Goal: Task Accomplishment & Management: Manage account settings

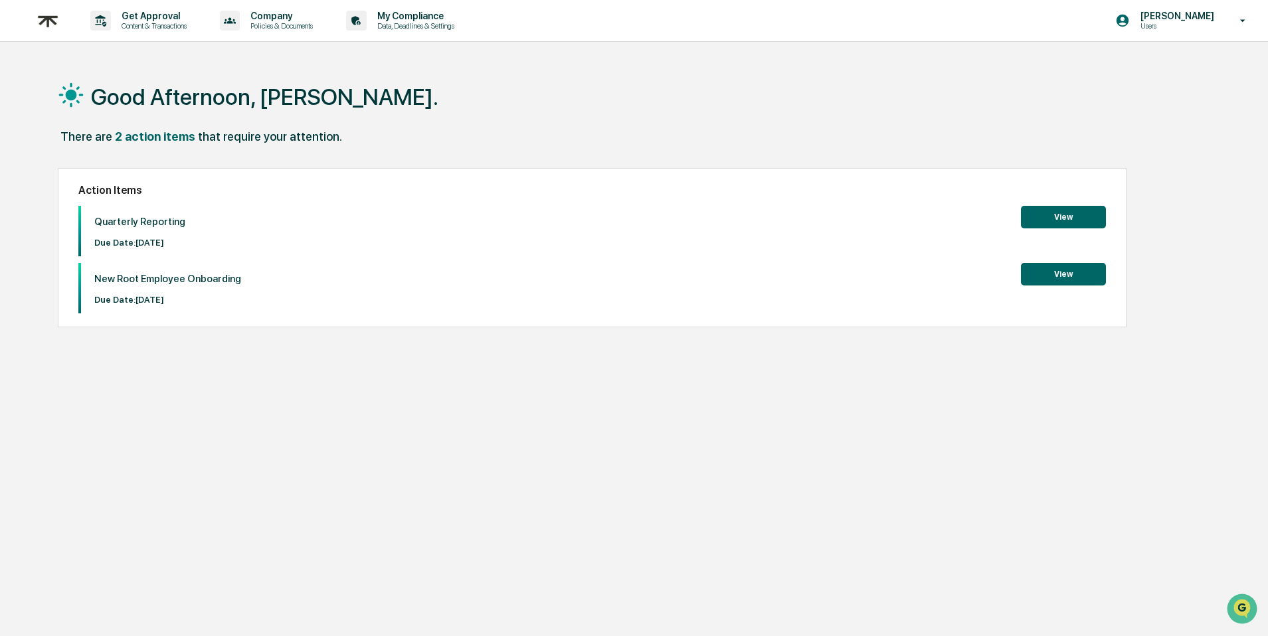
click at [1070, 214] on button "View" at bounding box center [1063, 217] width 85 height 23
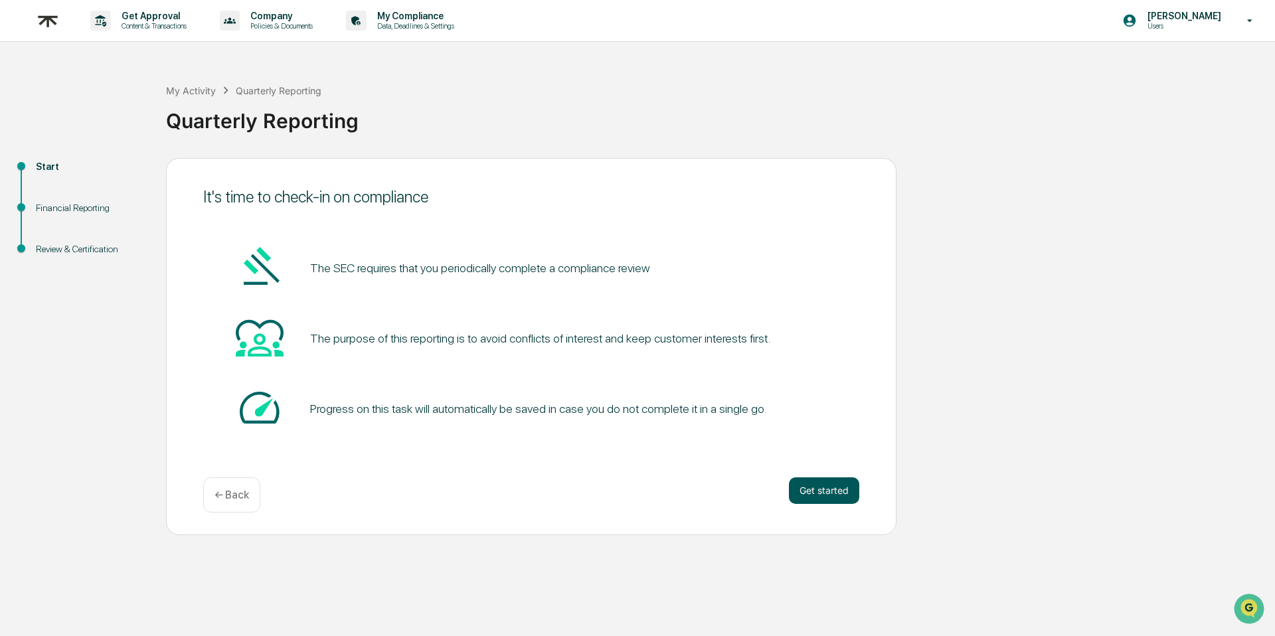
click at [833, 499] on button "Get started" at bounding box center [824, 490] width 70 height 27
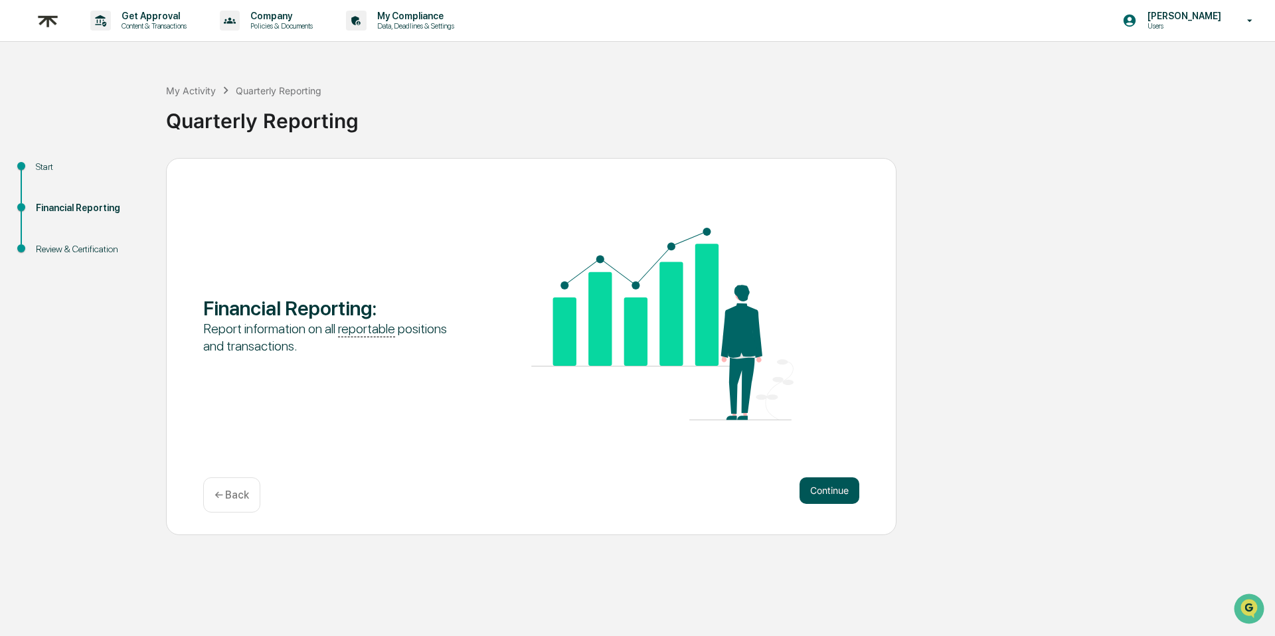
click at [843, 497] on button "Continue" at bounding box center [830, 490] width 60 height 27
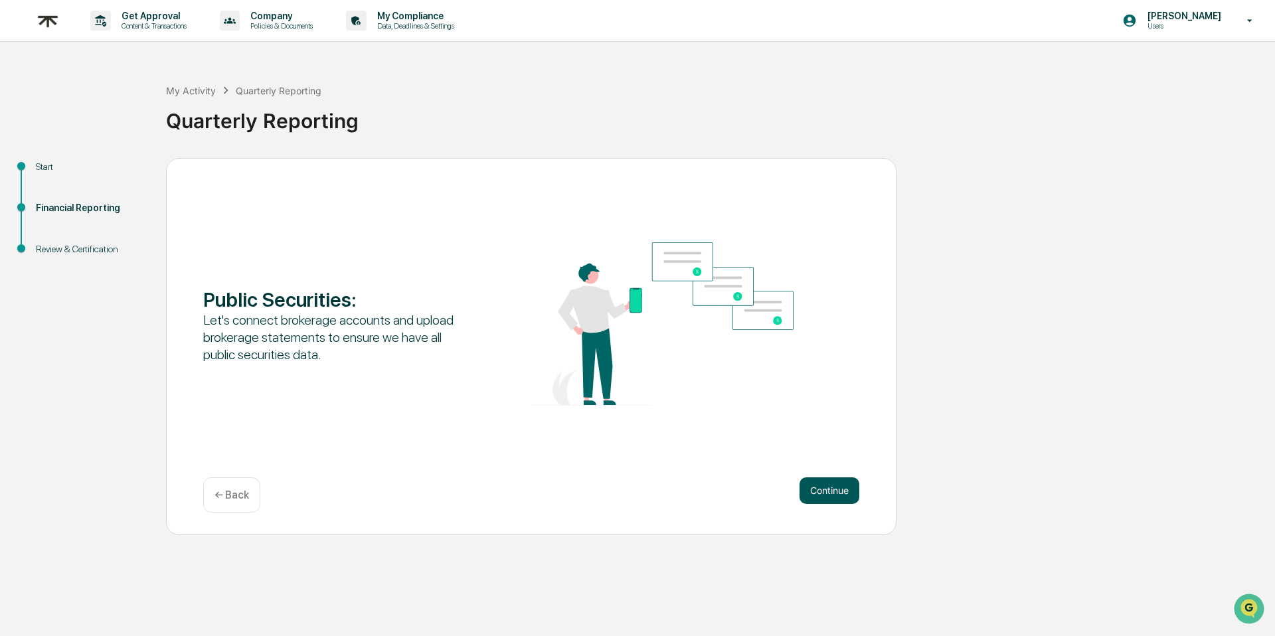
click at [842, 495] on button "Continue" at bounding box center [830, 490] width 60 height 27
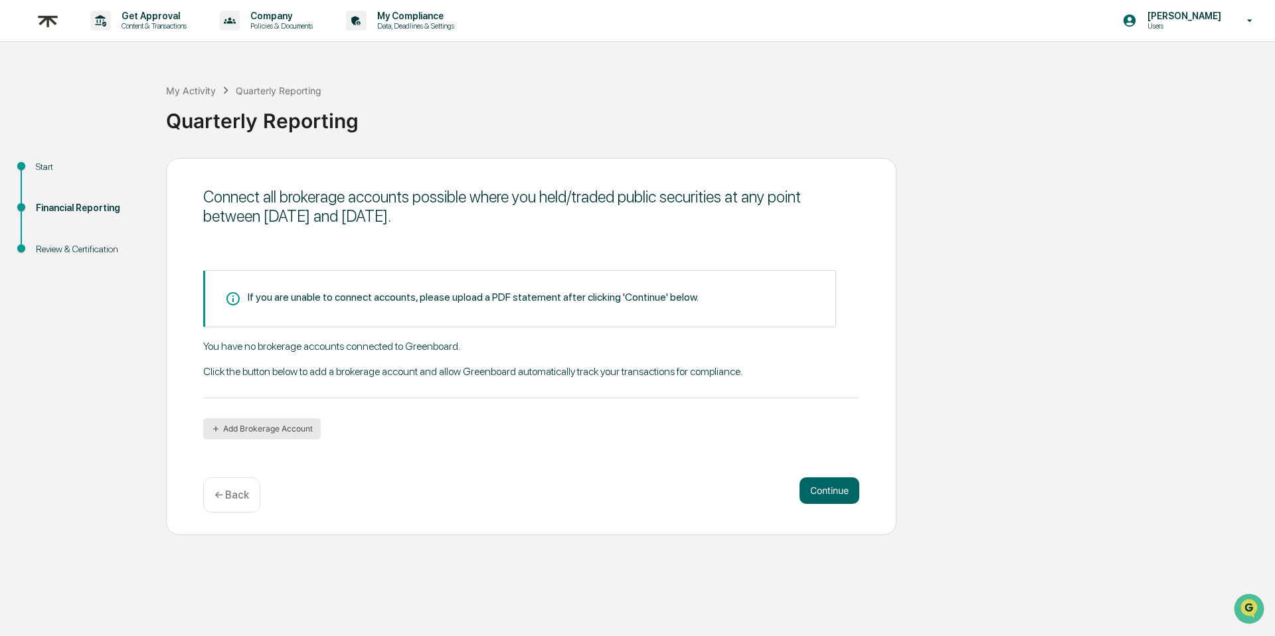
click at [282, 429] on button "Add Brokerage Account" at bounding box center [262, 428] width 118 height 21
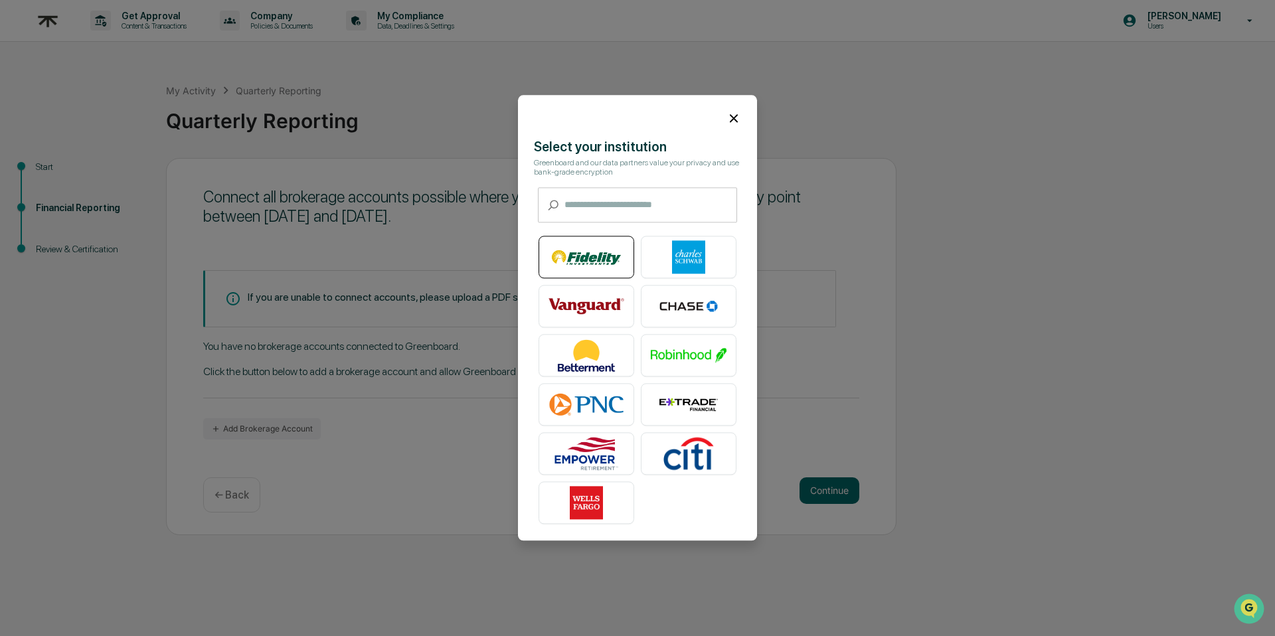
click at [574, 252] on img at bounding box center [587, 257] width 76 height 33
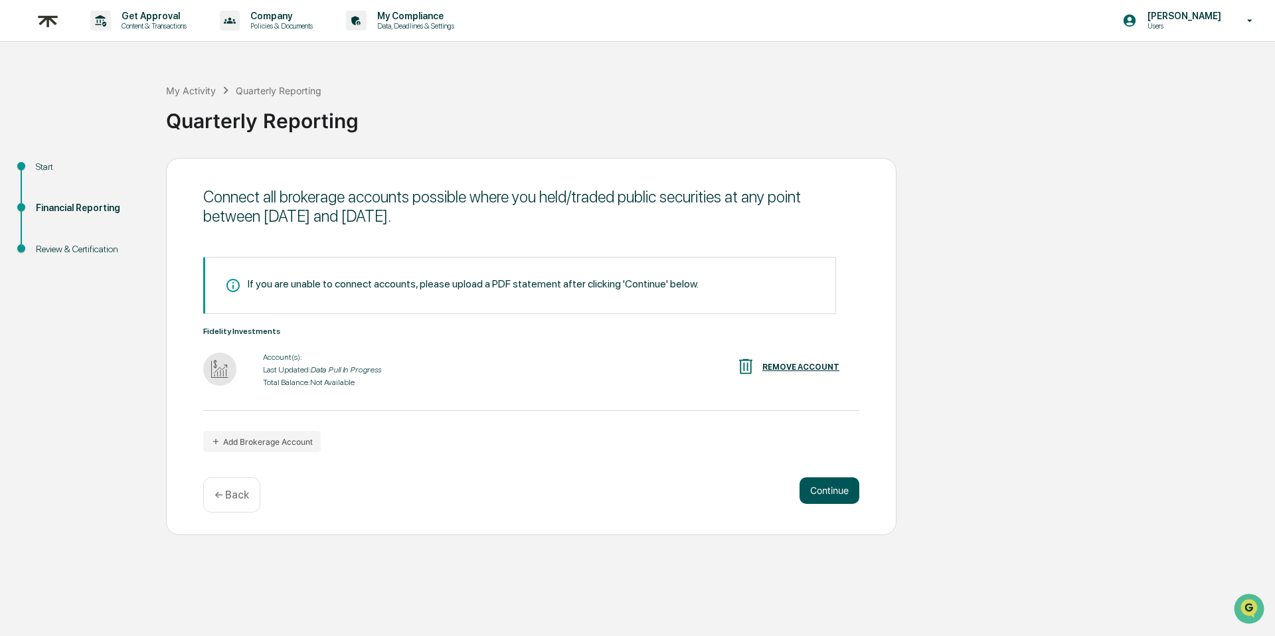
click at [839, 492] on button "Continue" at bounding box center [830, 490] width 60 height 27
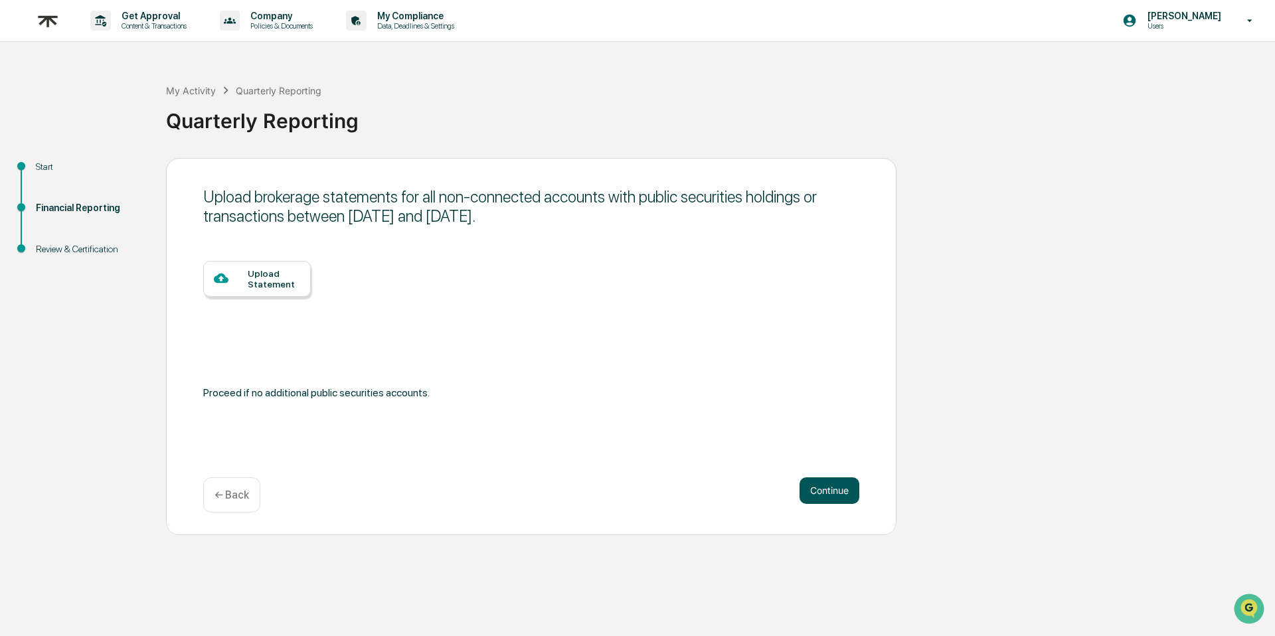
click at [819, 496] on button "Continue" at bounding box center [830, 490] width 60 height 27
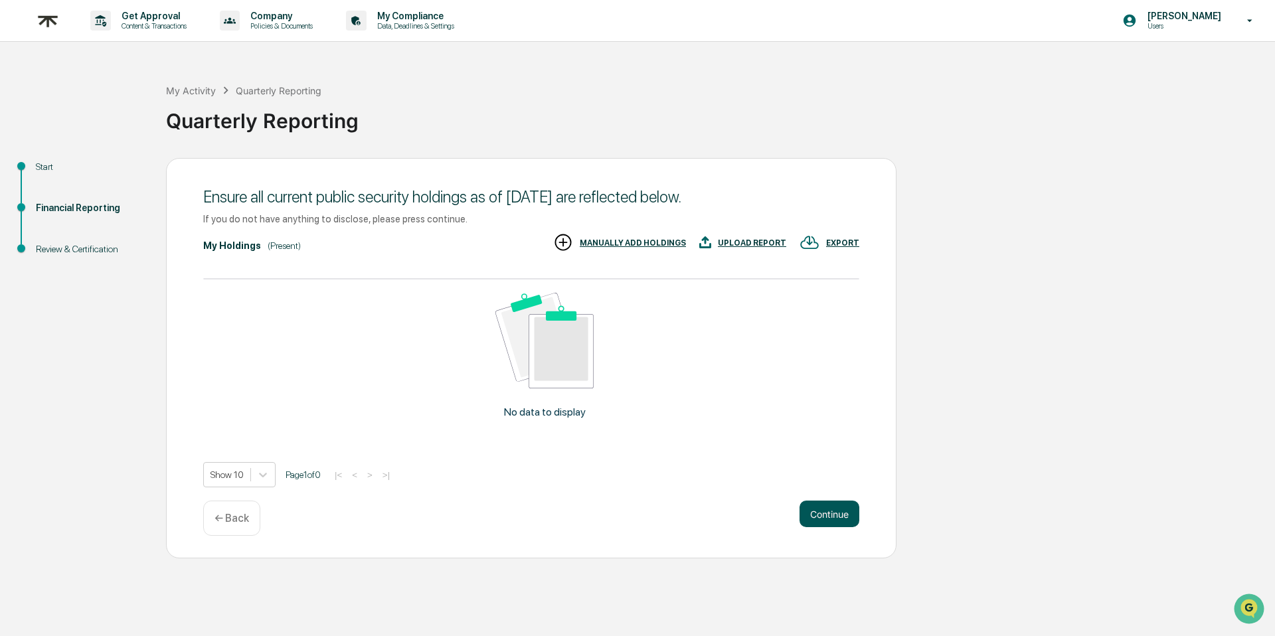
click at [821, 517] on button "Continue" at bounding box center [830, 514] width 60 height 27
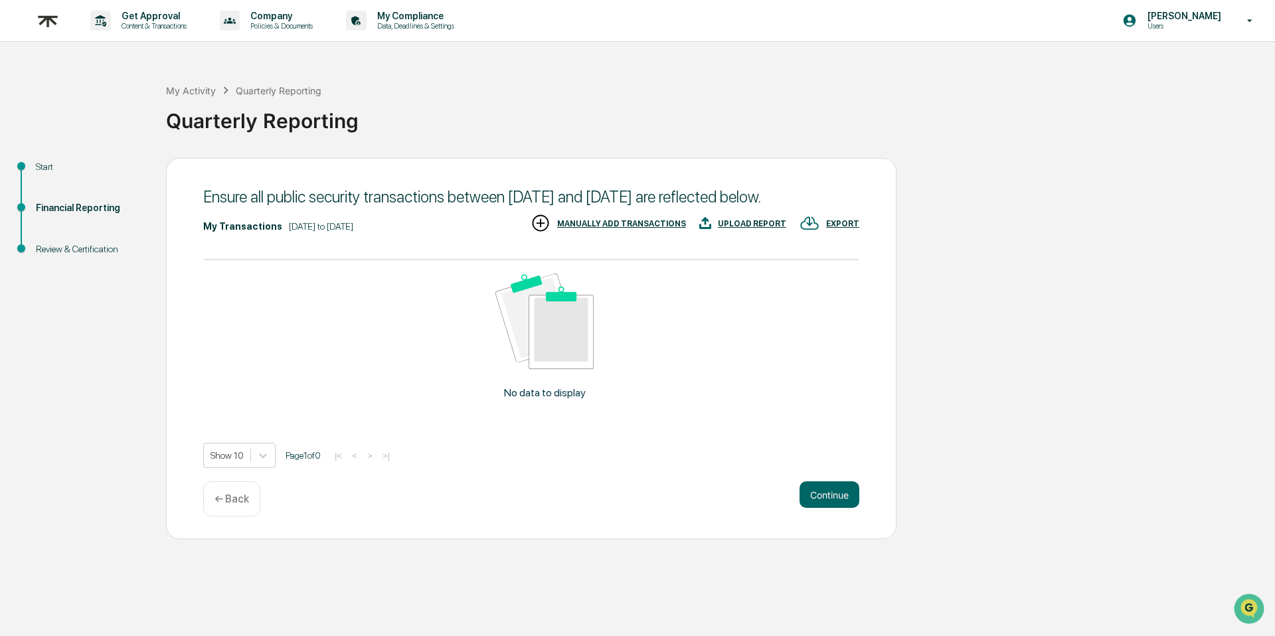
click at [821, 508] on button "Continue" at bounding box center [830, 494] width 60 height 27
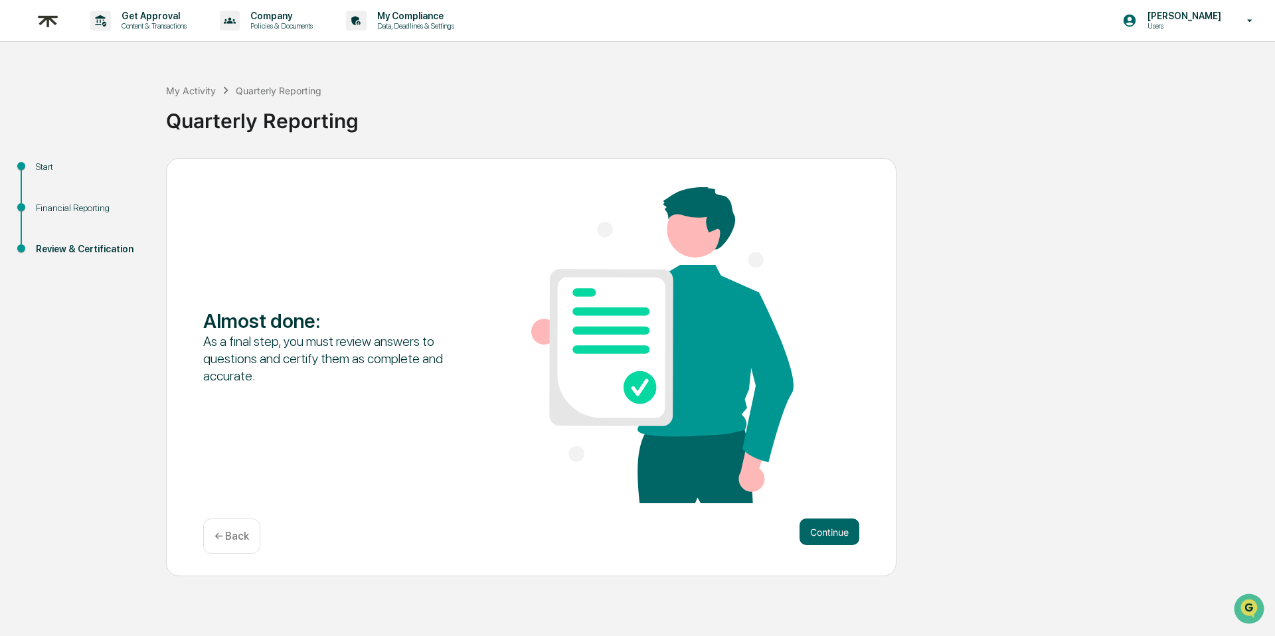
click at [218, 535] on p "← Back" at bounding box center [231, 536] width 35 height 13
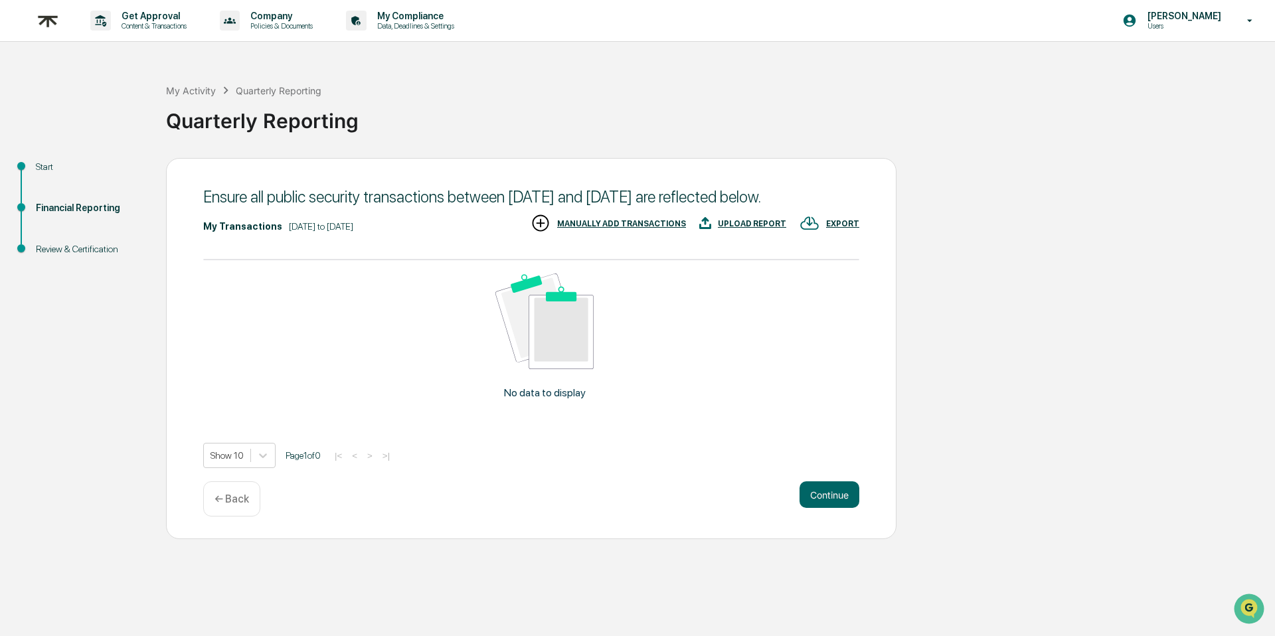
click at [46, 25] on img at bounding box center [48, 21] width 32 height 33
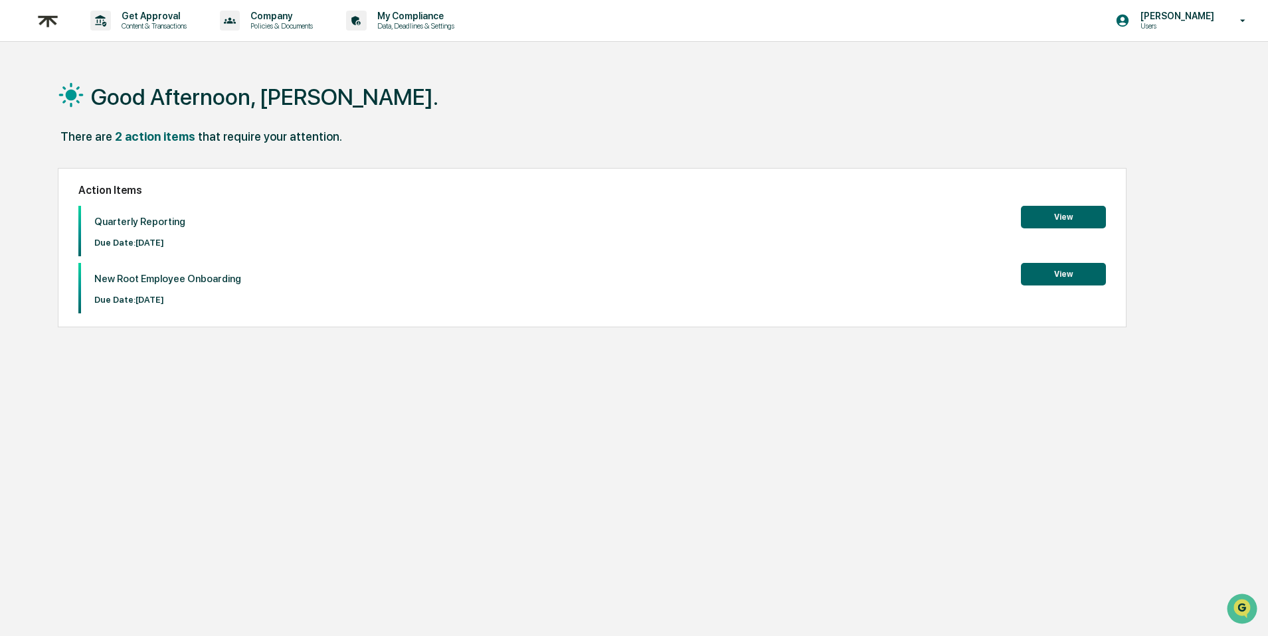
click at [1057, 221] on button "View" at bounding box center [1063, 217] width 85 height 23
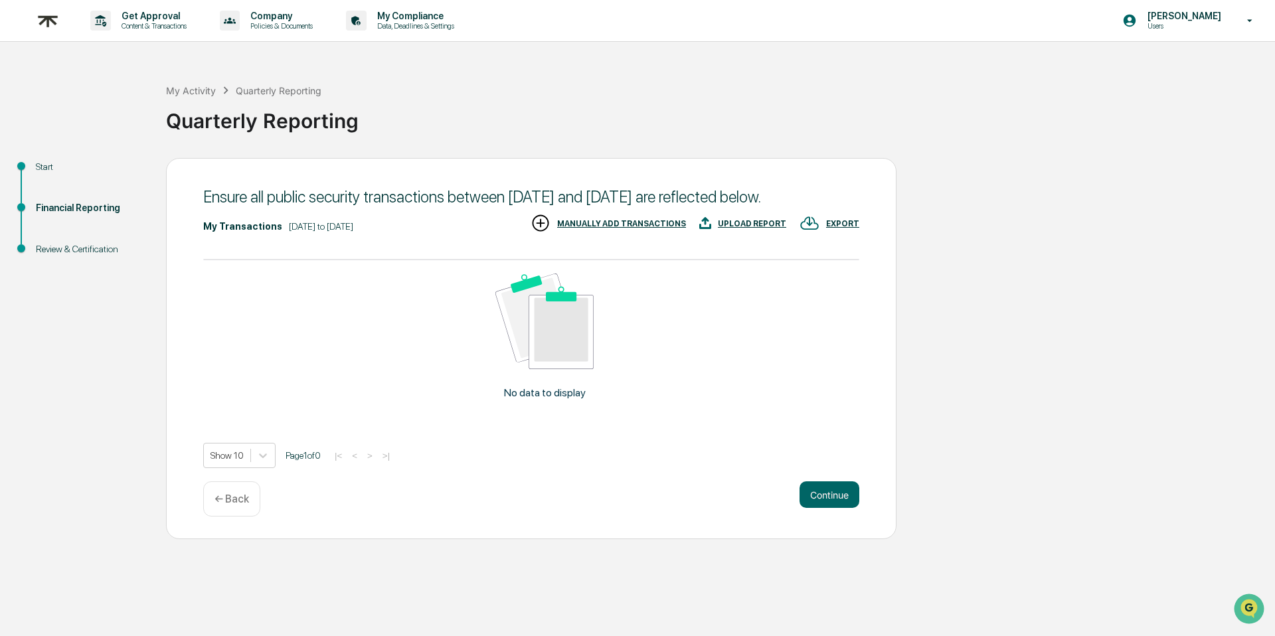
click at [248, 505] on p "← Back" at bounding box center [231, 499] width 35 height 13
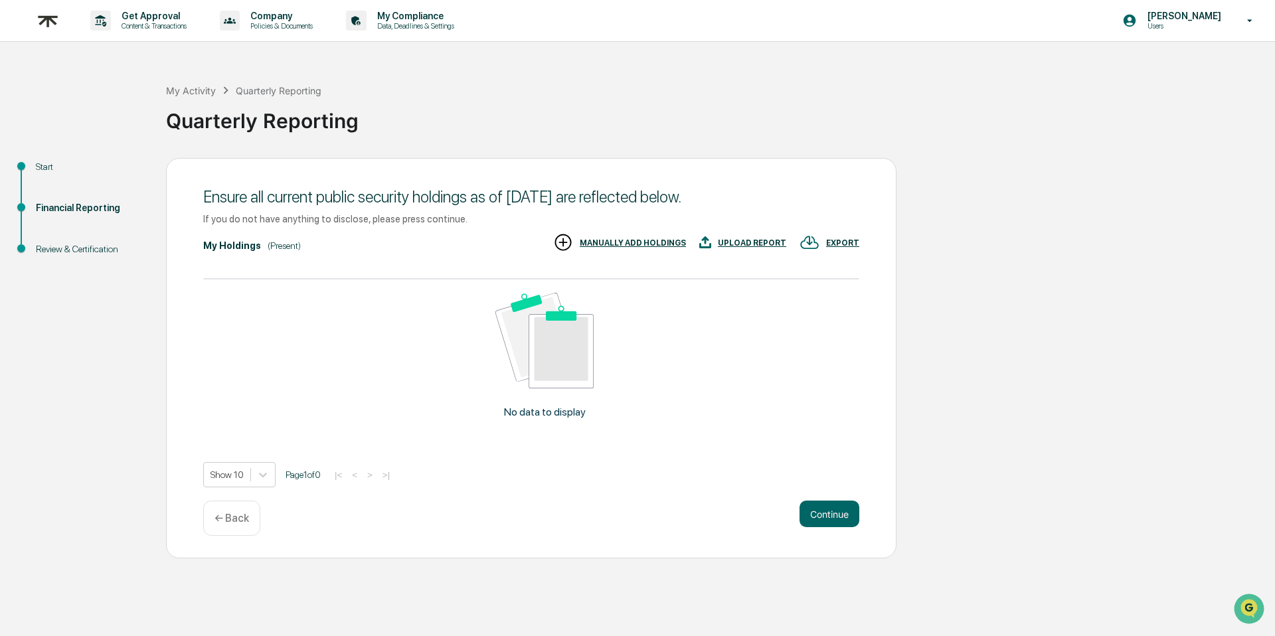
click at [246, 513] on p "← Back" at bounding box center [231, 518] width 35 height 13
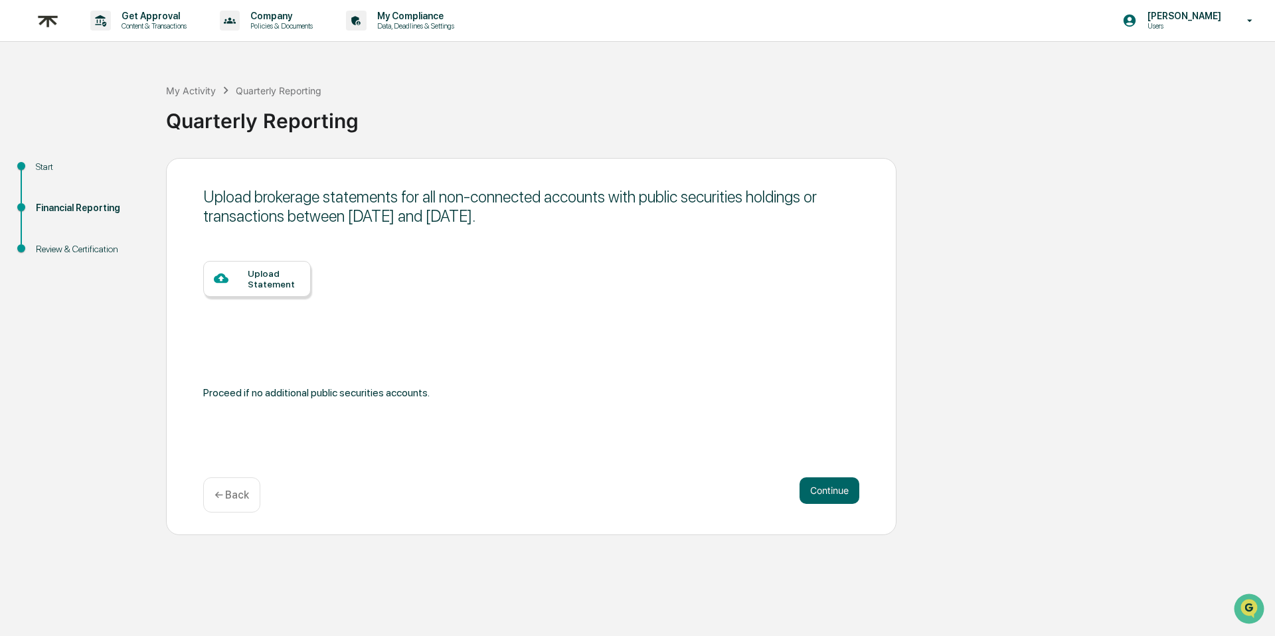
click at [240, 511] on div "← Back" at bounding box center [231, 494] width 57 height 35
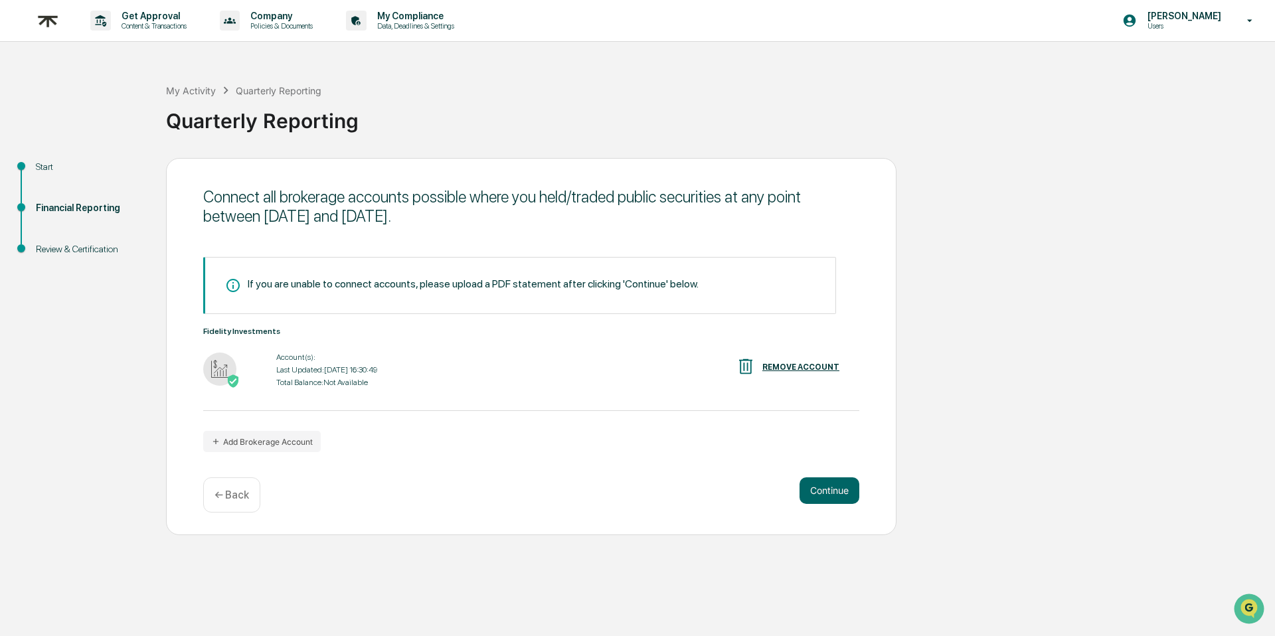
click at [60, 21] on img at bounding box center [48, 21] width 32 height 33
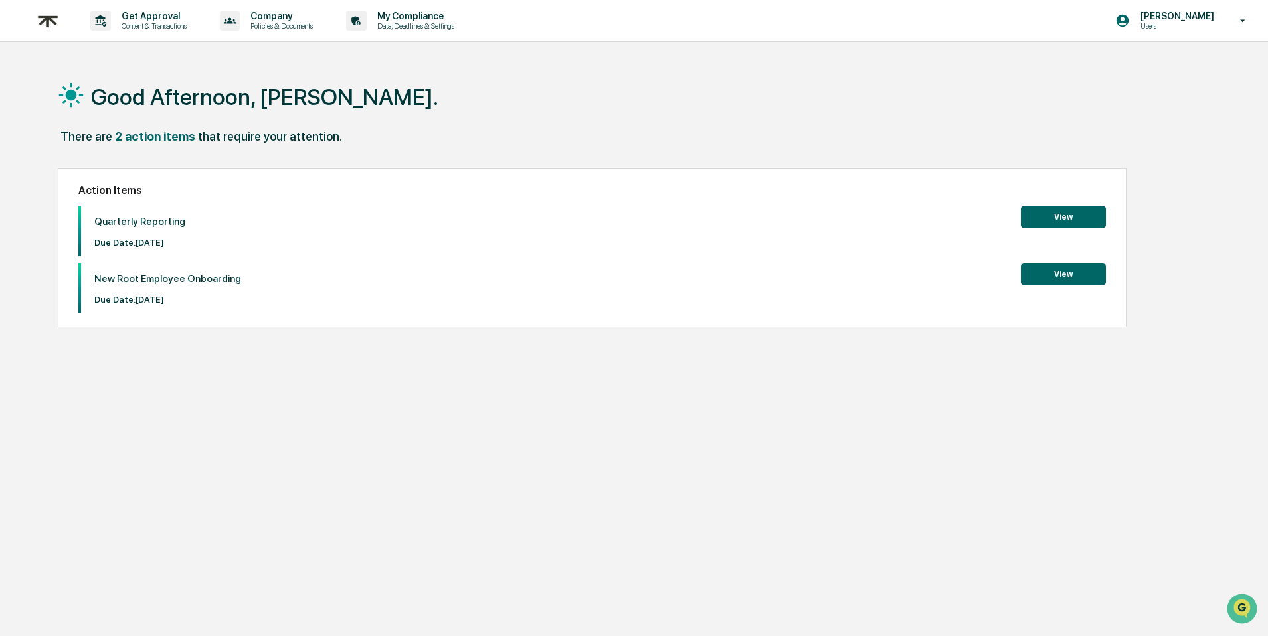
click at [1025, 276] on button "View" at bounding box center [1063, 274] width 85 height 23
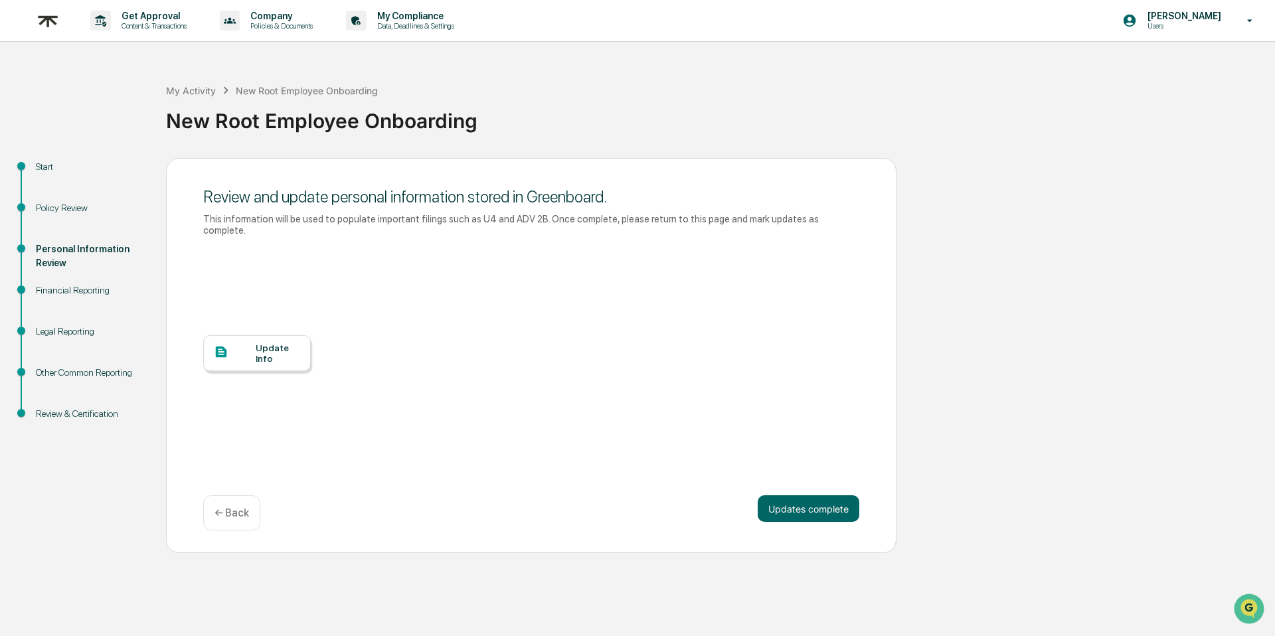
click at [290, 358] on div "Update Info" at bounding box center [278, 353] width 44 height 21
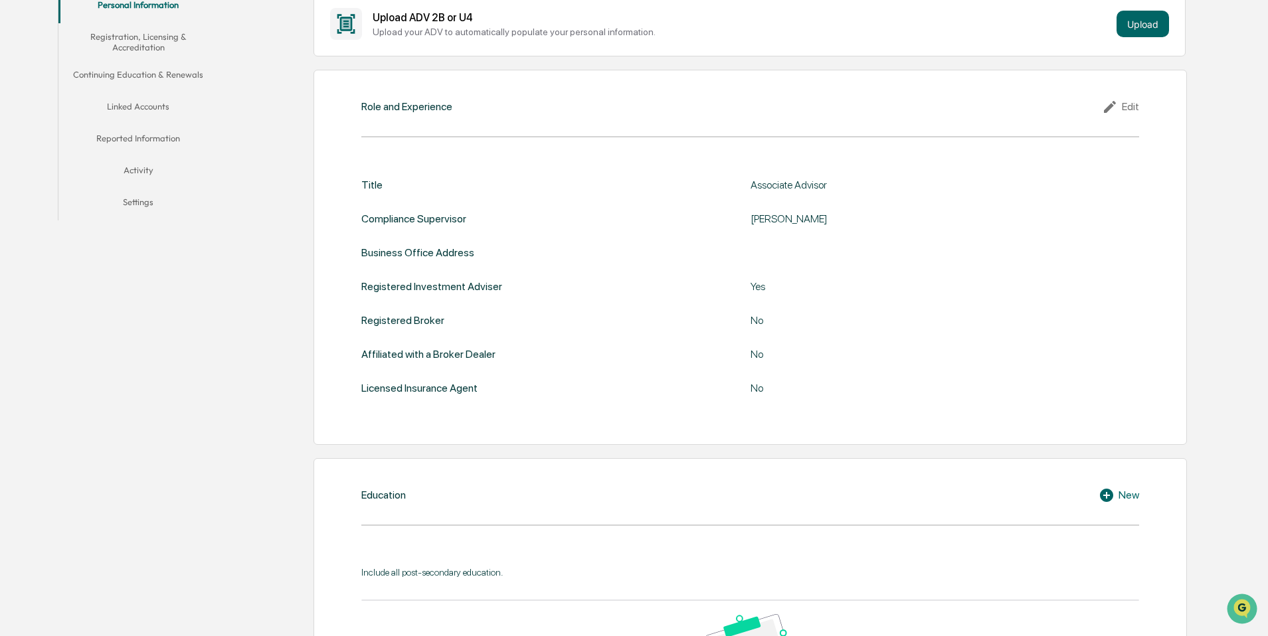
click at [1114, 110] on icon at bounding box center [1112, 107] width 20 height 16
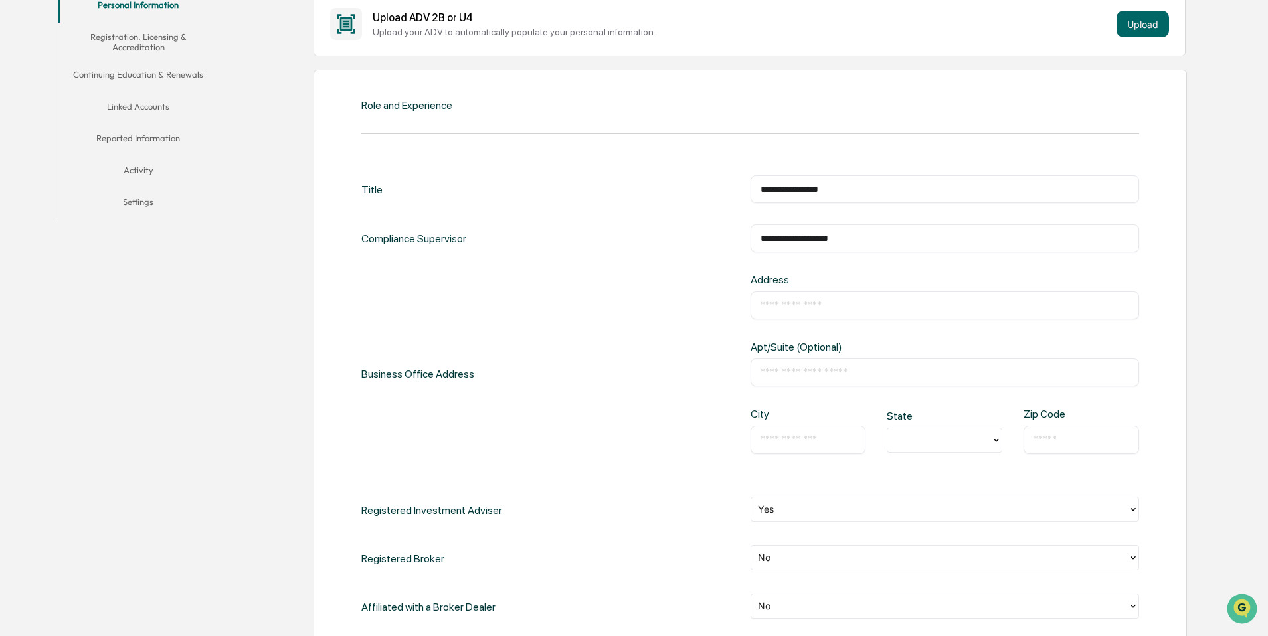
click at [802, 305] on input "text" at bounding box center [944, 305] width 369 height 13
type input "**********"
type input "*****"
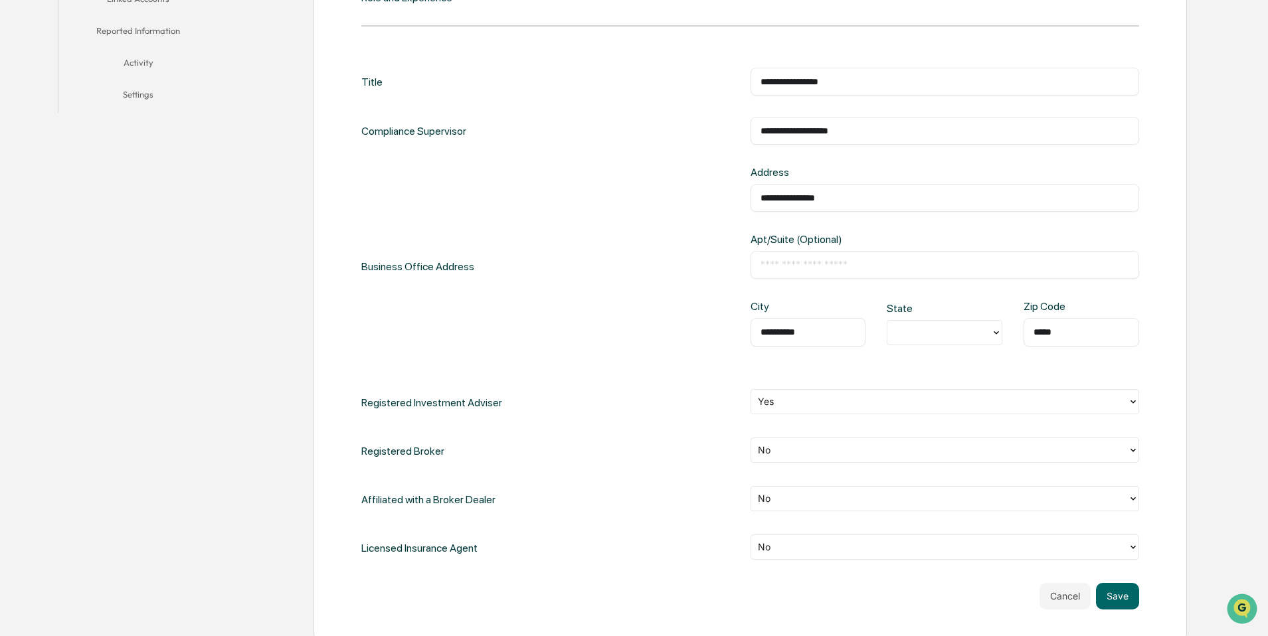
scroll to position [404, 0]
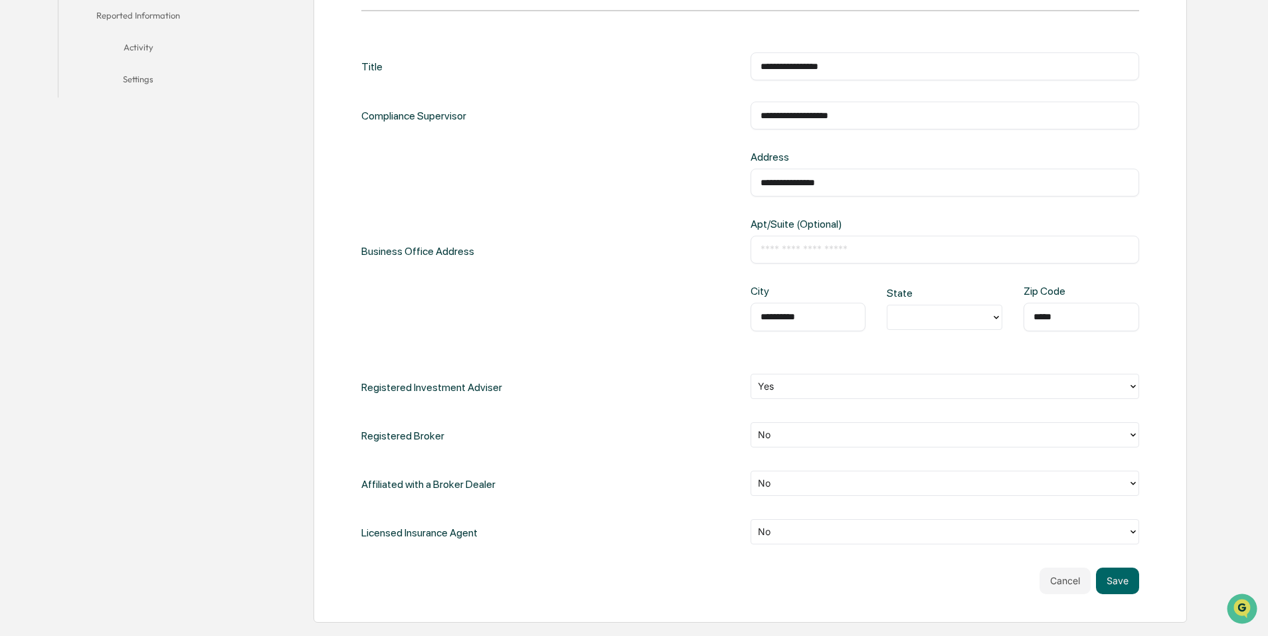
click at [775, 529] on div at bounding box center [939, 531] width 363 height 15
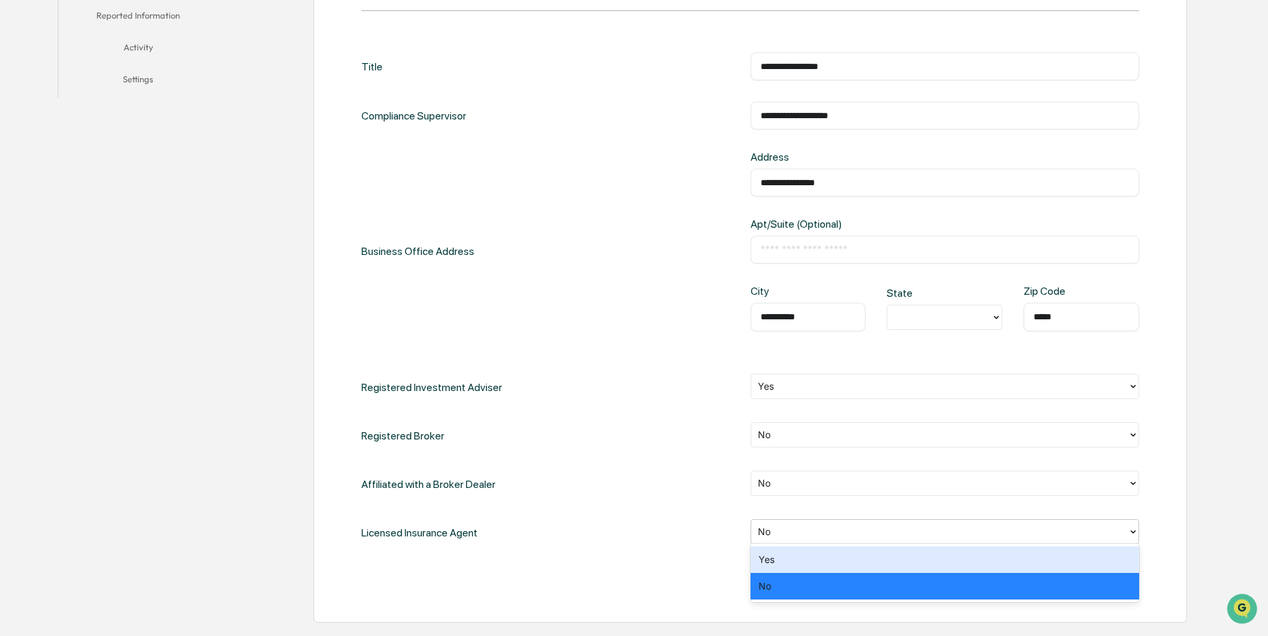
click at [766, 556] on div "Yes" at bounding box center [944, 560] width 388 height 27
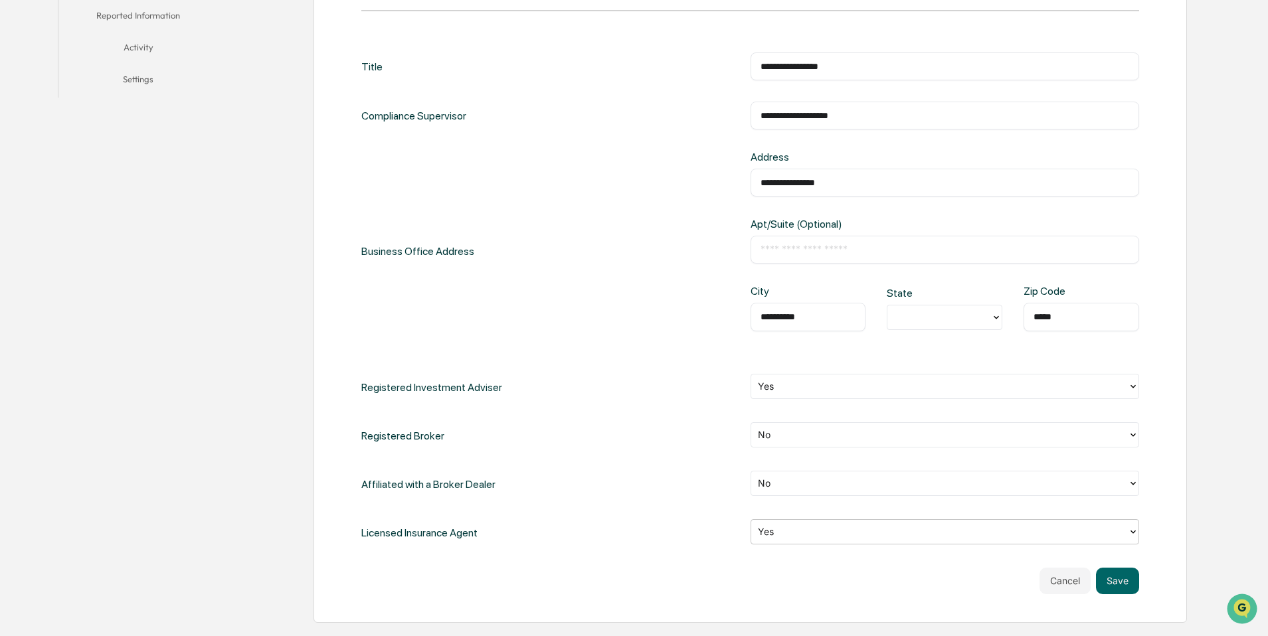
click at [695, 549] on div "**********" at bounding box center [750, 323] width 778 height 542
click at [892, 315] on div at bounding box center [939, 317] width 104 height 21
type input "**"
click at [911, 347] on div "SC" at bounding box center [945, 345] width 116 height 27
click at [709, 393] on div "Registered Investment Adviser Yes" at bounding box center [750, 387] width 778 height 27
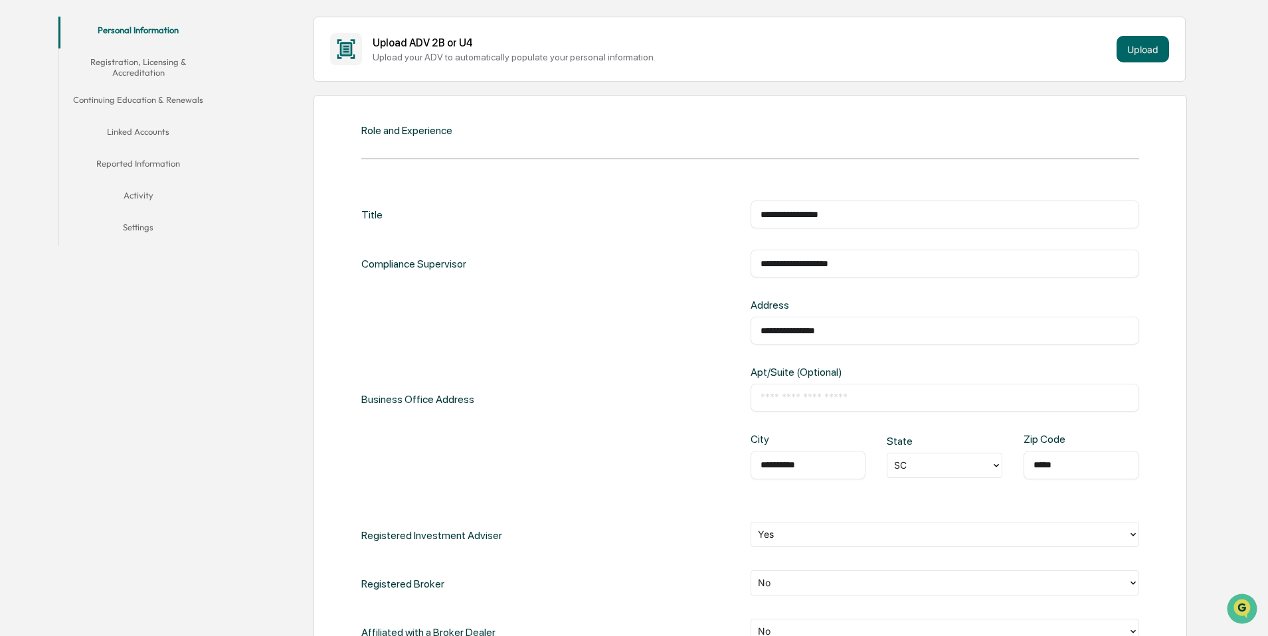
scroll to position [187, 0]
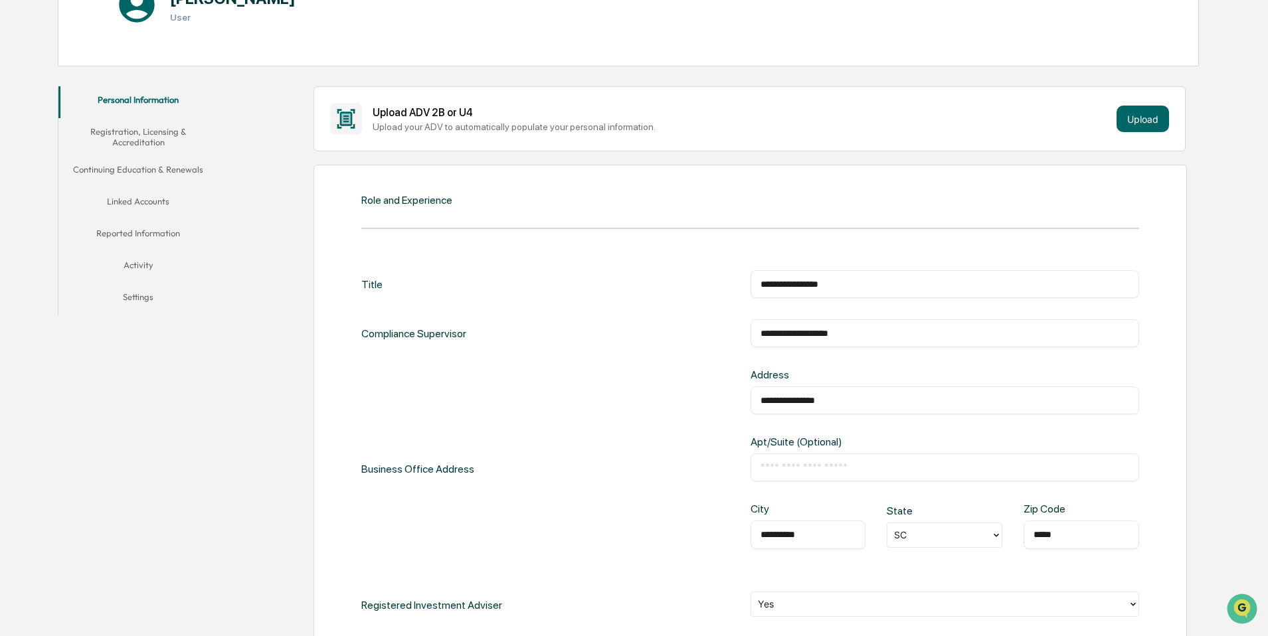
click at [588, 431] on div "**********" at bounding box center [750, 469] width 778 height 201
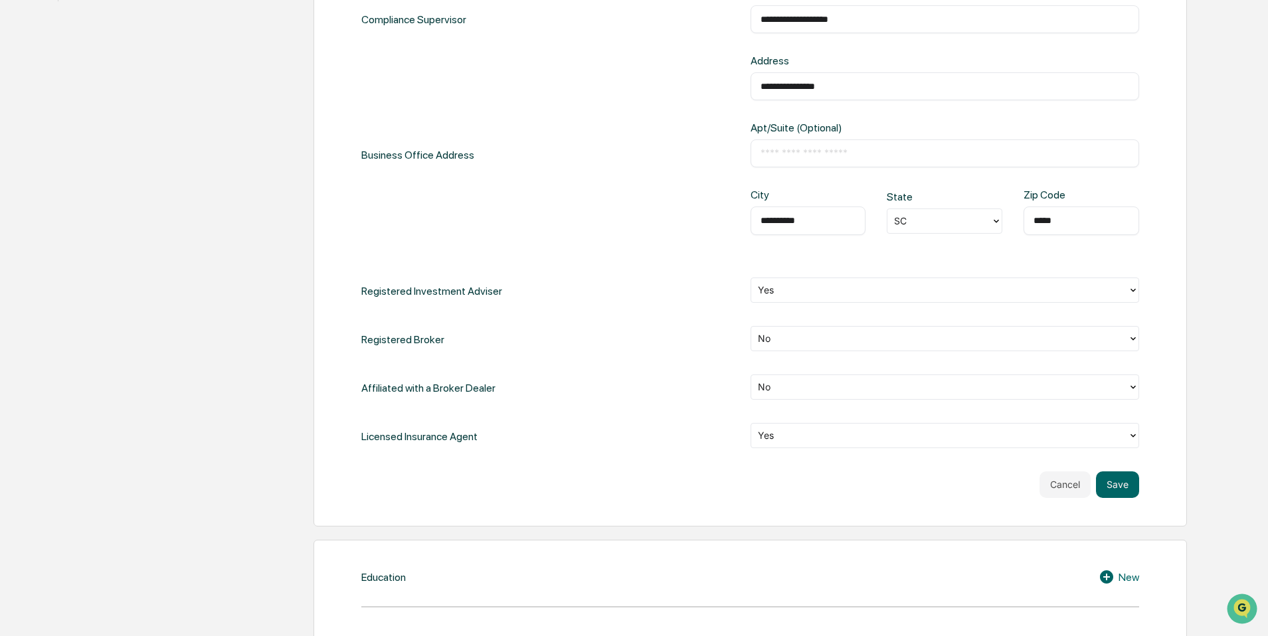
scroll to position [508, 0]
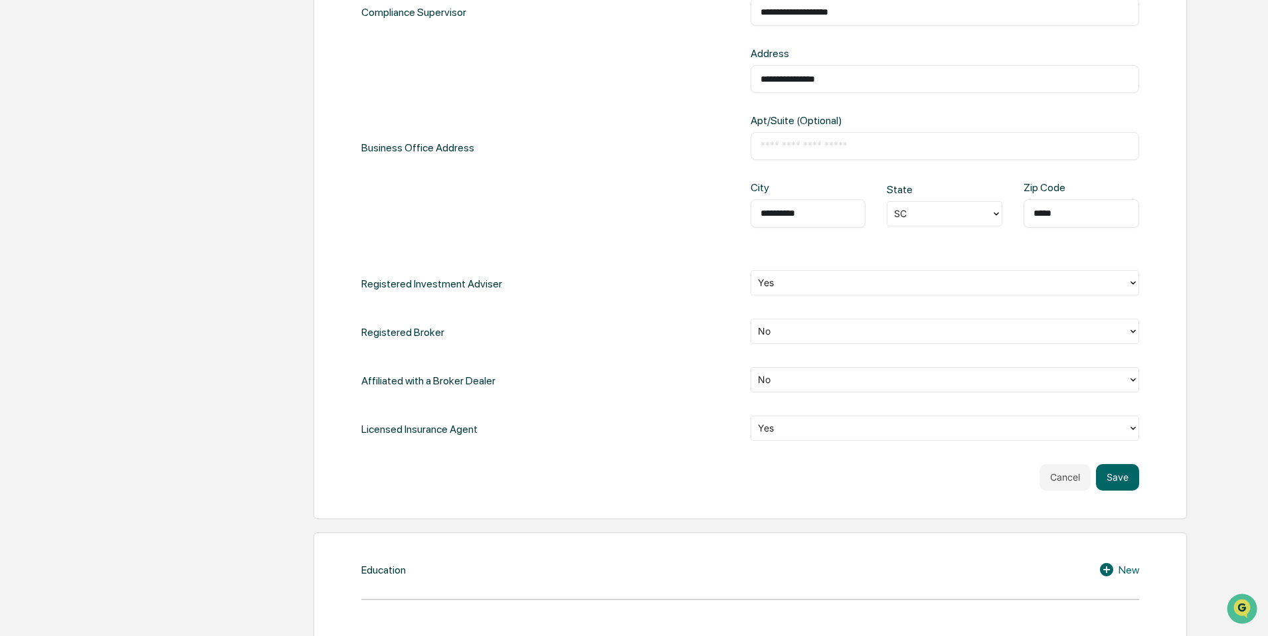
click at [813, 337] on div "No" at bounding box center [939, 331] width 377 height 21
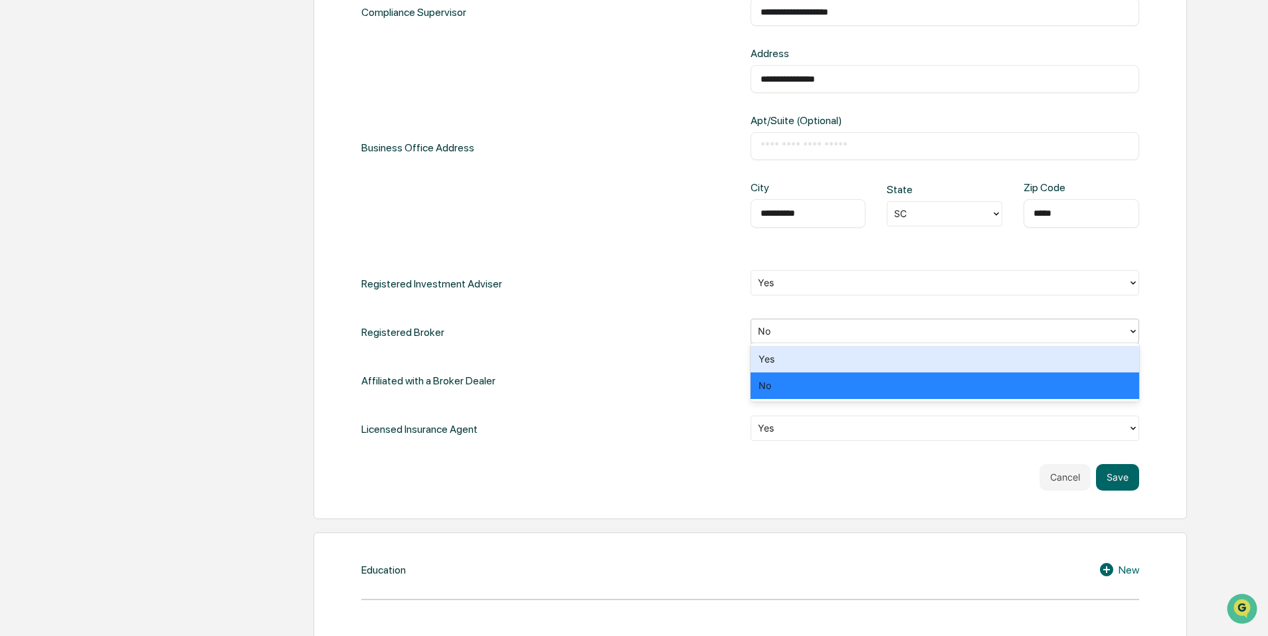
click at [803, 352] on div "Yes" at bounding box center [944, 359] width 388 height 27
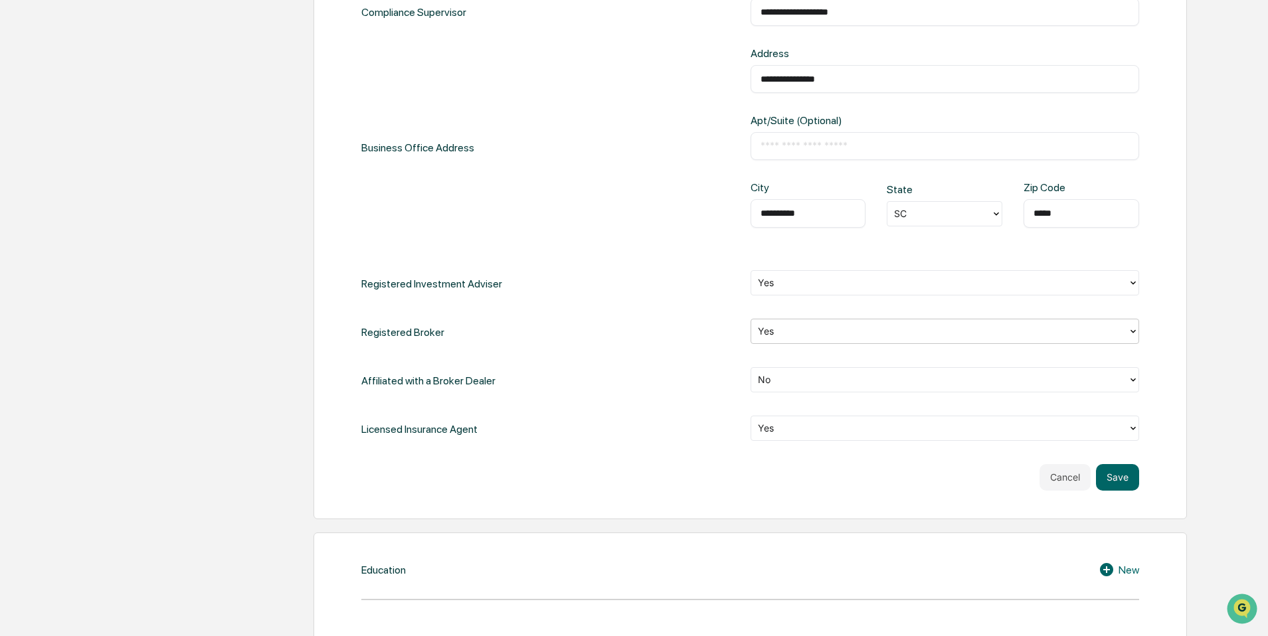
click at [685, 373] on div "Affiliated with a Broker Dealer No" at bounding box center [750, 380] width 778 height 27
click at [1110, 475] on button "Save" at bounding box center [1117, 477] width 43 height 27
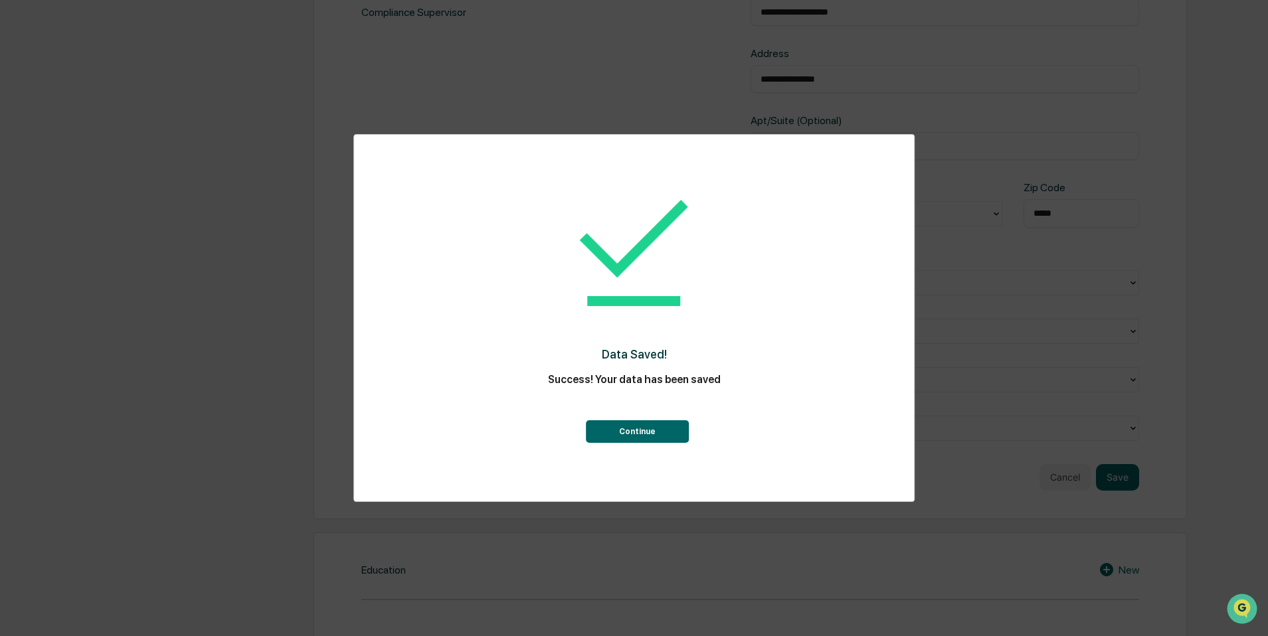
click at [651, 431] on button "Continue" at bounding box center [637, 431] width 103 height 23
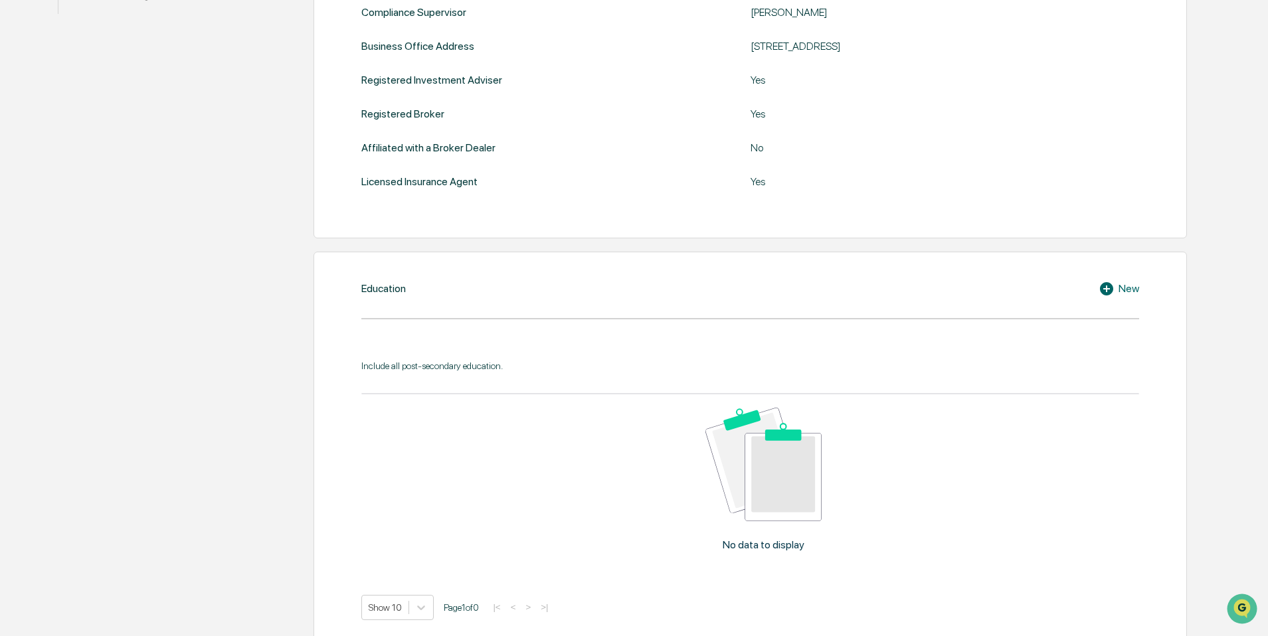
click at [1122, 281] on div "New" at bounding box center [1118, 289] width 41 height 16
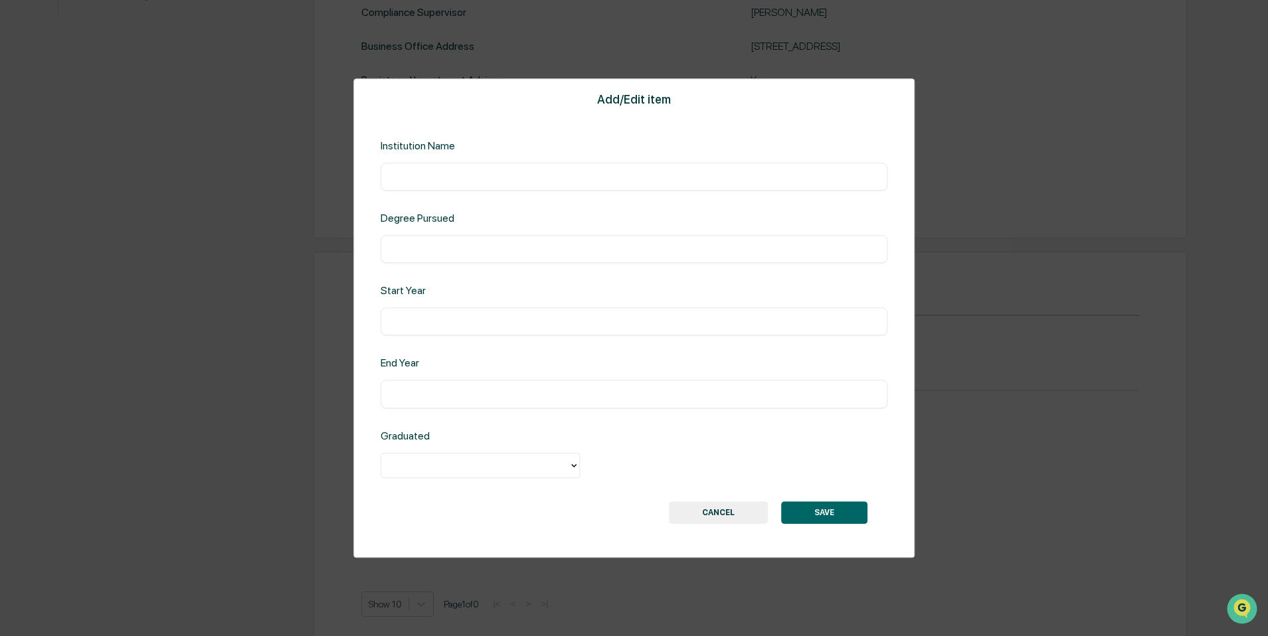
click at [441, 177] on input "text" at bounding box center [633, 176] width 487 height 13
type input "**********"
type input "****"
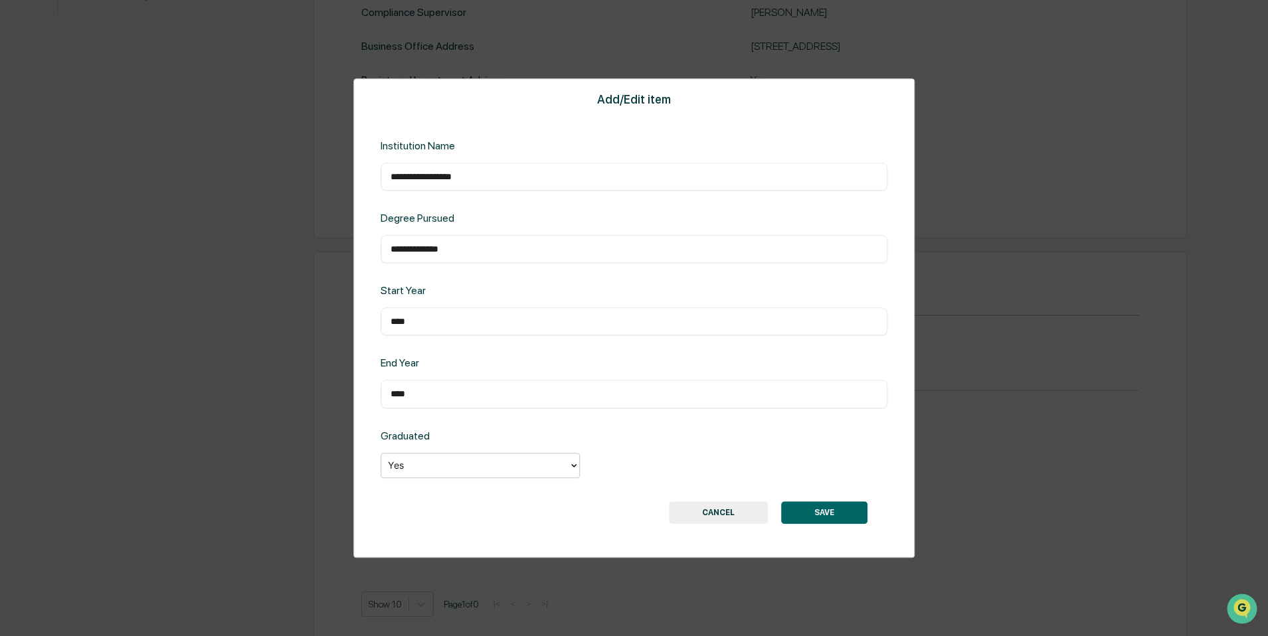
click at [840, 513] on button "SAVE" at bounding box center [824, 512] width 86 height 23
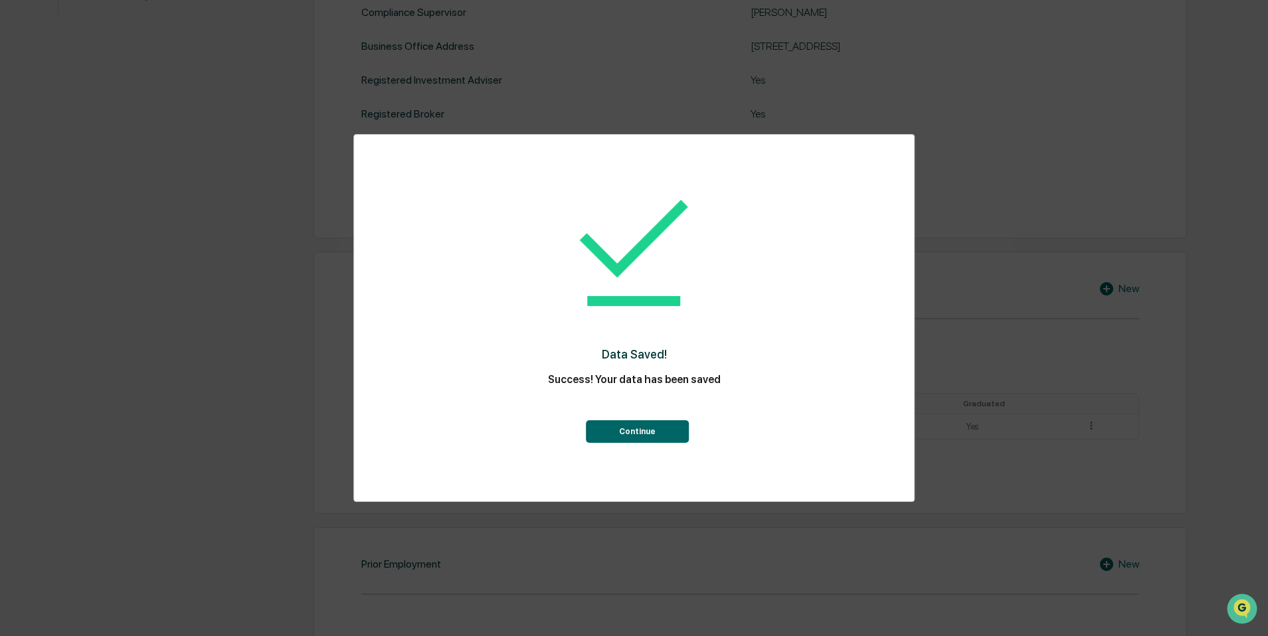
click at [622, 430] on button "Continue" at bounding box center [637, 431] width 103 height 23
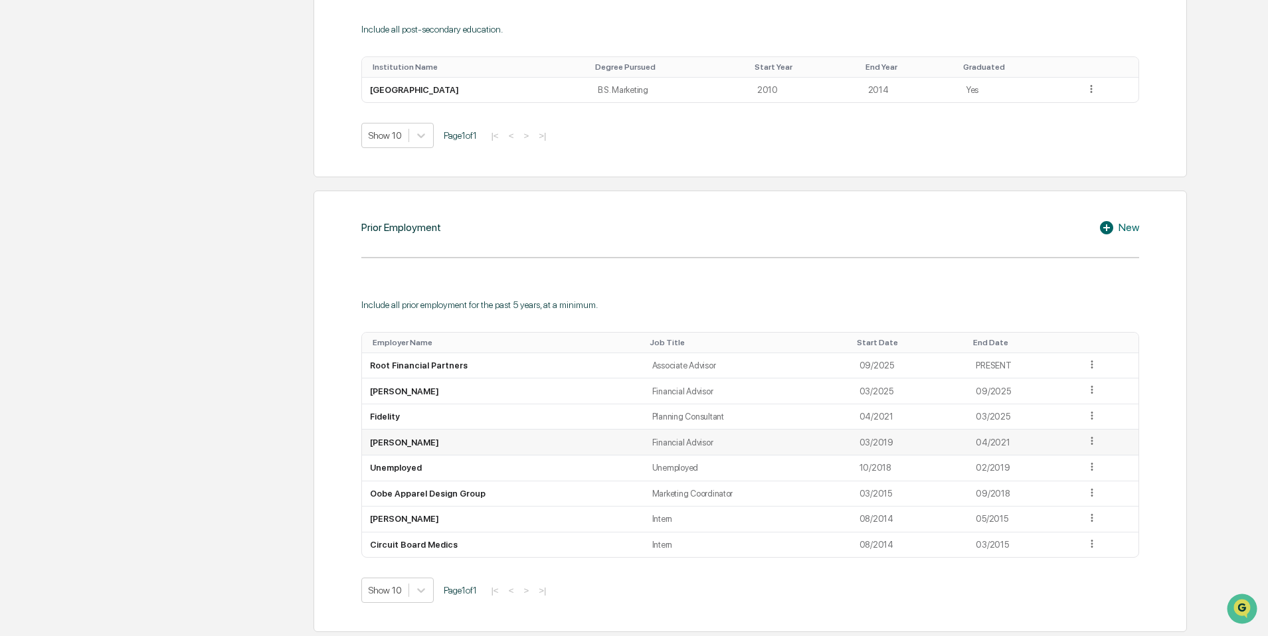
scroll to position [840, 0]
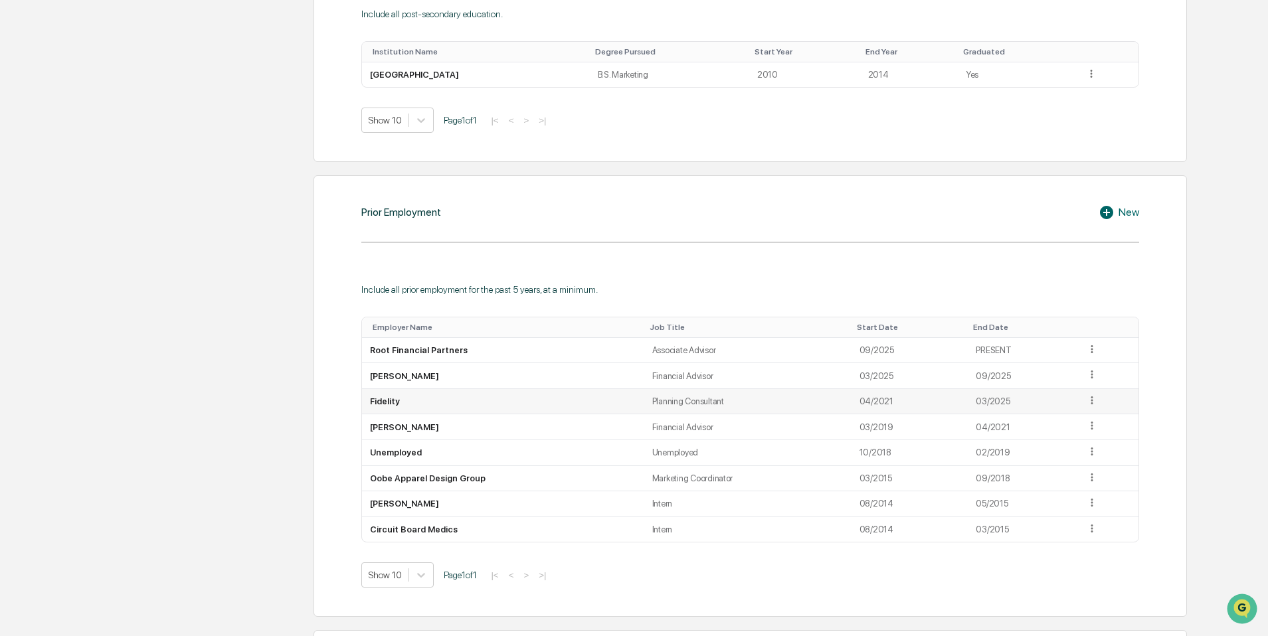
drag, startPoint x: 676, startPoint y: 406, endPoint x: 683, endPoint y: 405, distance: 6.7
click at [676, 406] on td "Planning Consultant" at bounding box center [747, 402] width 207 height 26
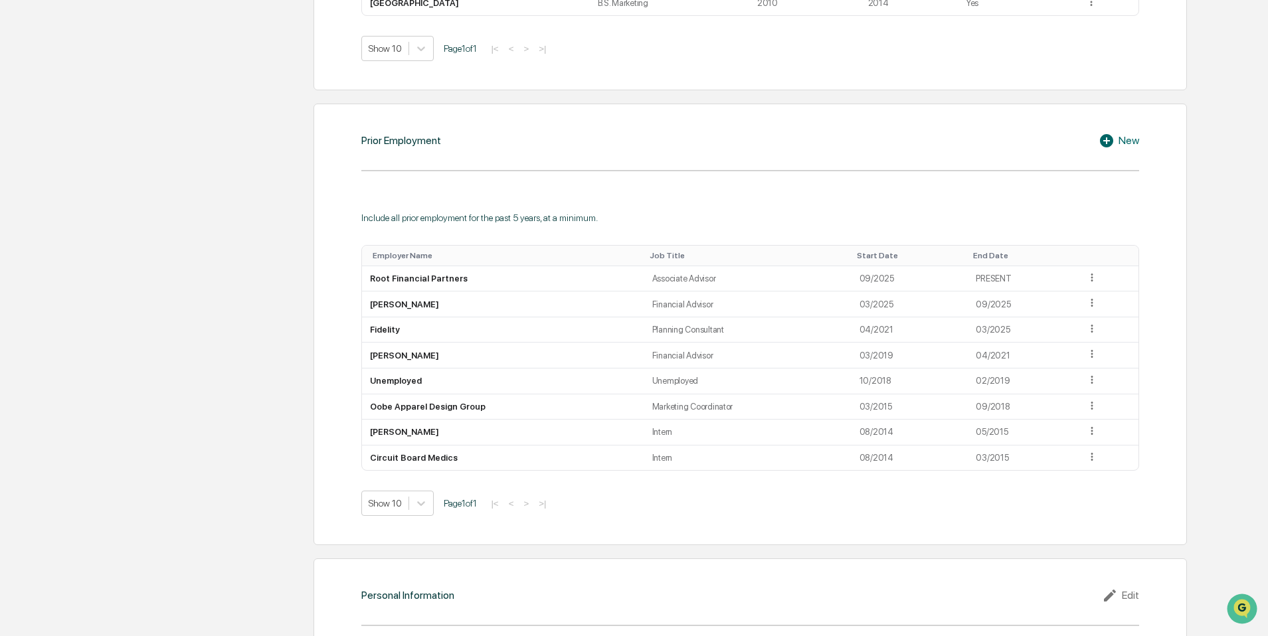
scroll to position [914, 0]
click at [1094, 451] on icon at bounding box center [1092, 454] width 13 height 13
click at [1071, 492] on div "Delete" at bounding box center [1076, 493] width 43 height 21
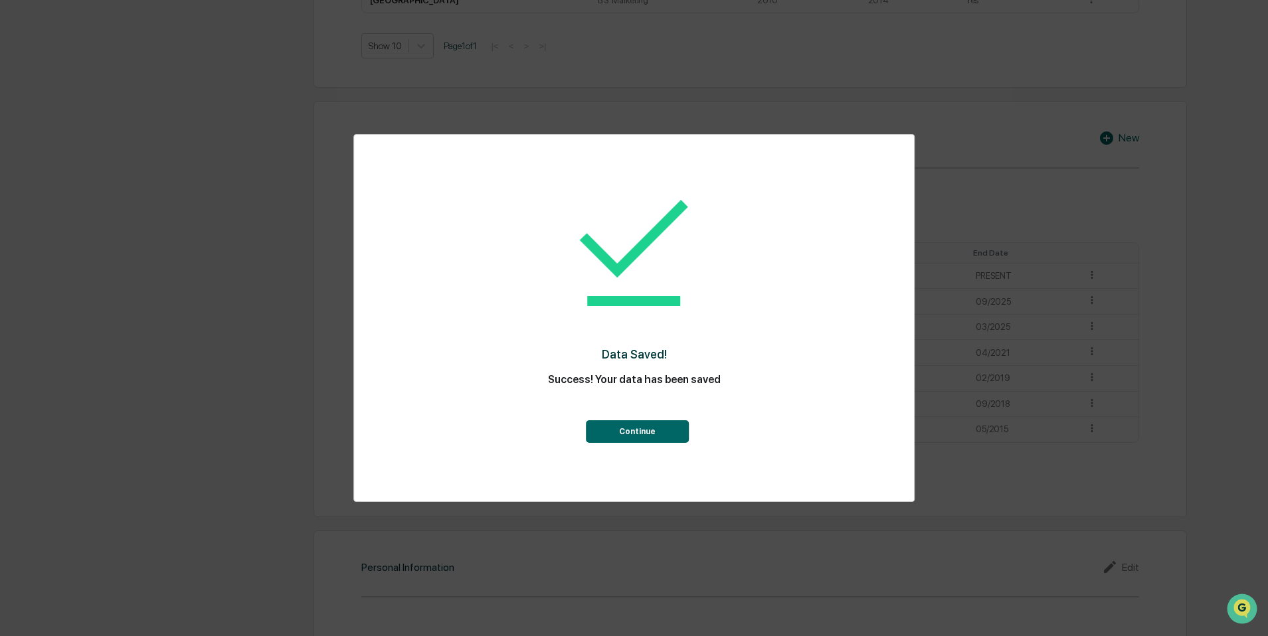
click at [667, 434] on button "Continue" at bounding box center [637, 431] width 103 height 23
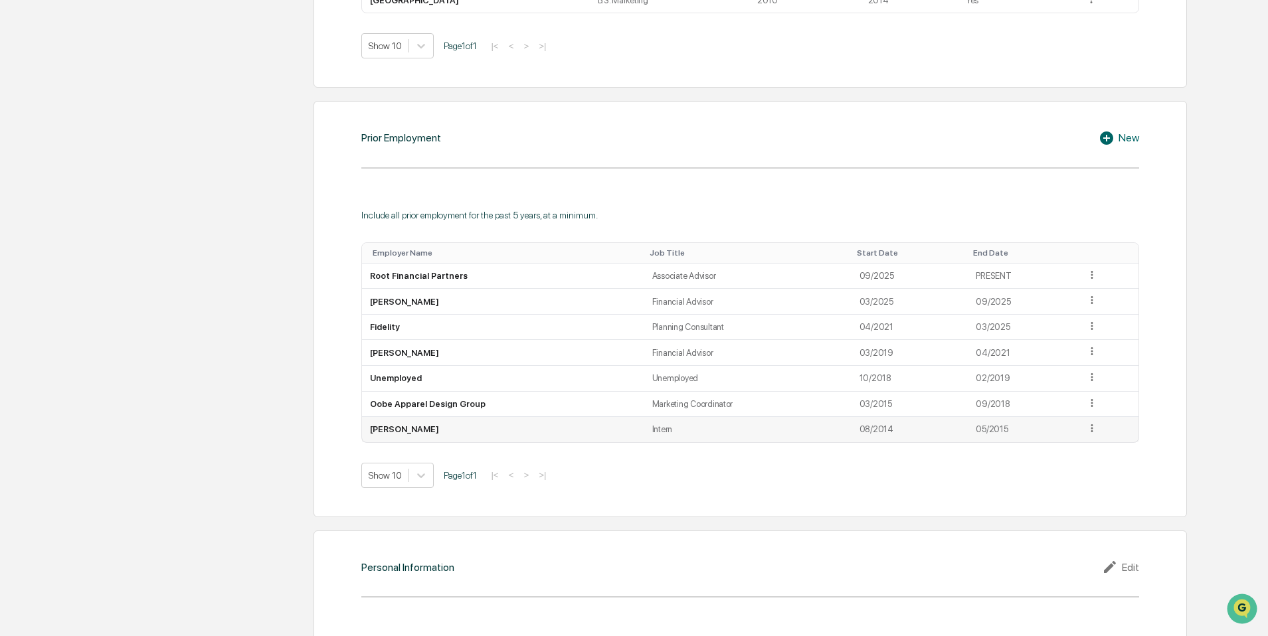
click at [1094, 427] on icon at bounding box center [1092, 428] width 13 height 13
click at [1057, 470] on div "Delete" at bounding box center [1076, 468] width 43 height 21
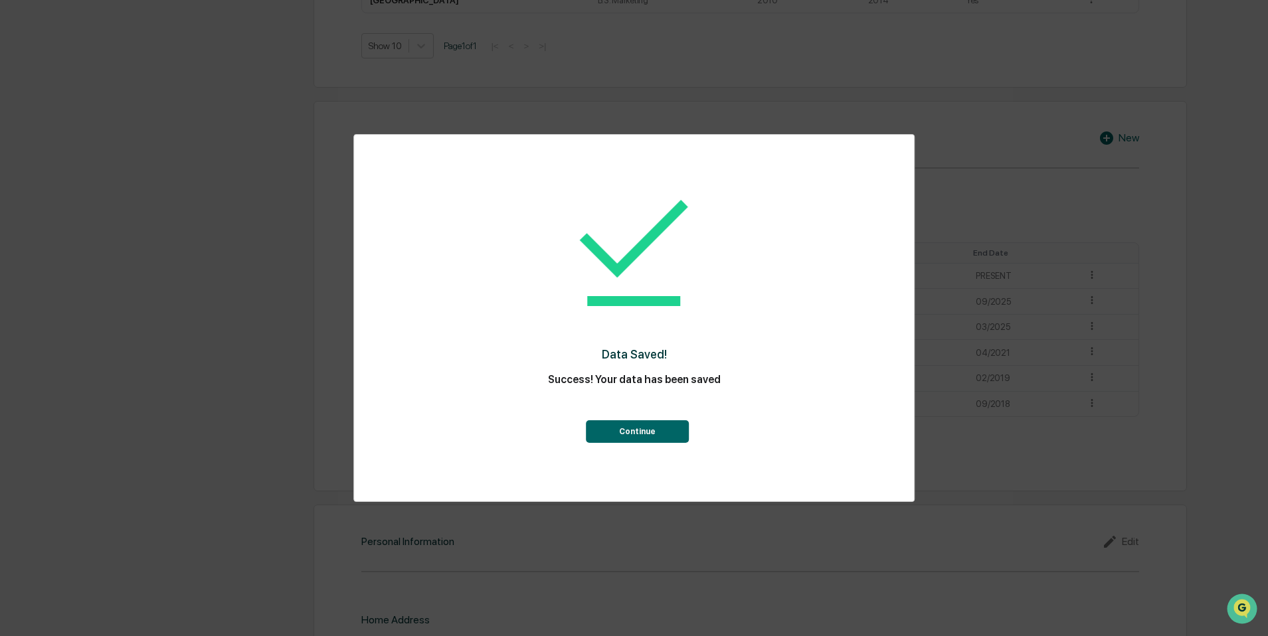
click at [650, 427] on button "Continue" at bounding box center [637, 431] width 103 height 23
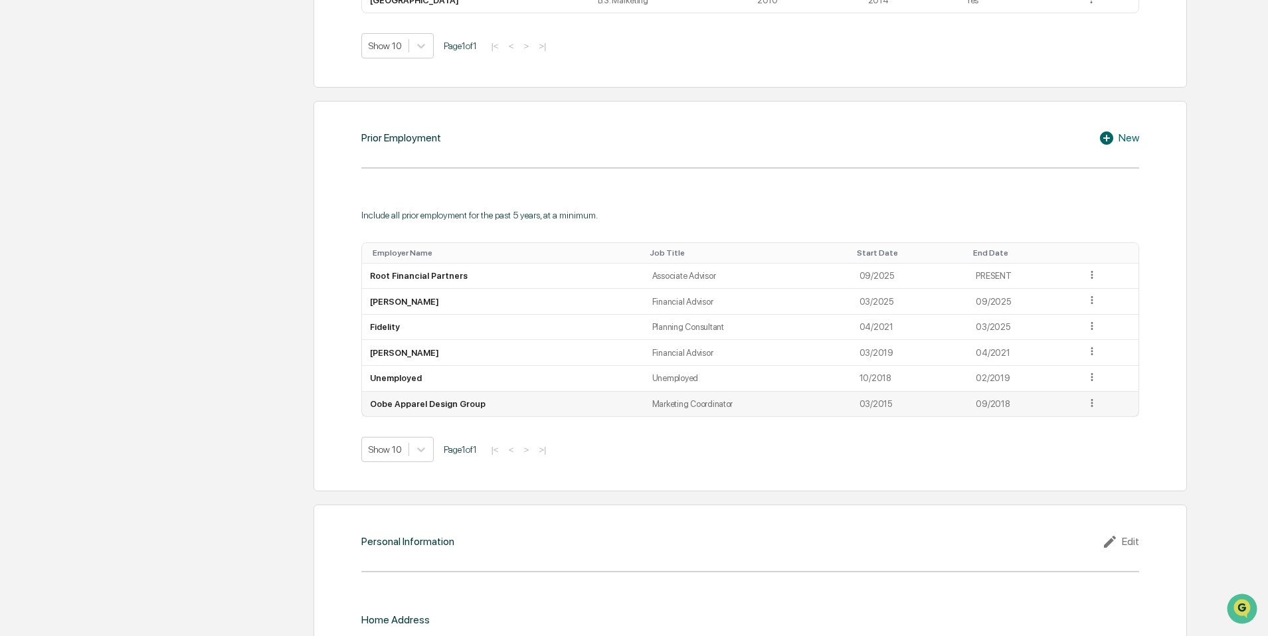
drag, startPoint x: 1093, startPoint y: 400, endPoint x: 1085, endPoint y: 403, distance: 8.6
click at [1092, 400] on icon at bounding box center [1091, 403] width 2 height 8
click at [1059, 450] on div "Delete" at bounding box center [1076, 442] width 43 height 21
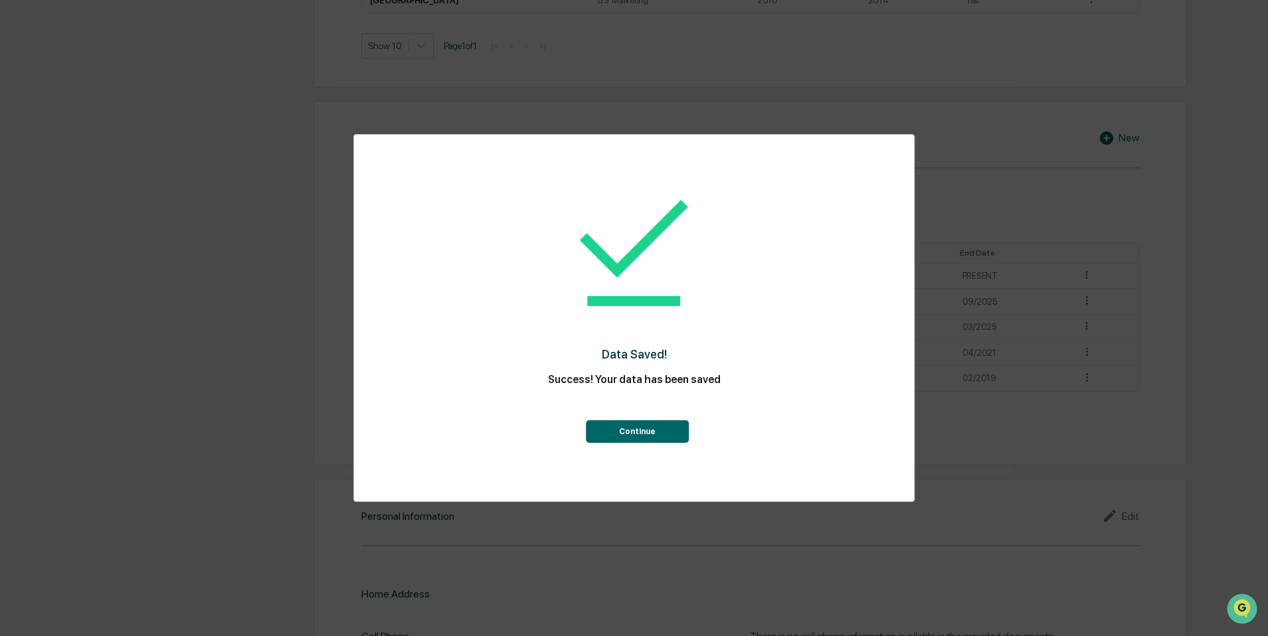
click at [640, 430] on button "Continue" at bounding box center [637, 431] width 103 height 23
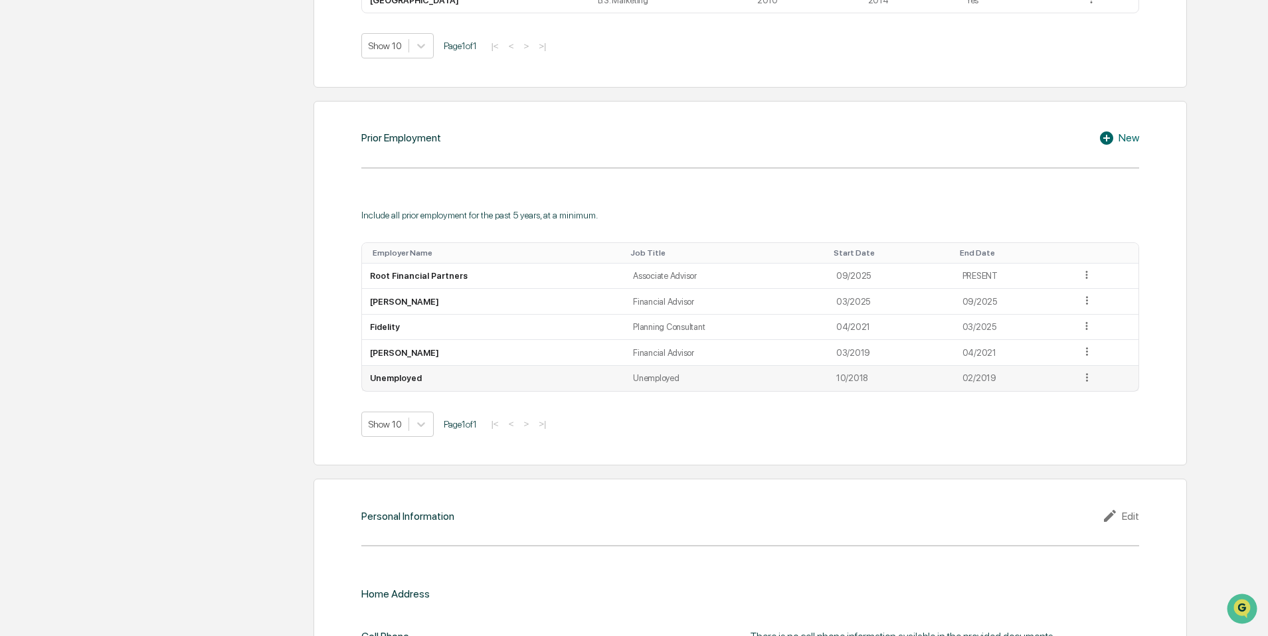
click at [1090, 378] on icon at bounding box center [1086, 377] width 13 height 13
click at [1063, 418] on div "Delete" at bounding box center [1072, 417] width 43 height 21
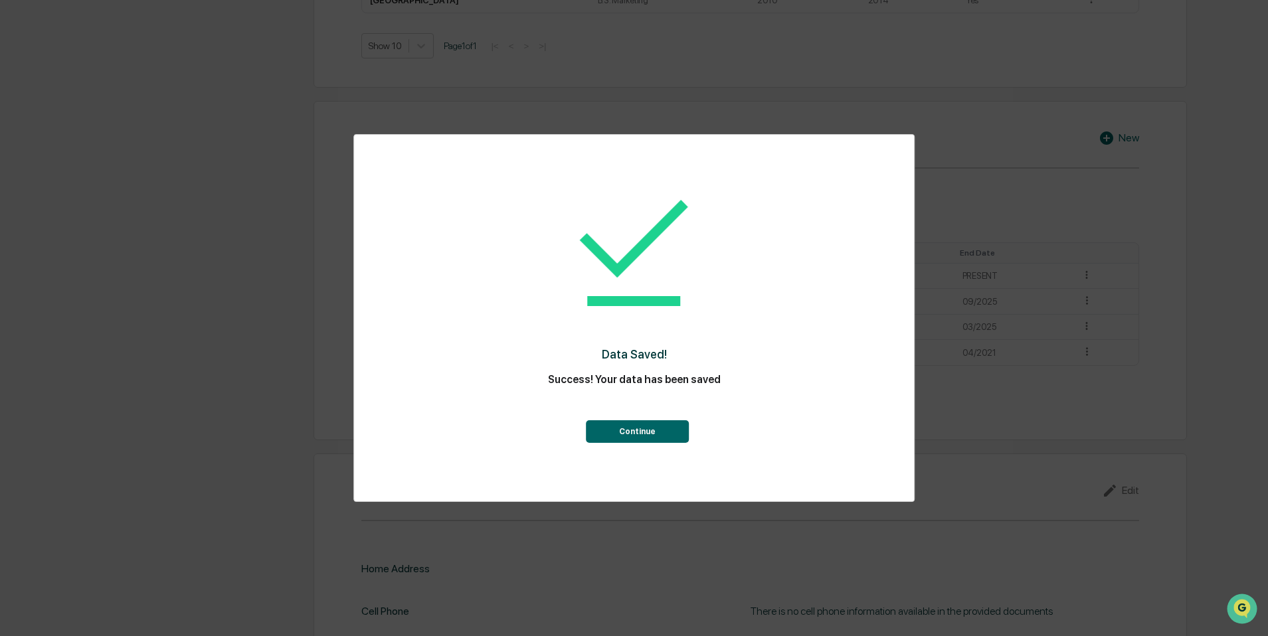
click at [639, 434] on button "Continue" at bounding box center [637, 431] width 103 height 23
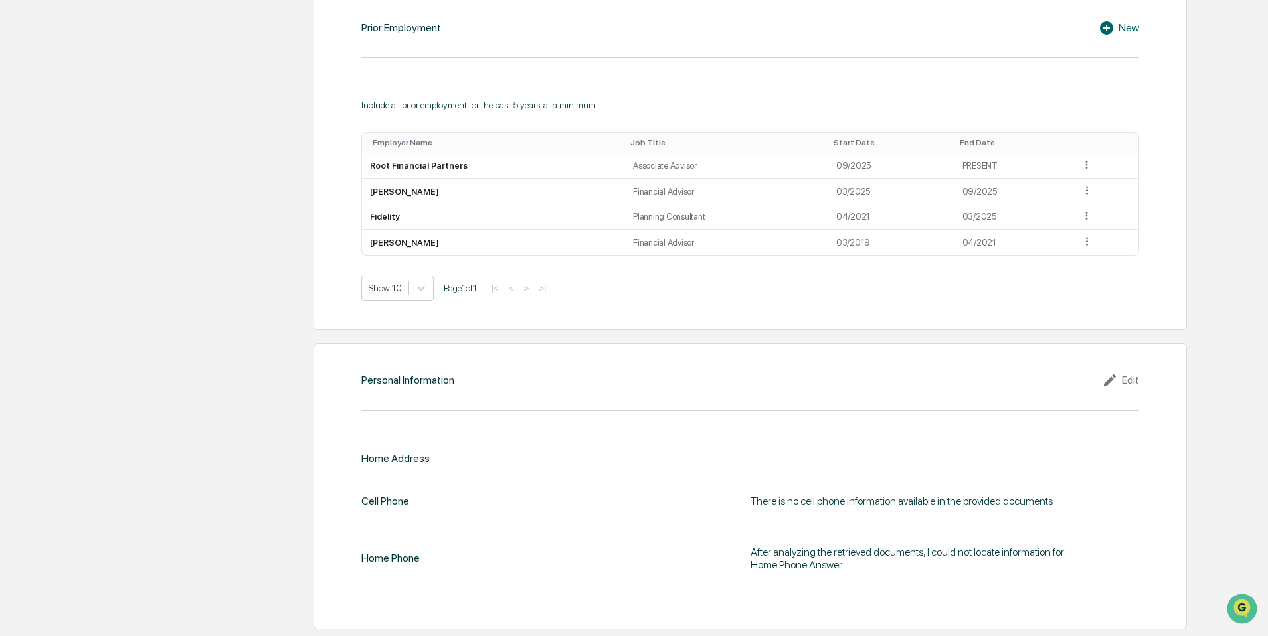
scroll to position [1032, 0]
click at [1140, 377] on div "Personal Information Edit Home Address Cell Phone There is no cell phone inform…" at bounding box center [749, 486] width 873 height 287
click at [1136, 376] on div "Edit" at bounding box center [1120, 381] width 37 height 16
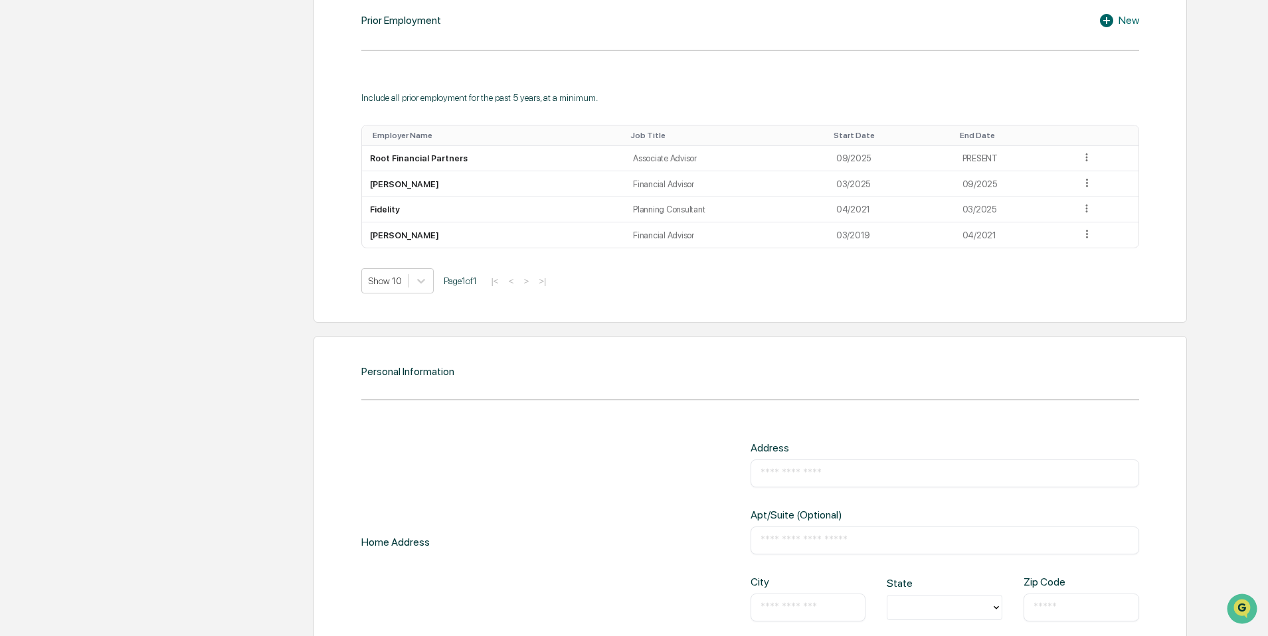
click at [823, 460] on div "​" at bounding box center [944, 474] width 388 height 28
click at [822, 467] on input "text" at bounding box center [944, 473] width 369 height 13
type input "**********"
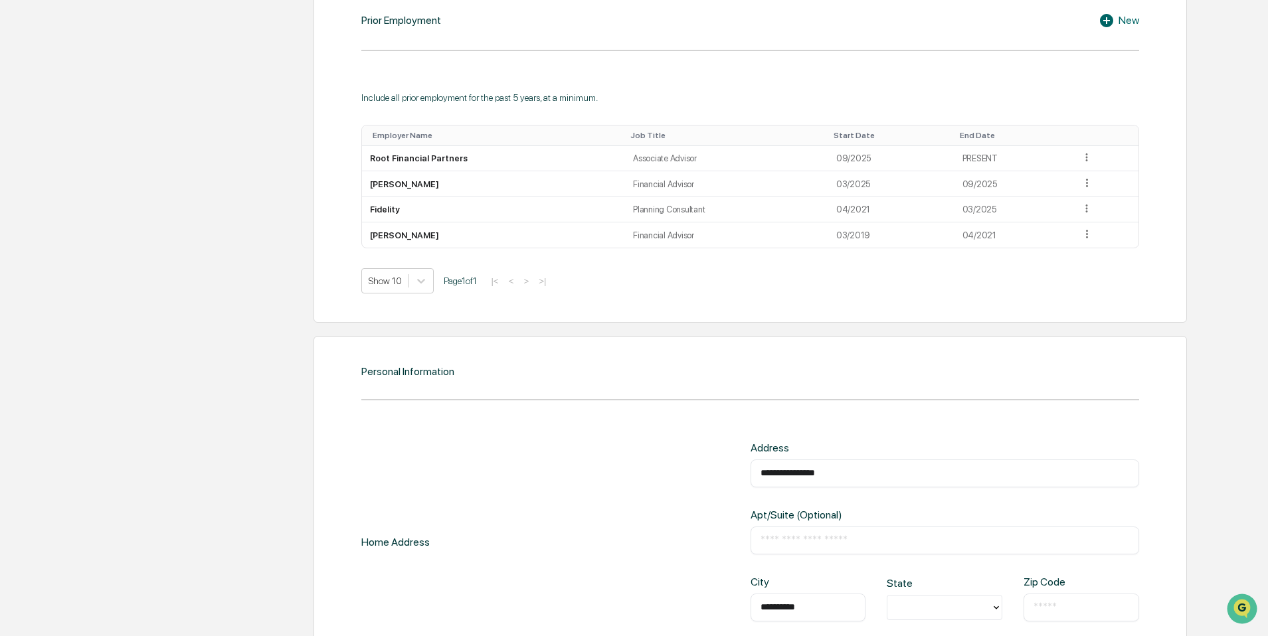
type input "**********"
type input "*****"
type input "**********"
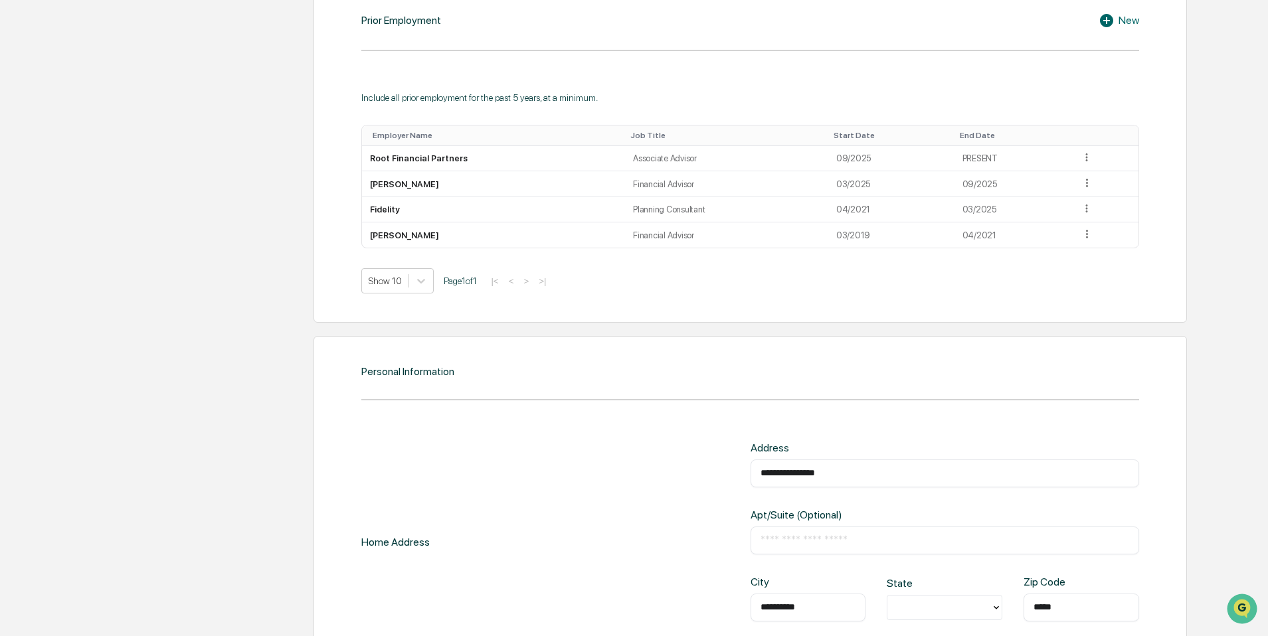
type input "**********"
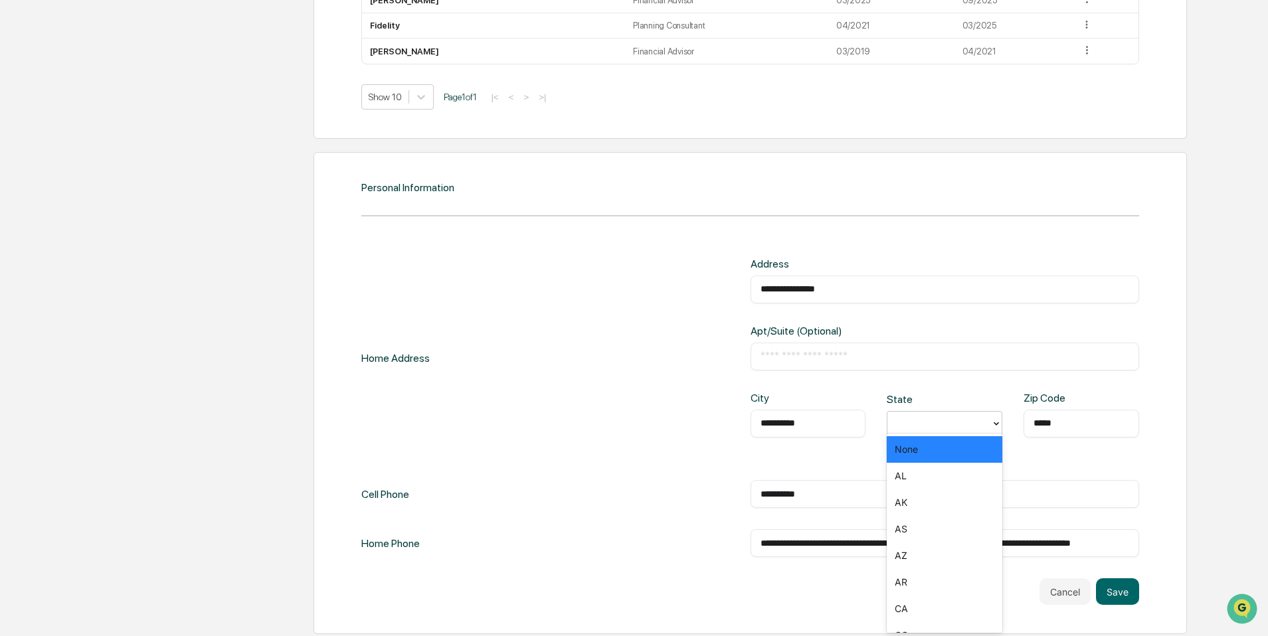
click at [904, 416] on div at bounding box center [939, 423] width 90 height 15
type input "**"
click at [912, 442] on div "SC" at bounding box center [945, 449] width 116 height 27
type input "**********"
click at [820, 543] on input "**********" at bounding box center [944, 543] width 369 height 13
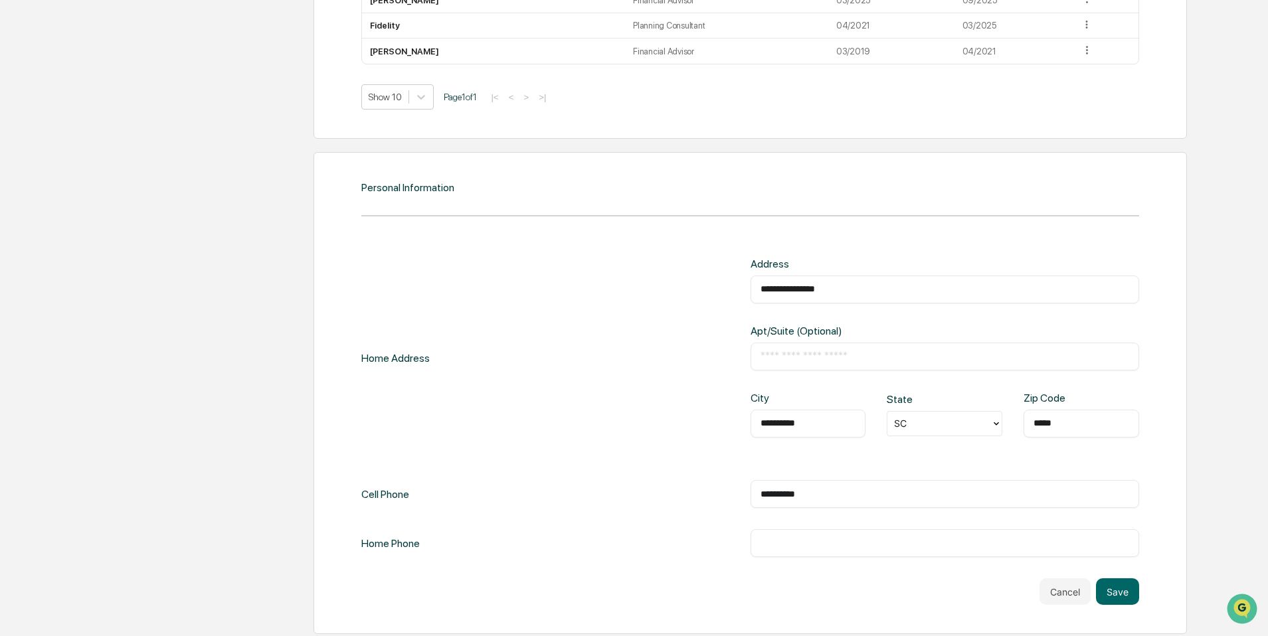
click at [1133, 603] on div "**********" at bounding box center [749, 393] width 873 height 482
click at [1129, 595] on button "Save" at bounding box center [1117, 591] width 43 height 27
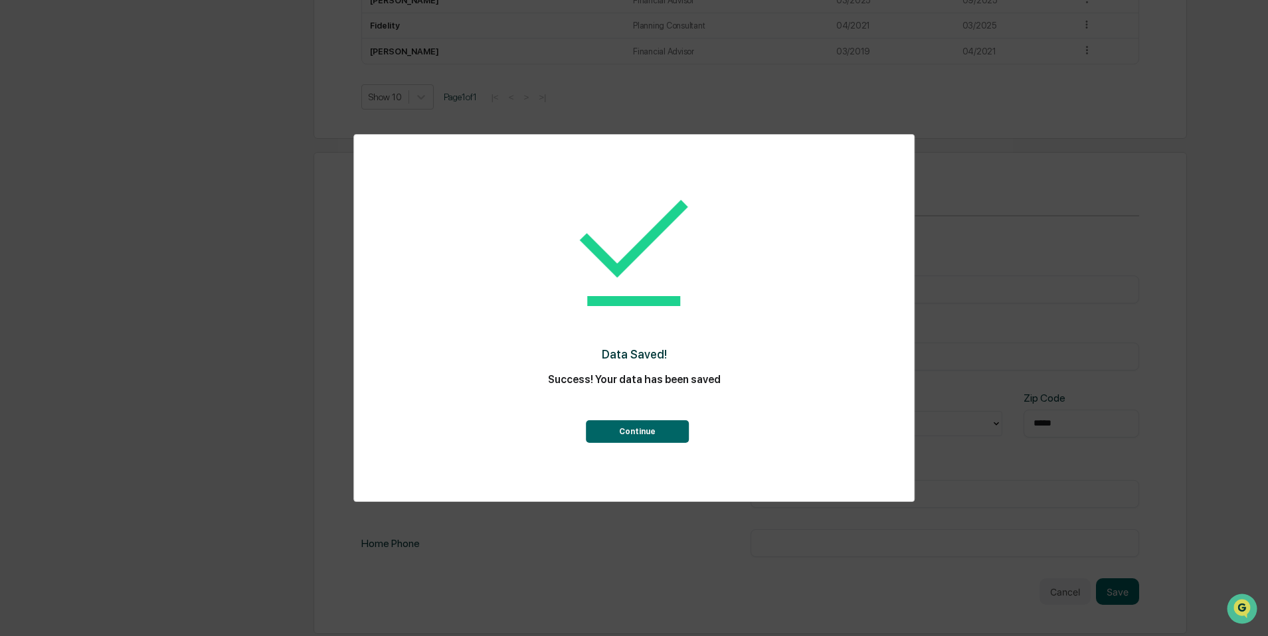
click at [685, 425] on button "Continue" at bounding box center [637, 431] width 103 height 23
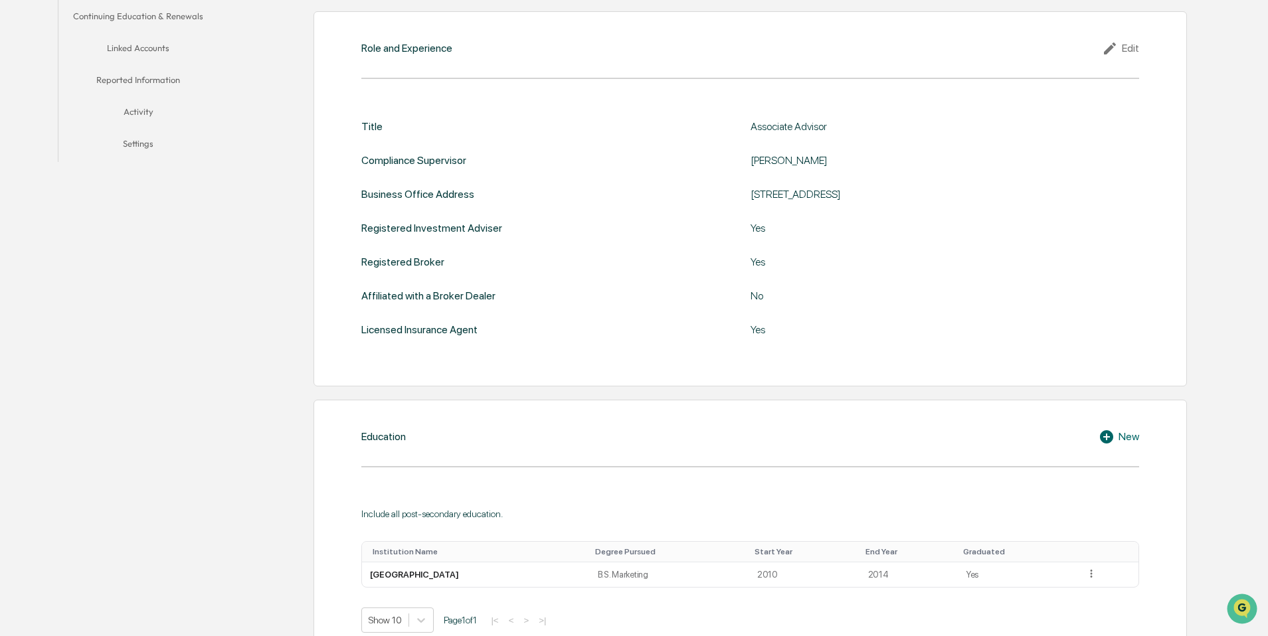
scroll to position [0, 0]
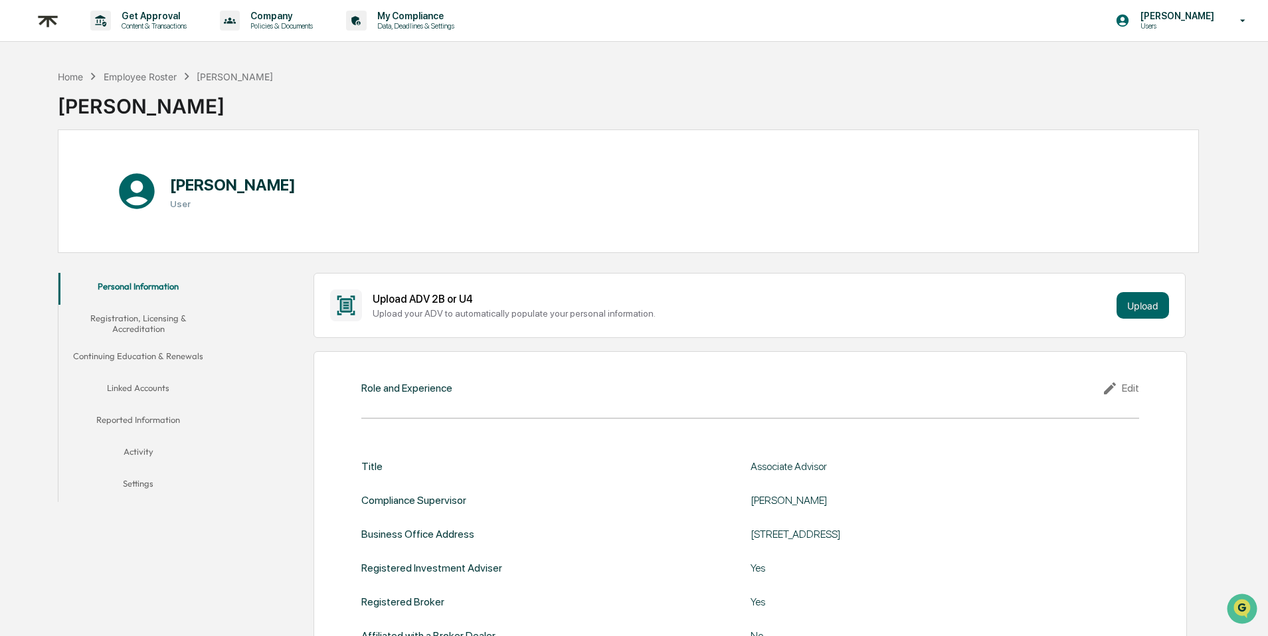
click at [165, 328] on button "Registration, Licensing & Accreditation" at bounding box center [137, 324] width 159 height 38
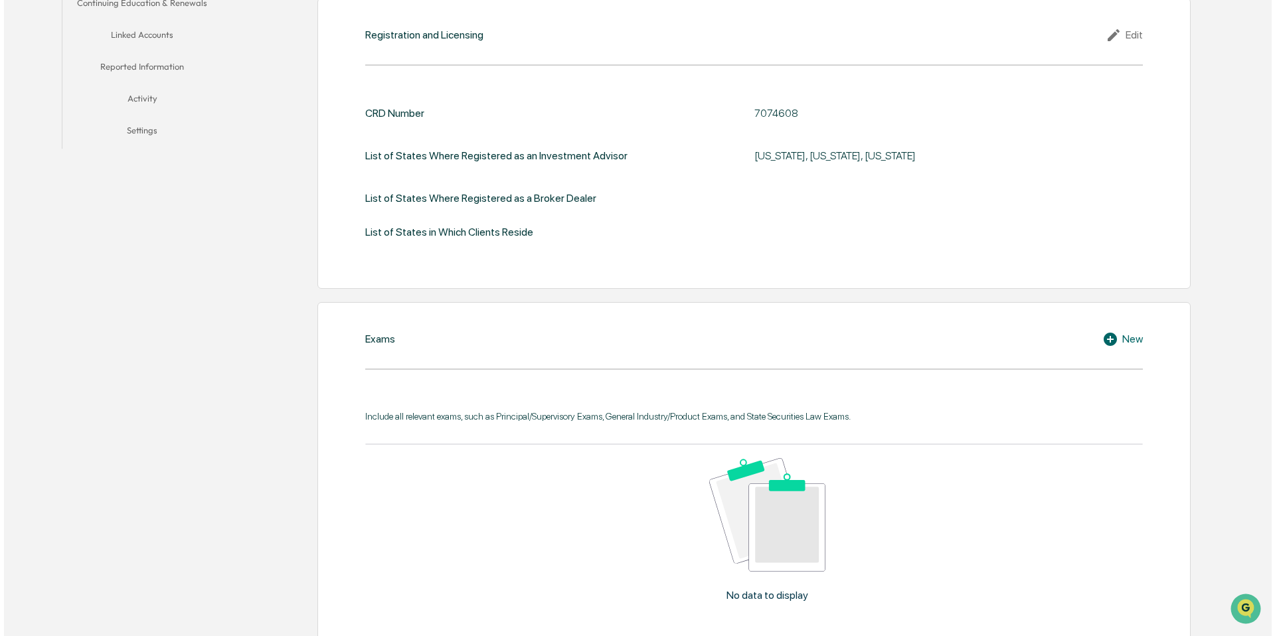
scroll to position [355, 0]
click at [1121, 341] on div "New" at bounding box center [1118, 338] width 41 height 16
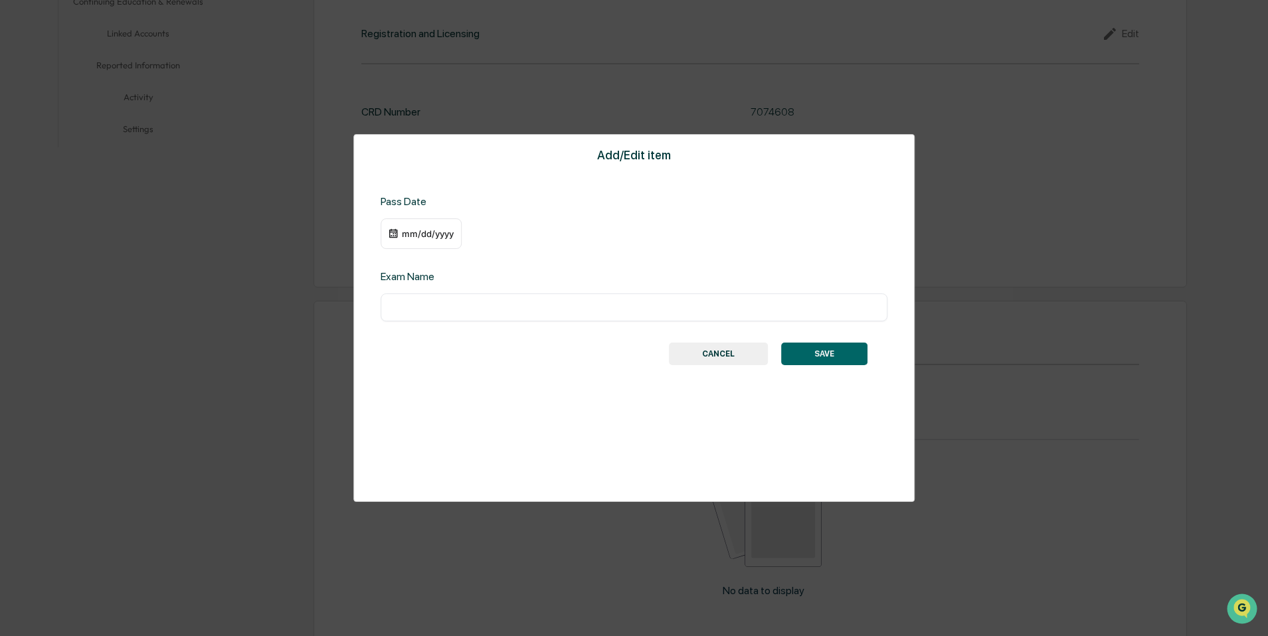
click at [409, 239] on div "mm/dd/yyyy" at bounding box center [421, 233] width 81 height 31
click at [412, 234] on div "mm/dd/yyyy" at bounding box center [427, 233] width 53 height 11
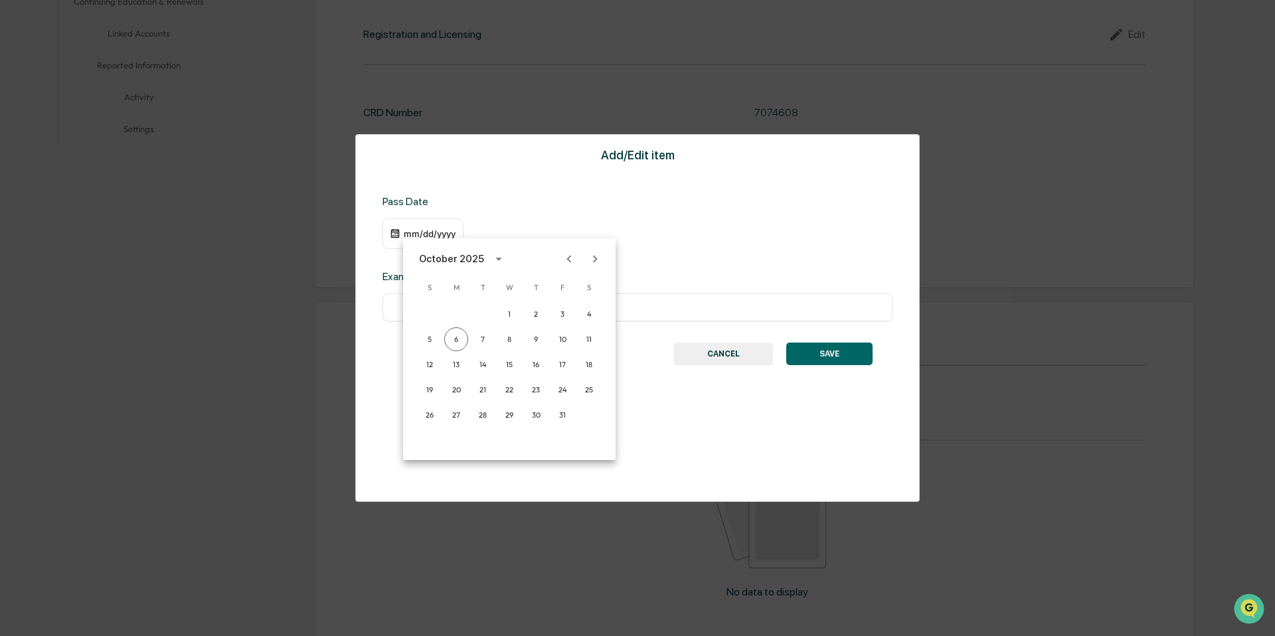
click at [592, 245] on div "[DATE] S M T W T F S 1 2 3 4 5 6 7 8 9 10 11 12 13 14 15 16 17 18 19 20 21 22 2…" at bounding box center [509, 349] width 213 height 222
click at [636, 248] on div at bounding box center [637, 318] width 1275 height 636
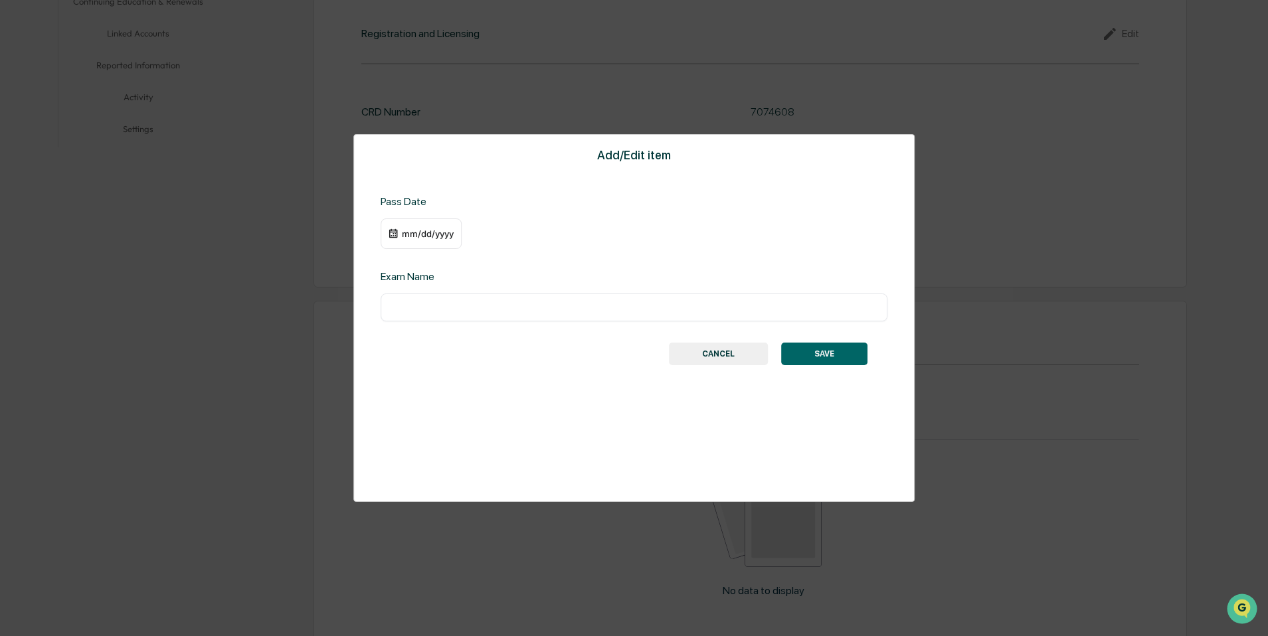
click at [523, 309] on input "text" at bounding box center [633, 307] width 487 height 13
drag, startPoint x: 523, startPoint y: 308, endPoint x: 341, endPoint y: 309, distance: 181.3
click at [341, 309] on div "Add/Edit item Pass Date mm/dd/yyyy Exam Name * ​ SAVE CANCEL" at bounding box center [634, 318] width 1268 height 636
type input "********"
click at [414, 235] on div "mm/dd/yyyy" at bounding box center [427, 233] width 53 height 11
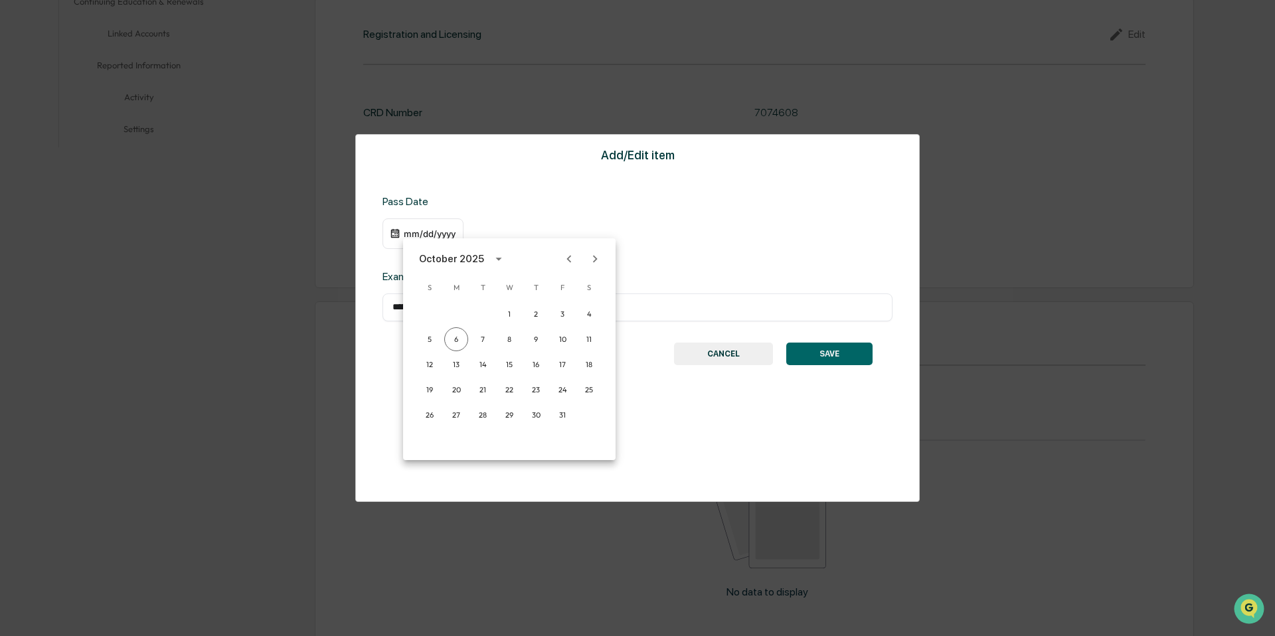
click at [475, 257] on div "October 2025" at bounding box center [451, 259] width 65 height 15
click at [560, 309] on button "2019" at bounding box center [579, 304] width 48 height 24
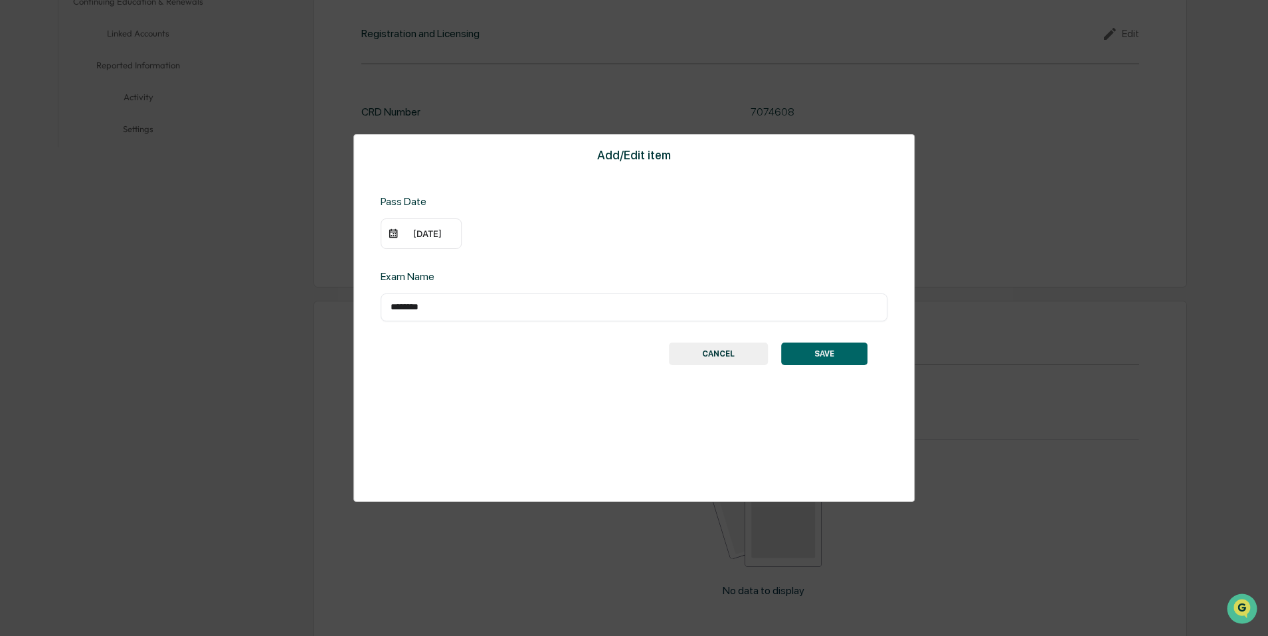
click at [404, 235] on div "[DATE]" at bounding box center [427, 233] width 53 height 11
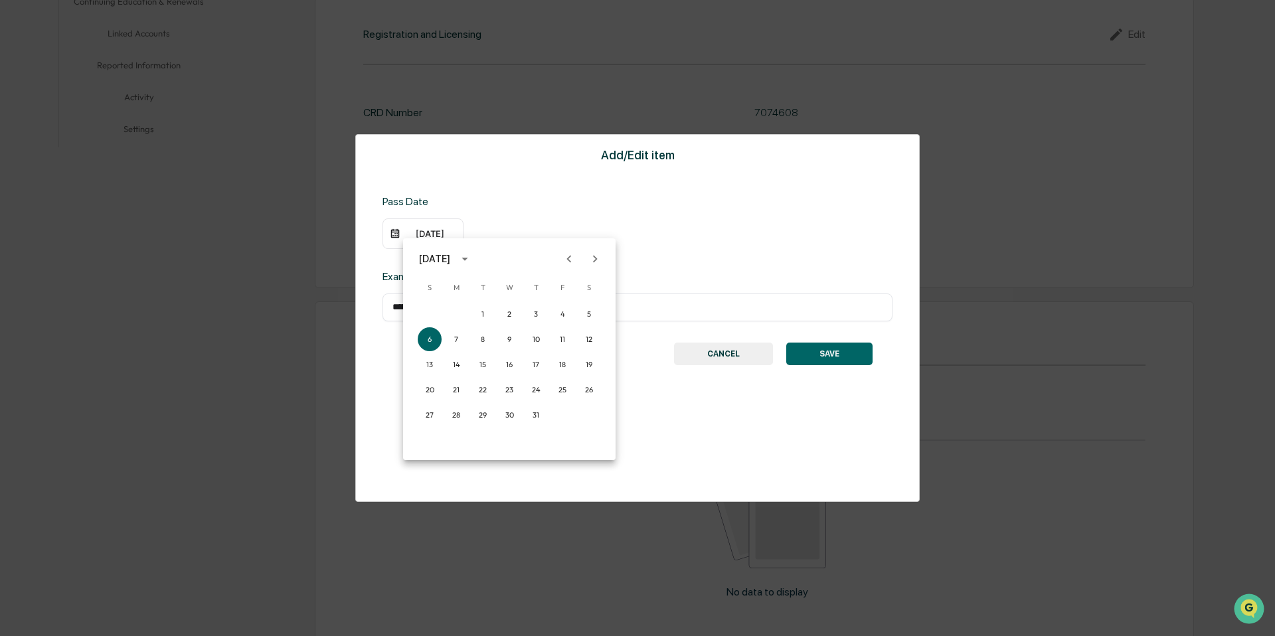
click at [568, 263] on icon "Previous month" at bounding box center [569, 259] width 15 height 15
click at [567, 263] on icon "Previous month" at bounding box center [569, 259] width 15 height 15
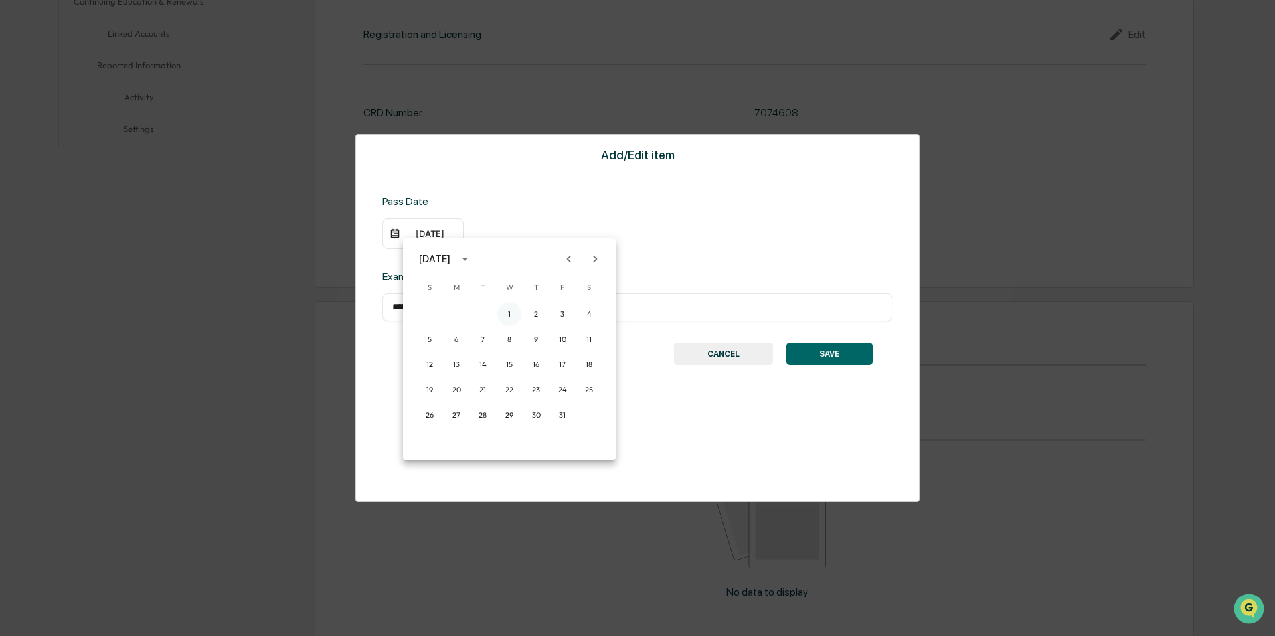
click at [512, 314] on button "1" at bounding box center [509, 314] width 24 height 24
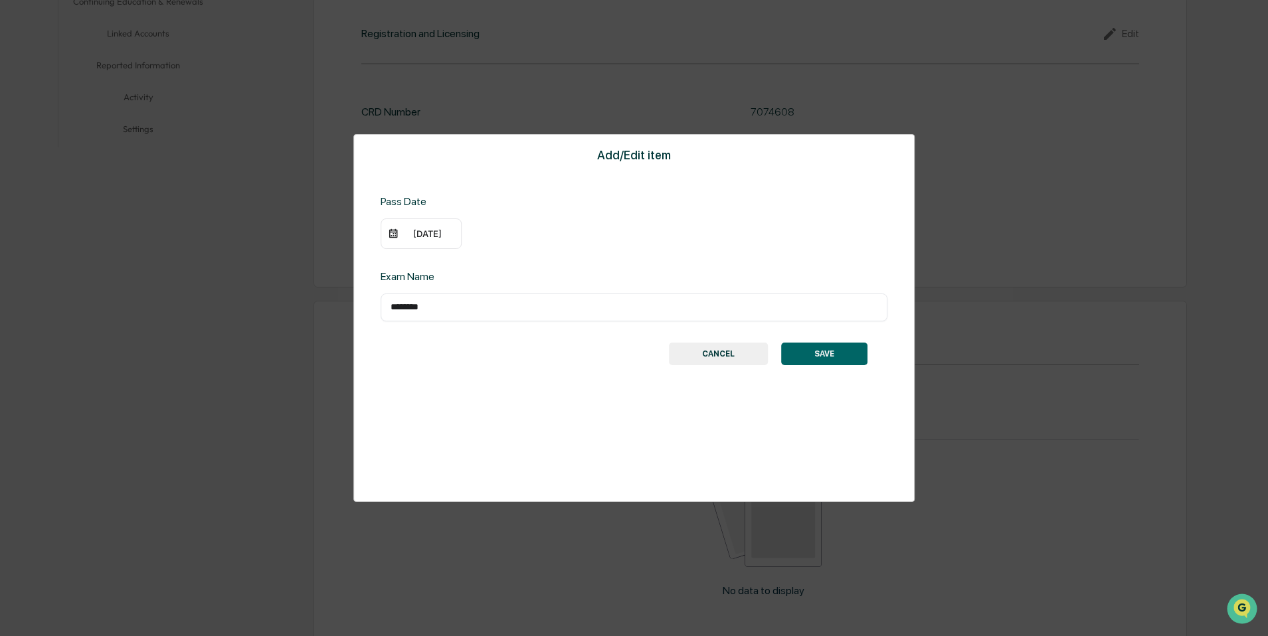
click at [833, 358] on button "SAVE" at bounding box center [824, 354] width 86 height 23
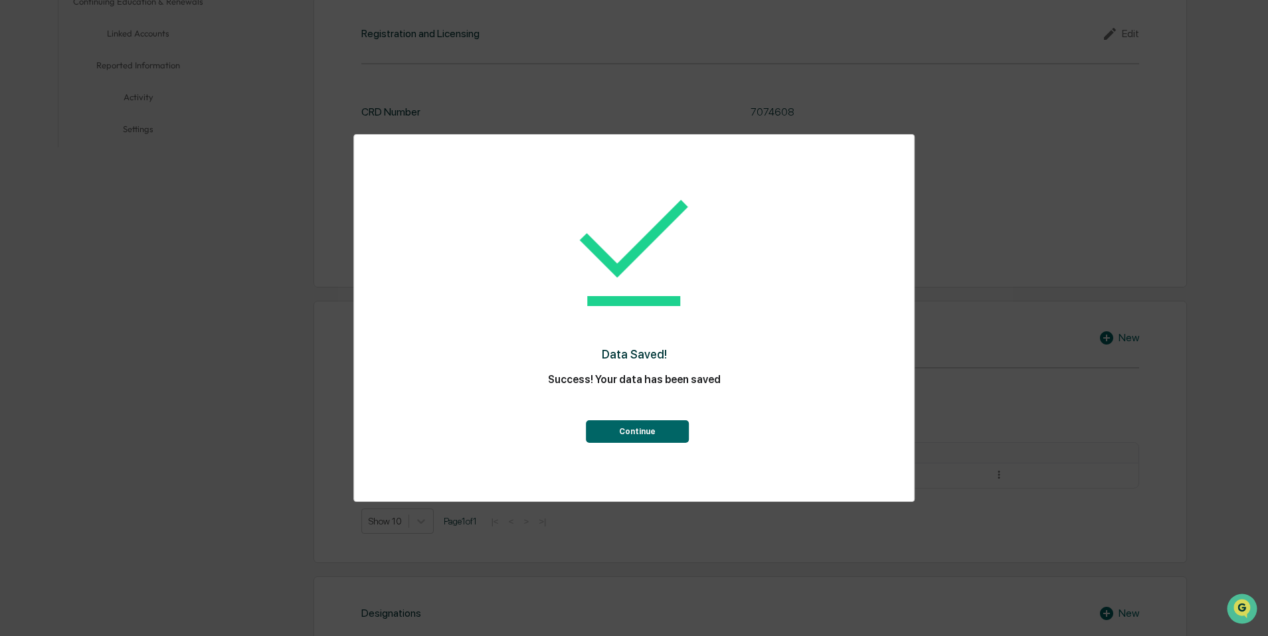
click at [662, 430] on button "Continue" at bounding box center [637, 431] width 103 height 23
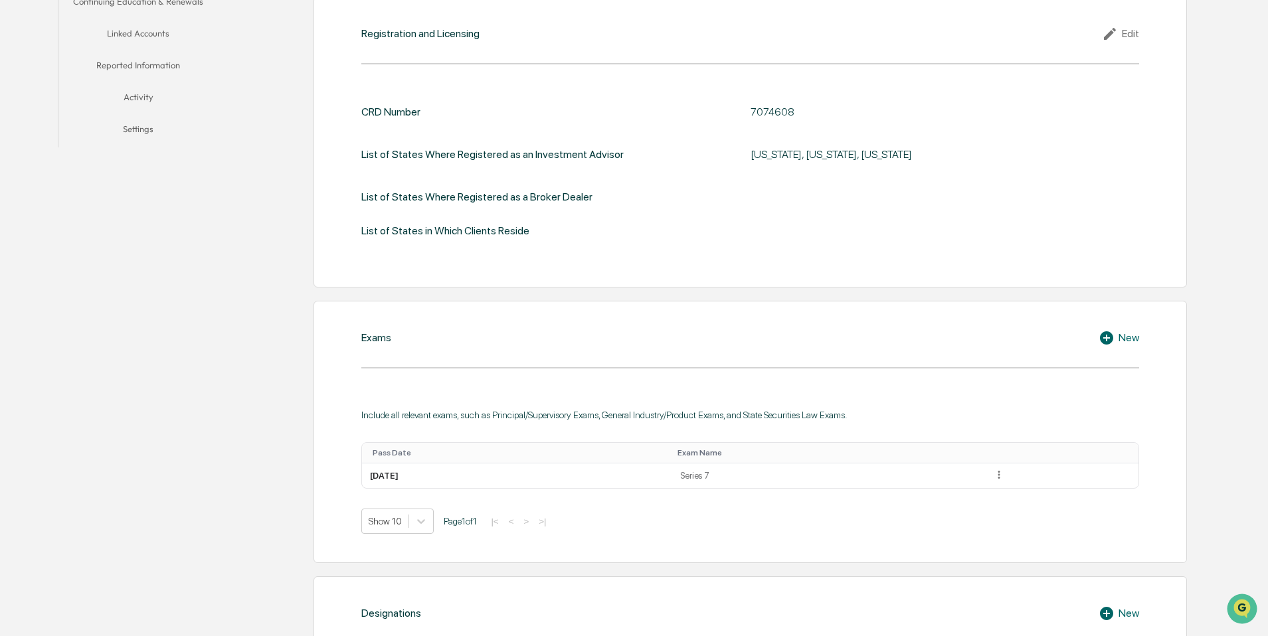
click at [1104, 338] on icon at bounding box center [1106, 337] width 13 height 13
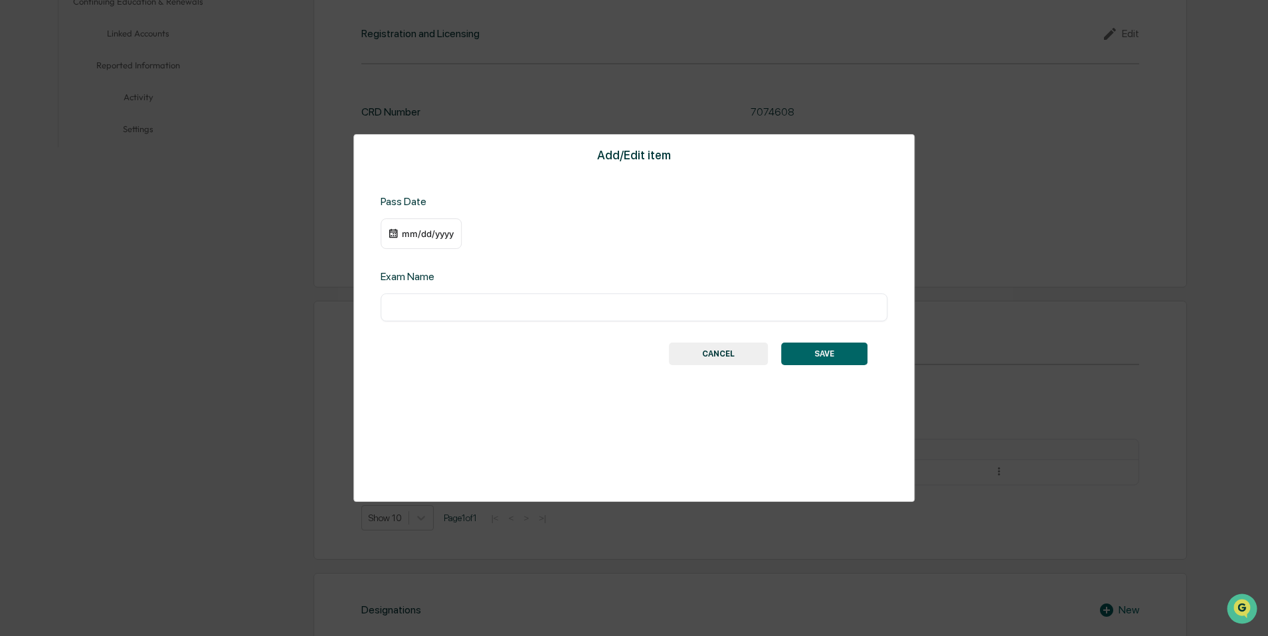
click at [425, 239] on div "mm/dd/yyyy" at bounding box center [421, 233] width 81 height 31
click at [408, 234] on div "mm/dd/yyyy" at bounding box center [427, 233] width 53 height 11
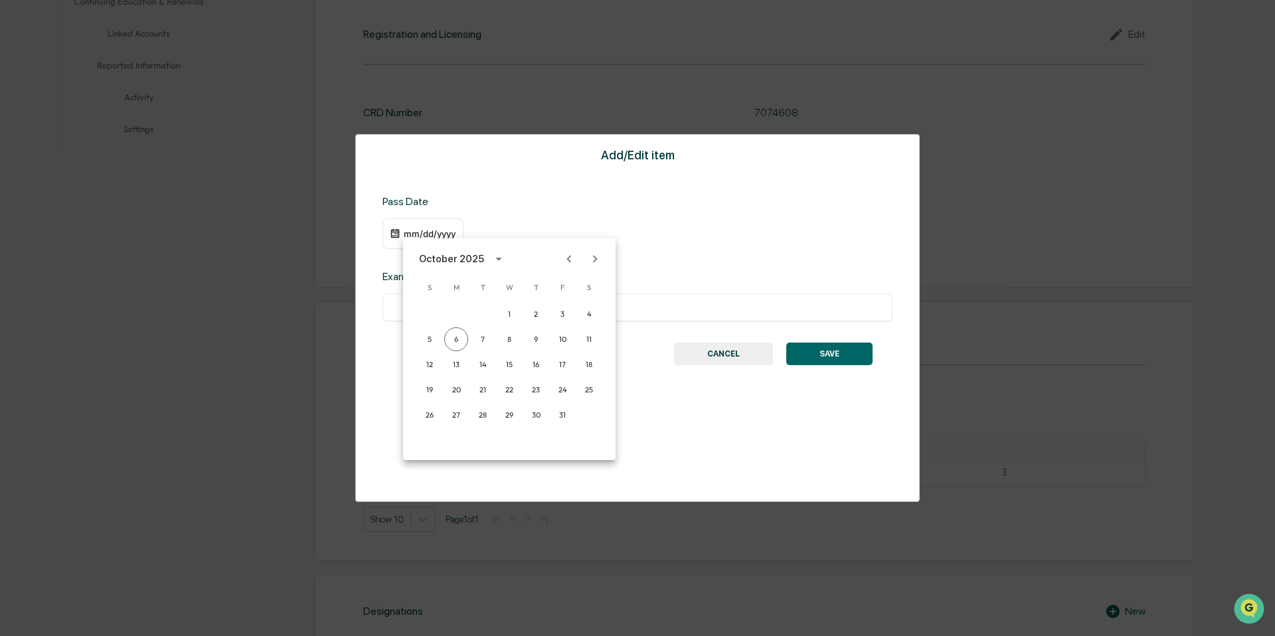
click at [472, 261] on div "October 2025" at bounding box center [451, 259] width 65 height 15
click at [564, 305] on button "2019" at bounding box center [579, 304] width 48 height 24
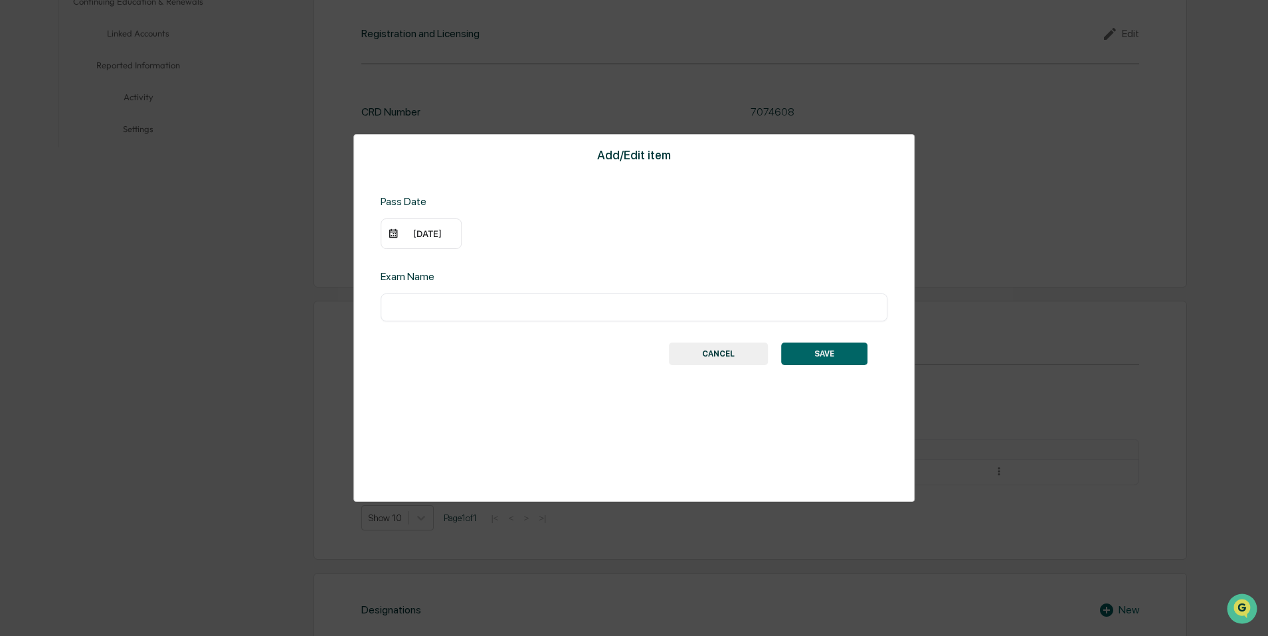
click at [423, 234] on div "[DATE]" at bounding box center [427, 233] width 53 height 11
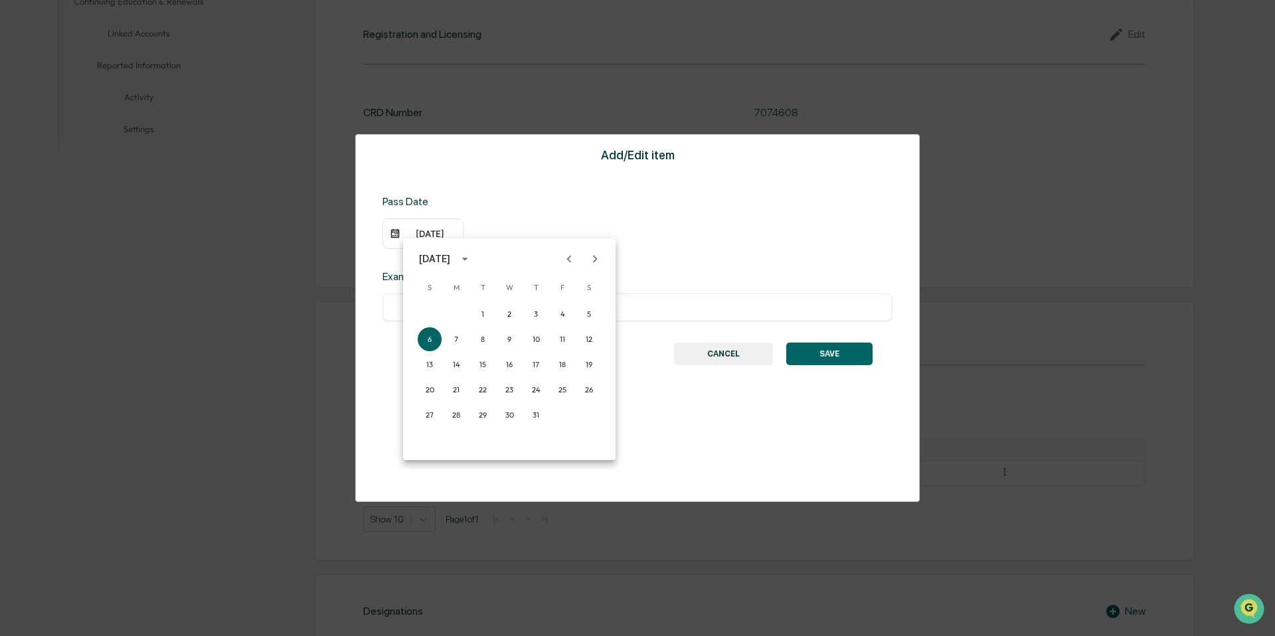
click at [568, 254] on icon "Previous month" at bounding box center [569, 259] width 15 height 15
click at [567, 255] on icon "Previous month" at bounding box center [569, 259] width 15 height 15
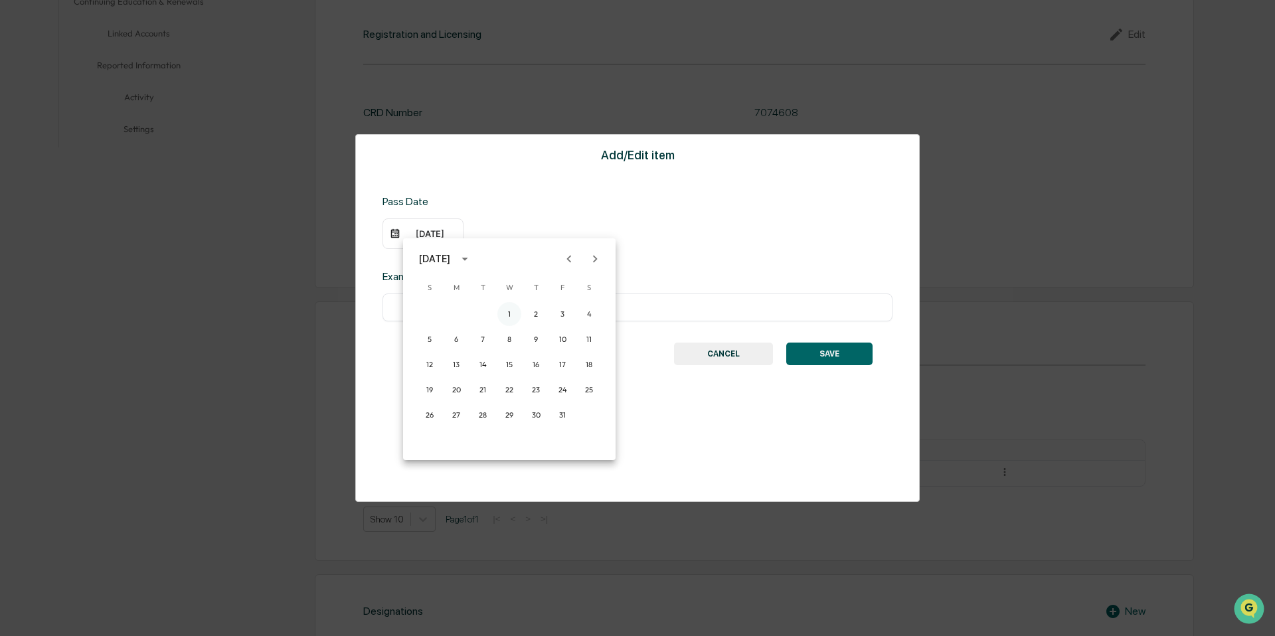
click at [508, 313] on button "1" at bounding box center [509, 314] width 24 height 24
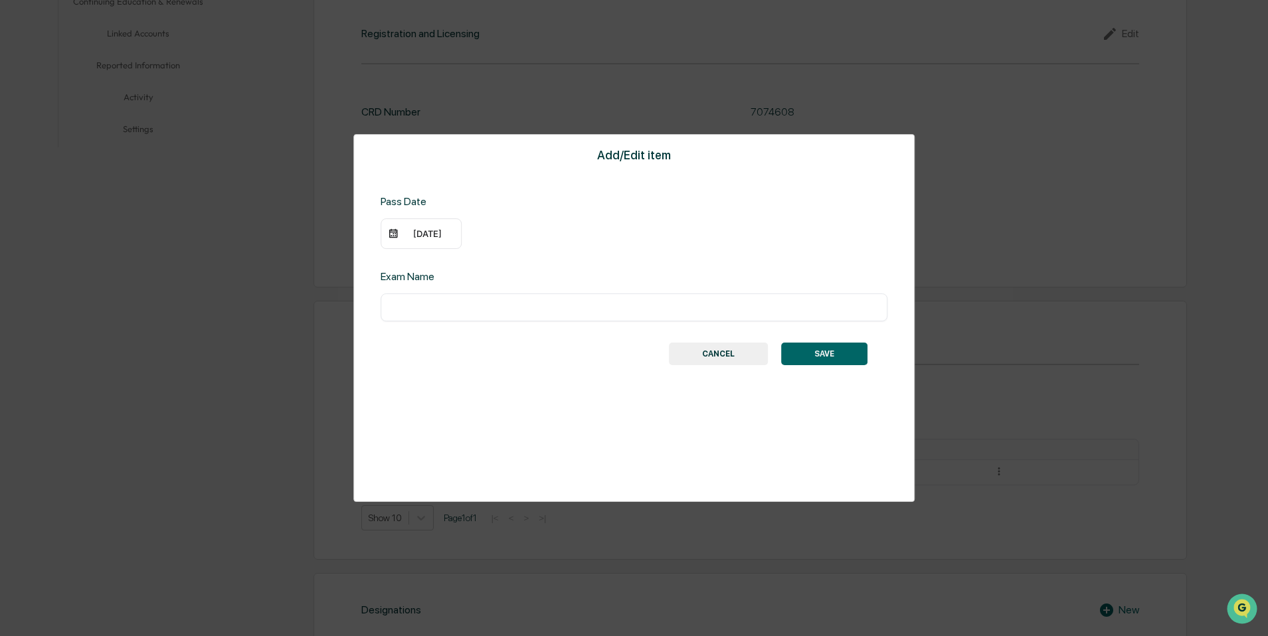
click at [437, 309] on input "text" at bounding box center [633, 307] width 487 height 13
type input "*********"
click at [774, 349] on div "SAVE CANCEL" at bounding box center [634, 354] width 468 height 23
click at [781, 347] on button "SAVE" at bounding box center [824, 354] width 86 height 23
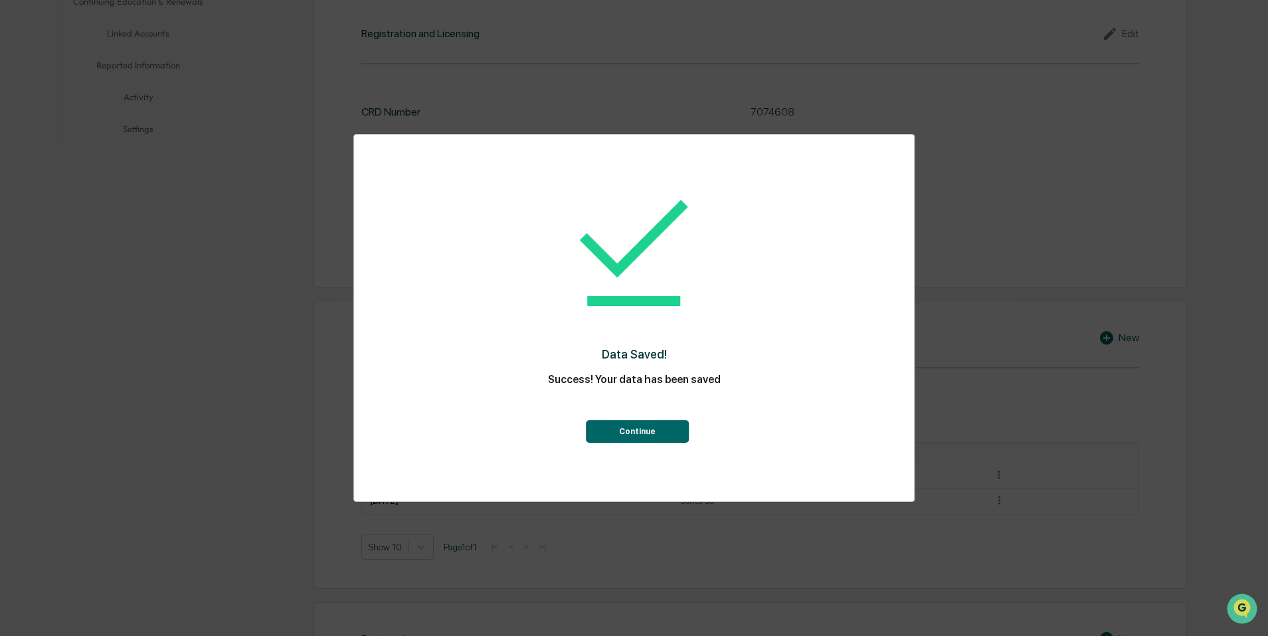
click at [638, 424] on button "Continue" at bounding box center [637, 431] width 103 height 23
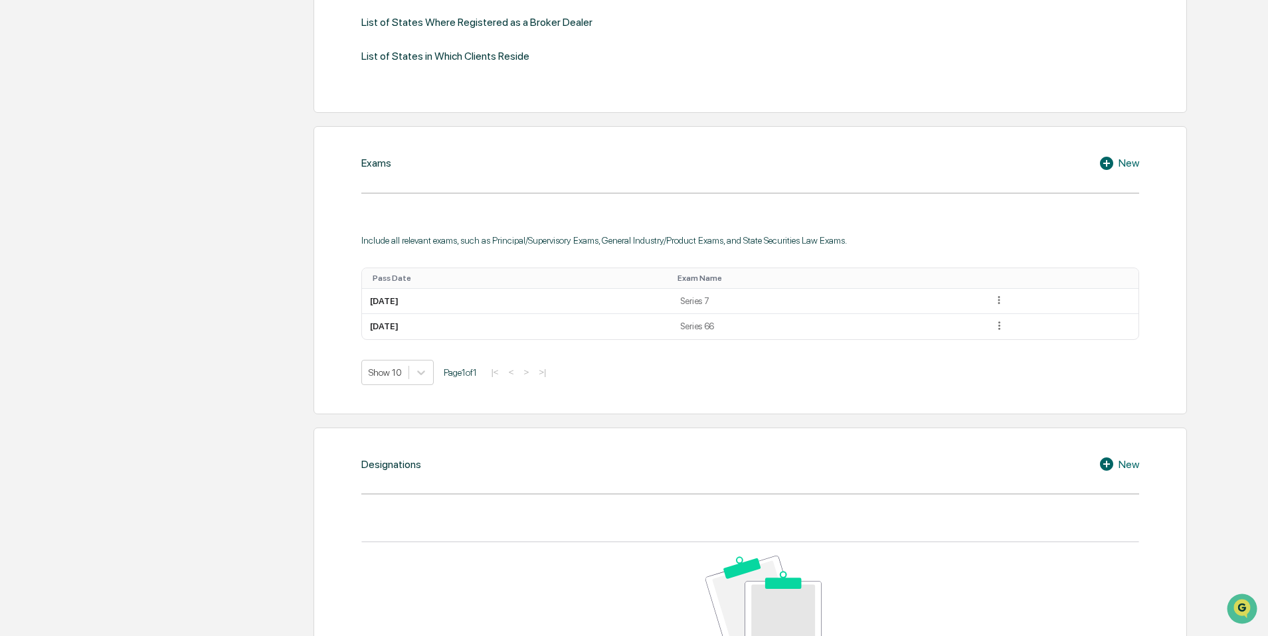
scroll to position [742, 0]
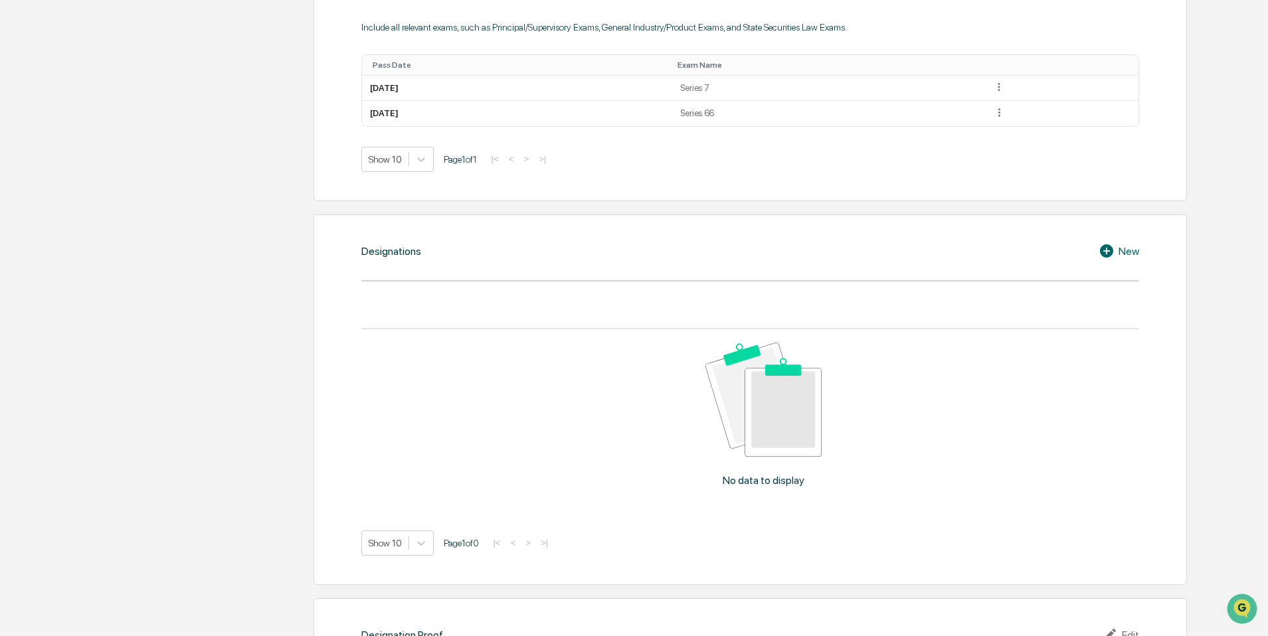
click at [1114, 253] on icon at bounding box center [1108, 251] width 20 height 16
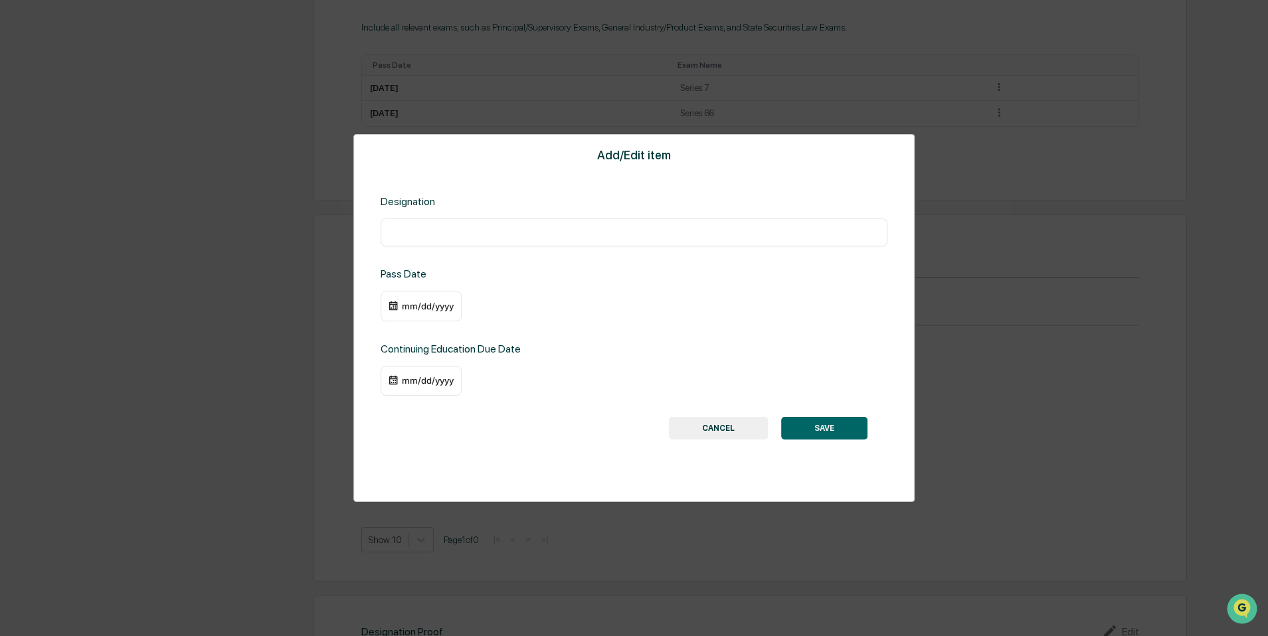
click at [409, 242] on div "​" at bounding box center [634, 232] width 507 height 28
click at [412, 240] on div "​" at bounding box center [634, 232] width 507 height 28
click at [414, 235] on input "text" at bounding box center [633, 232] width 487 height 13
paste input "***"
click at [519, 233] on input "**********" at bounding box center [633, 232] width 487 height 13
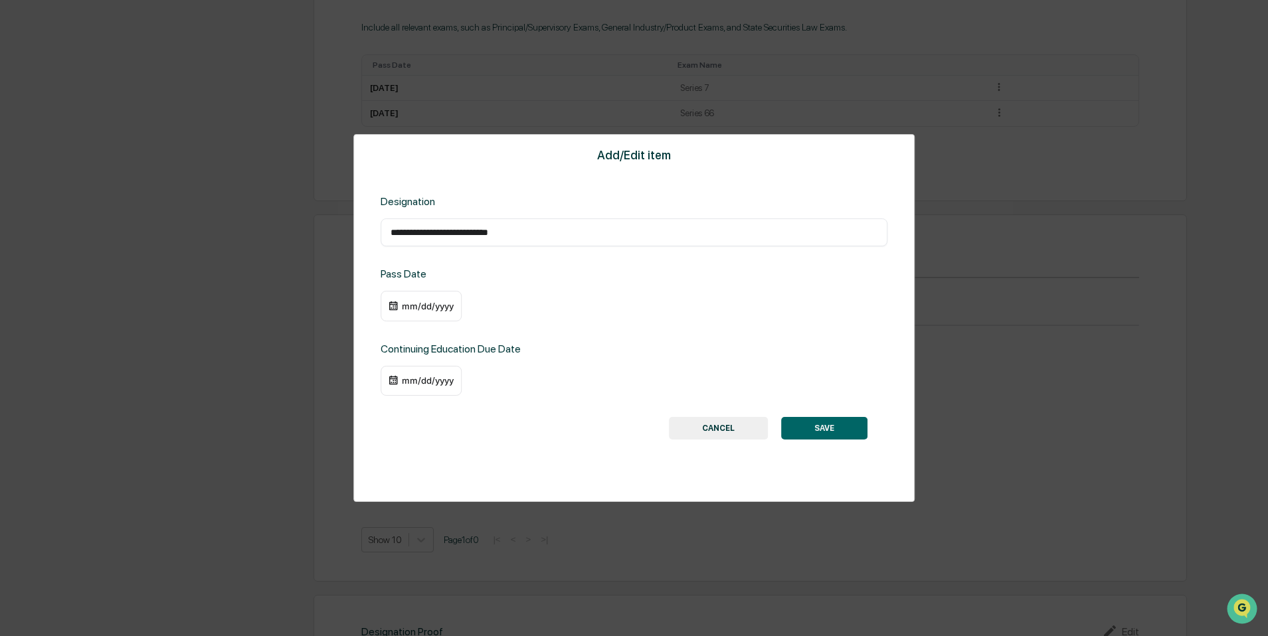
type input "**********"
click at [399, 305] on div "mm/dd/yyyy" at bounding box center [421, 306] width 81 height 31
click at [409, 305] on div "mm/dd/yyyy" at bounding box center [427, 306] width 53 height 11
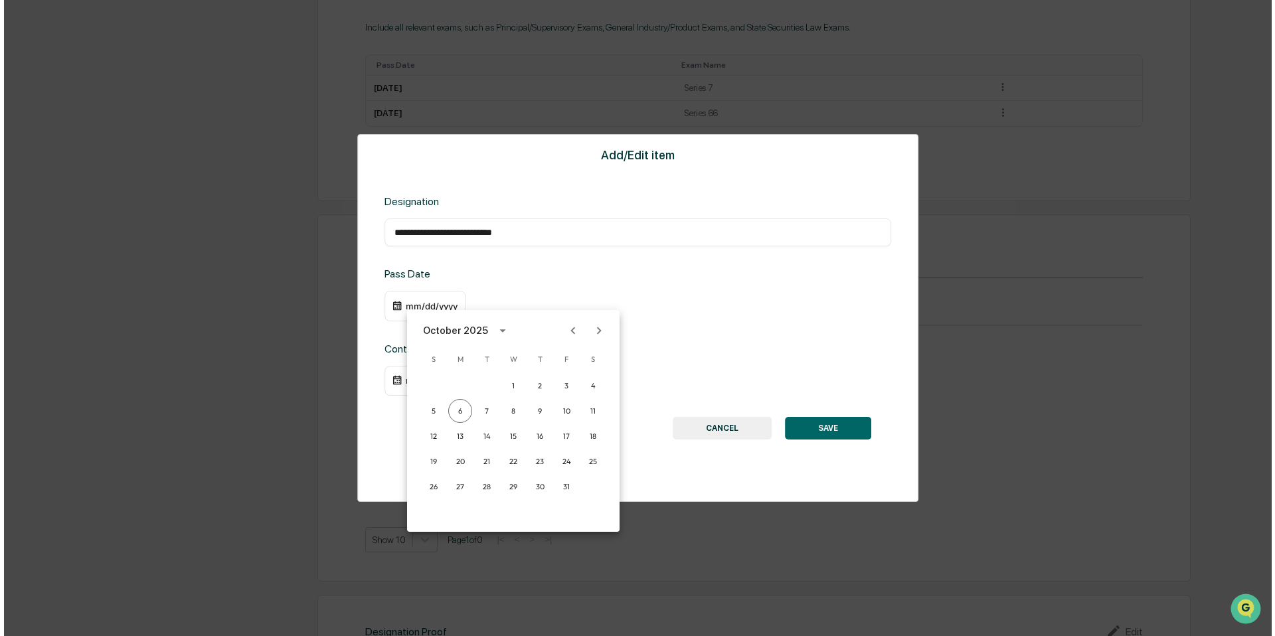
scroll to position [743, 0]
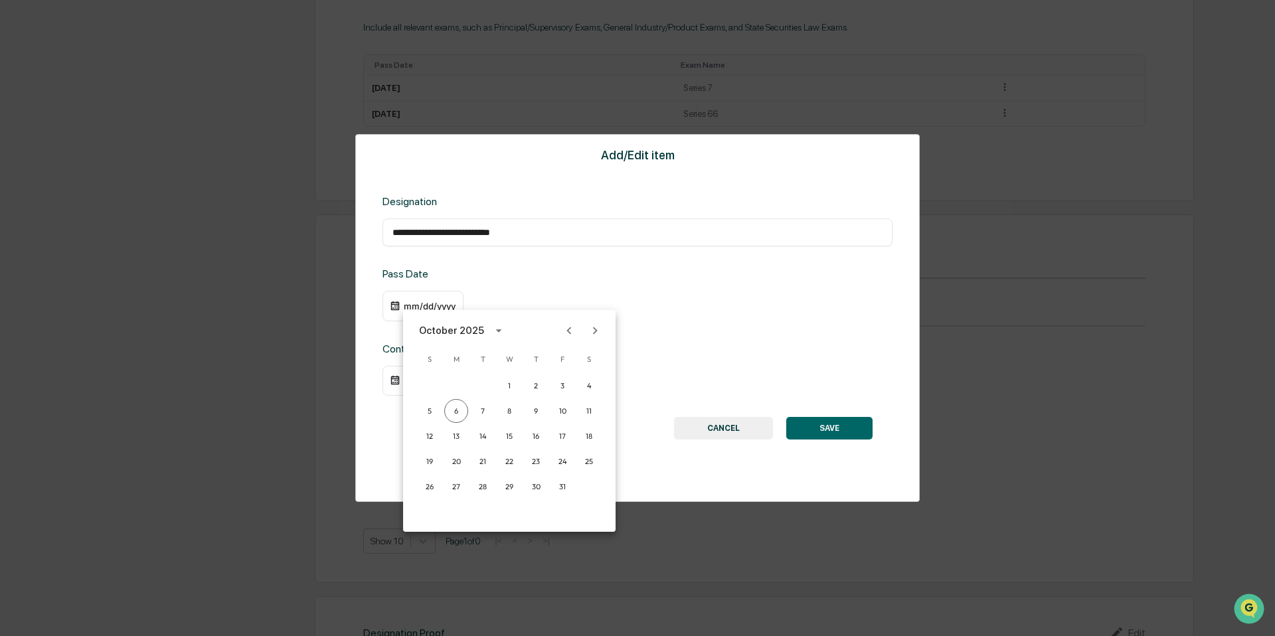
click at [472, 330] on div "October 2025" at bounding box center [451, 330] width 65 height 15
click at [453, 431] on button "2023" at bounding box center [440, 439] width 48 height 24
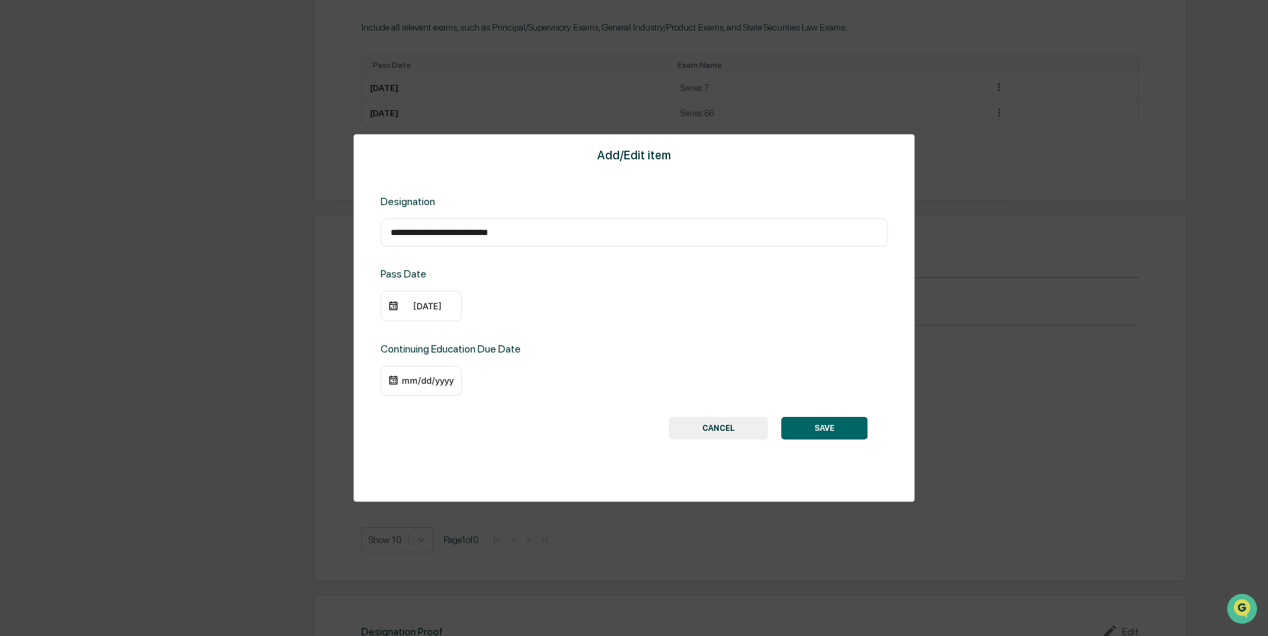
click at [404, 303] on div "[DATE]" at bounding box center [427, 306] width 53 height 11
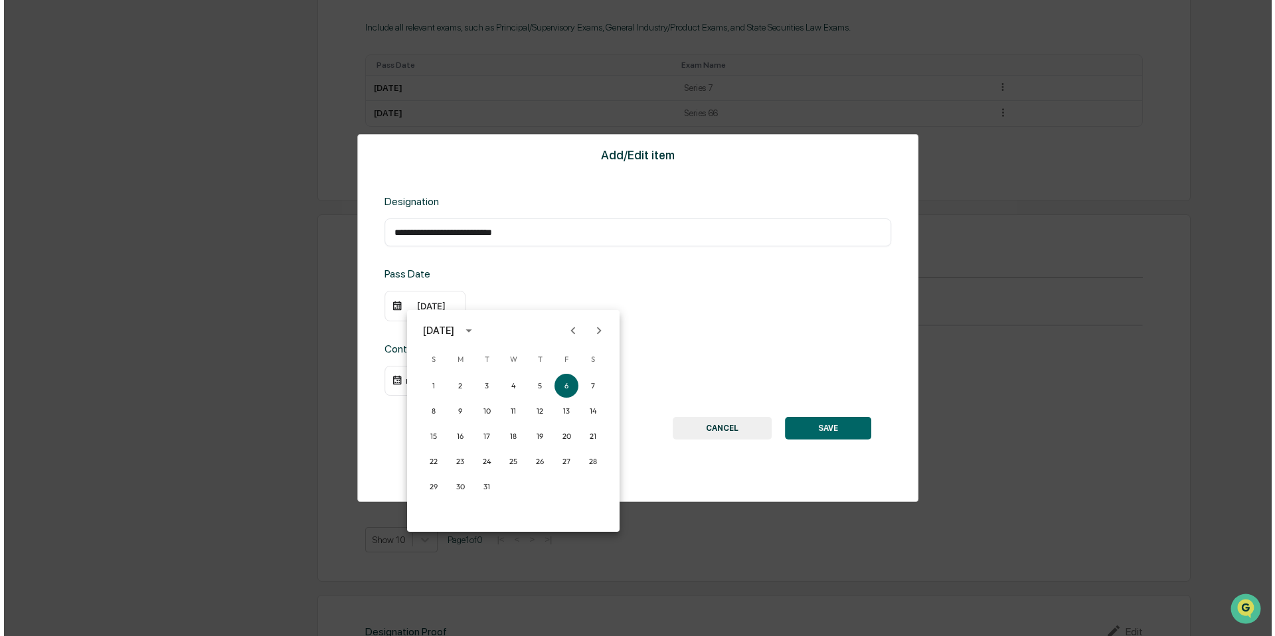
scroll to position [743, 0]
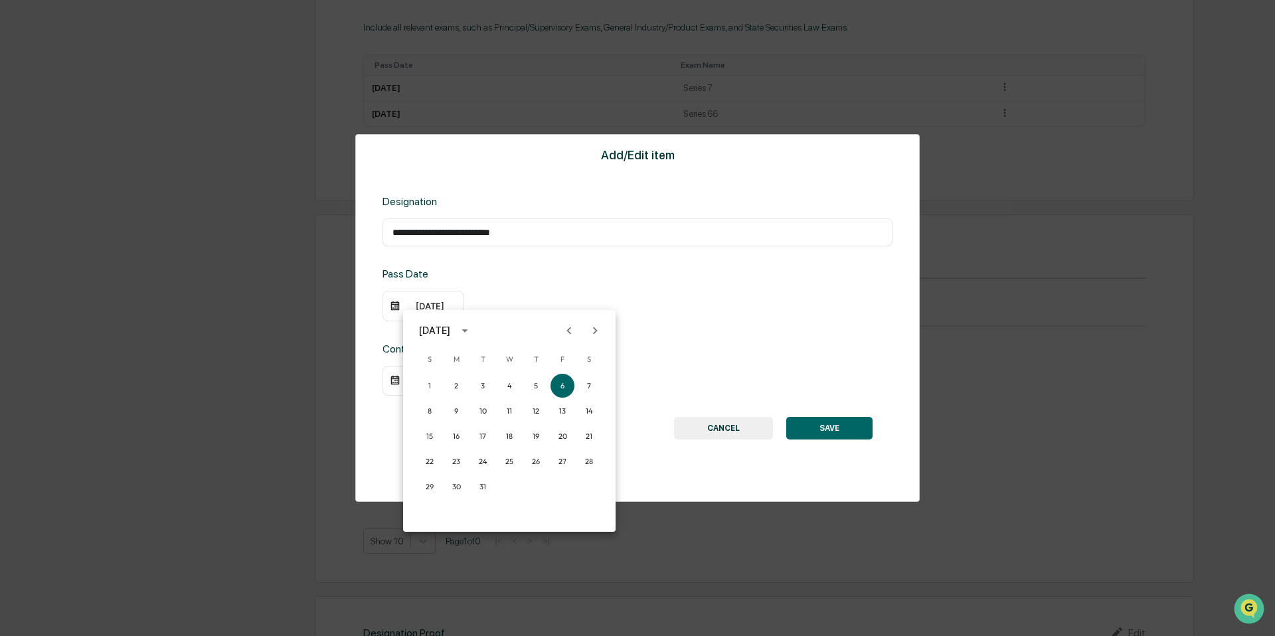
click at [565, 330] on icon "Previous month" at bounding box center [569, 330] width 15 height 15
click at [565, 329] on icon "Previous month" at bounding box center [569, 330] width 15 height 15
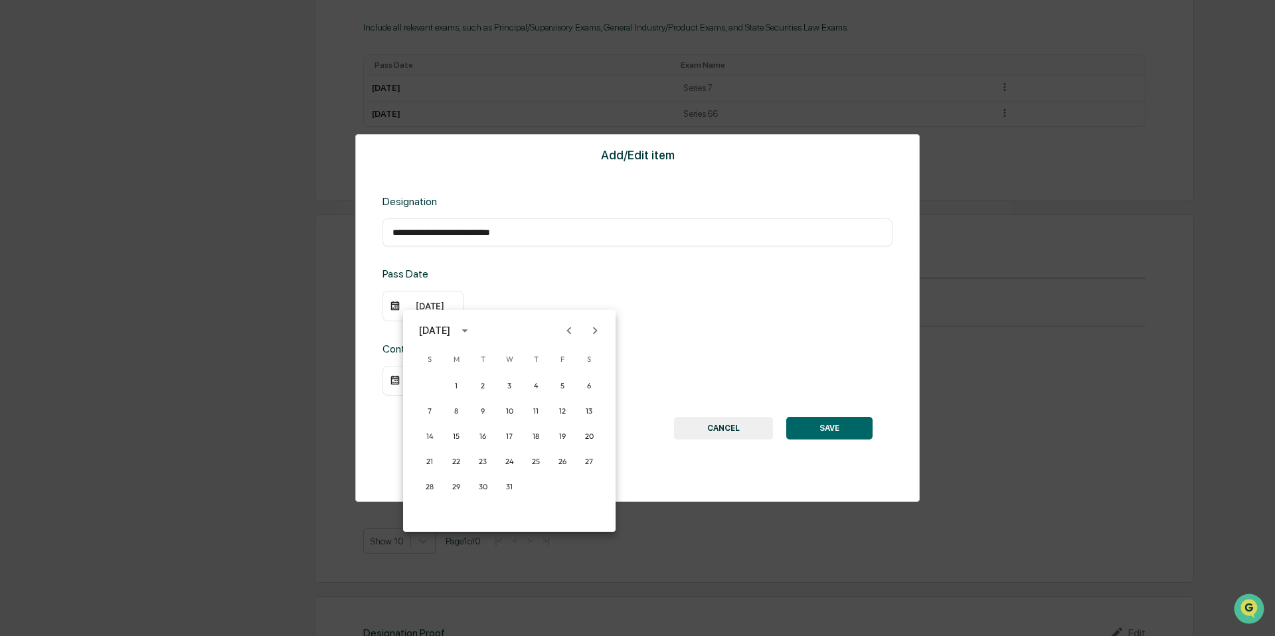
click at [565, 329] on icon "Previous month" at bounding box center [569, 330] width 15 height 15
click at [590, 334] on icon "Next month" at bounding box center [595, 330] width 15 height 15
click at [566, 327] on icon "Previous month" at bounding box center [569, 330] width 15 height 15
click at [515, 386] on button "1" at bounding box center [509, 386] width 24 height 24
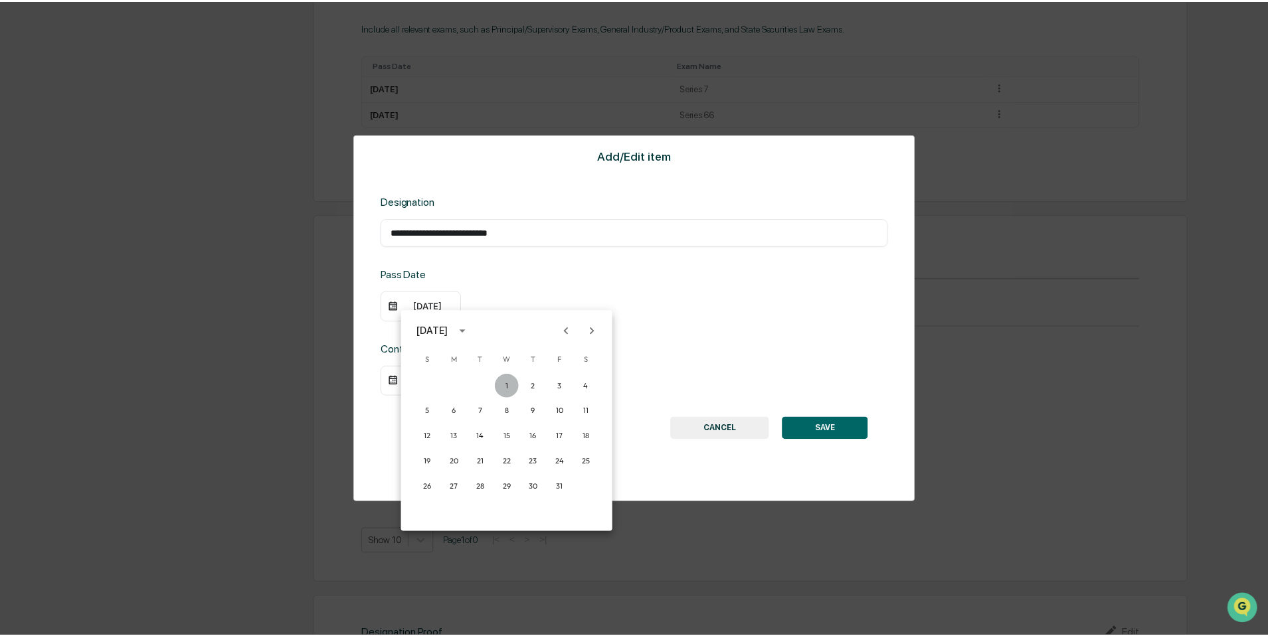
scroll to position [742, 0]
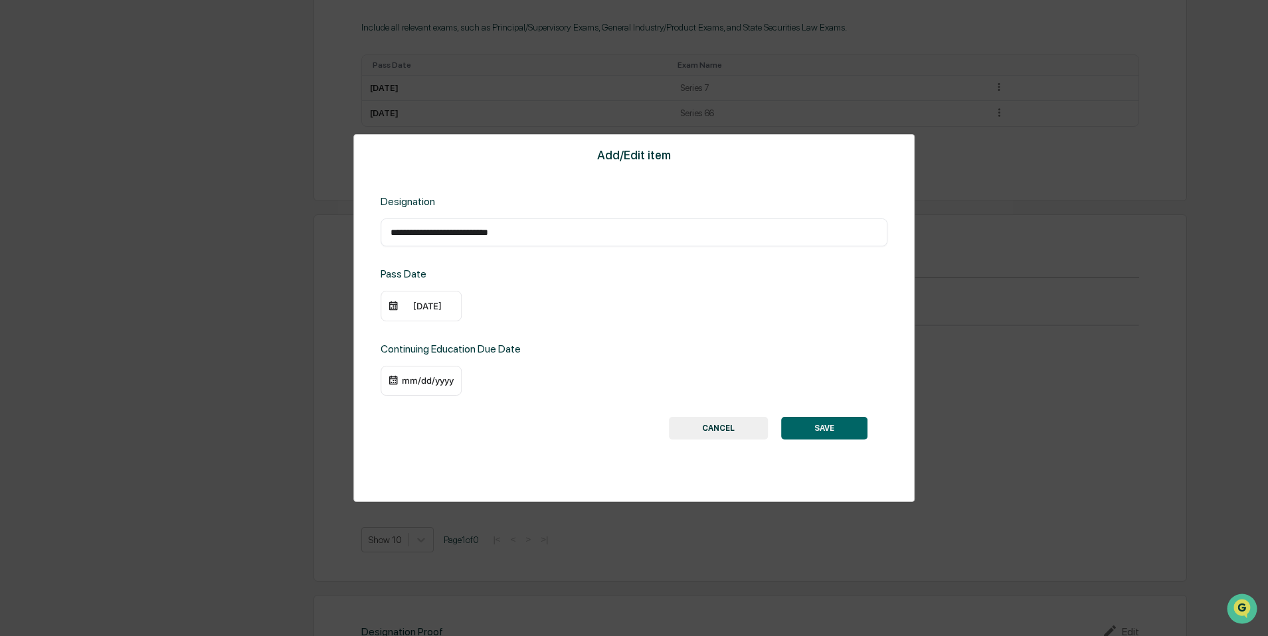
click at [407, 380] on div "mm/dd/yyyy" at bounding box center [427, 380] width 53 height 11
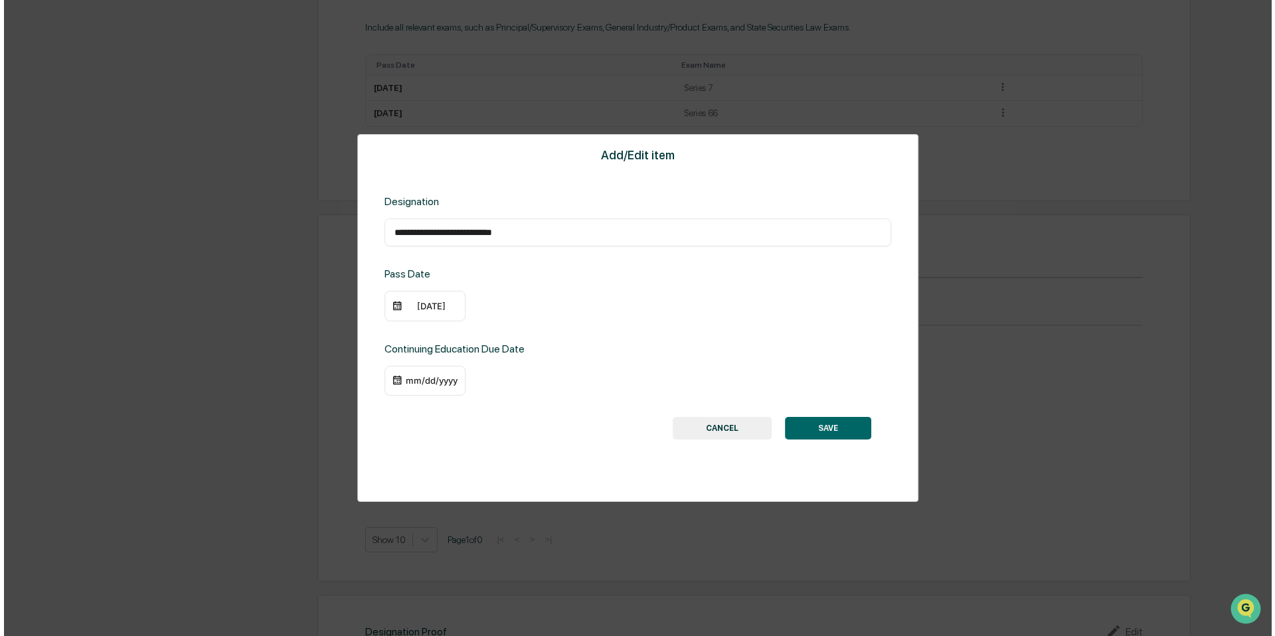
scroll to position [743, 0]
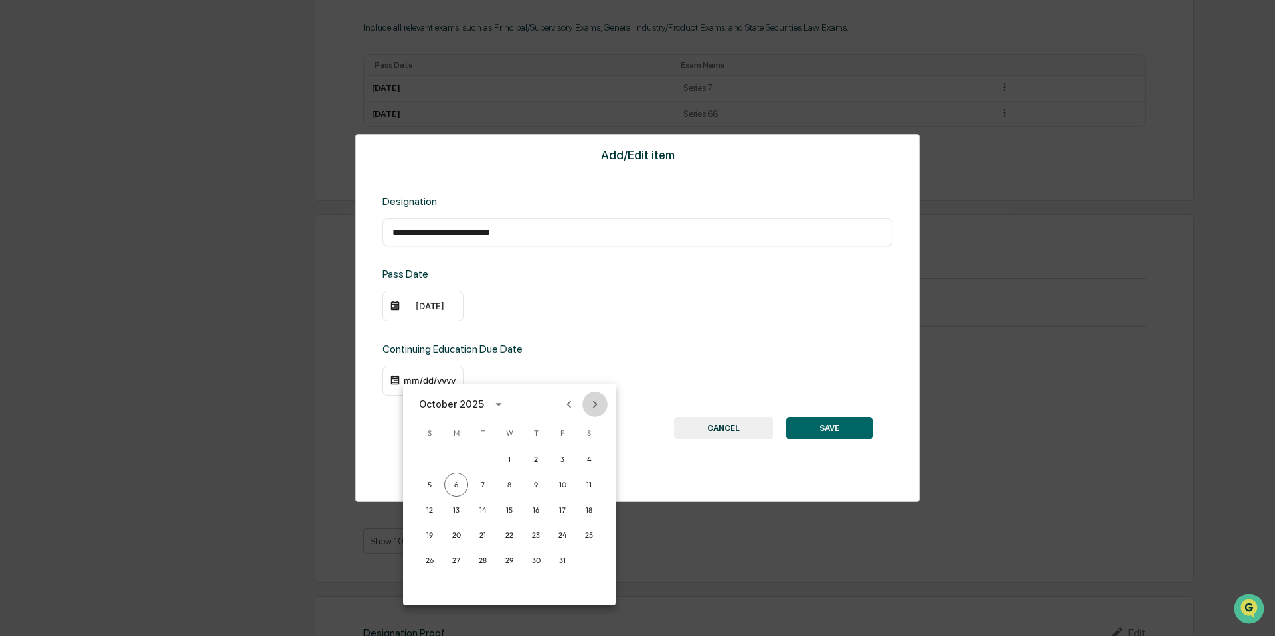
click at [597, 404] on icon "Next month" at bounding box center [595, 404] width 15 height 15
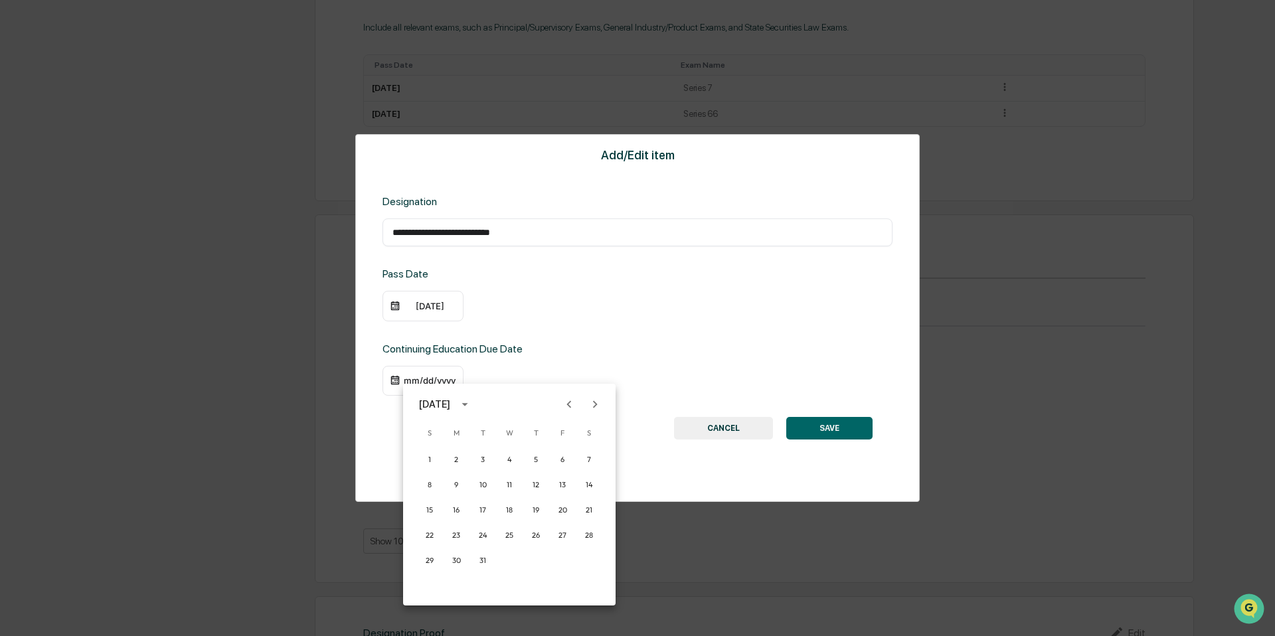
click at [597, 404] on icon "Next month" at bounding box center [595, 404] width 15 height 15
click at [597, 404] on icon "Next month" at bounding box center [595, 403] width 5 height 7
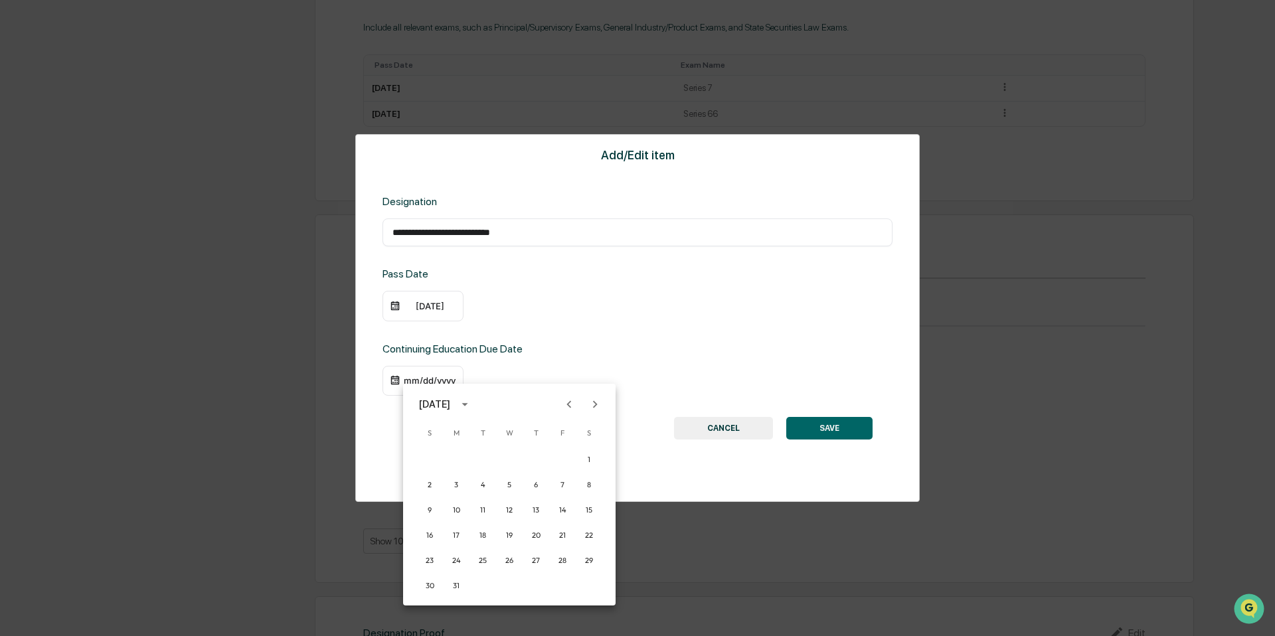
click at [597, 404] on icon "Next month" at bounding box center [595, 403] width 5 height 7
click at [513, 564] on button "30" at bounding box center [509, 561] width 24 height 24
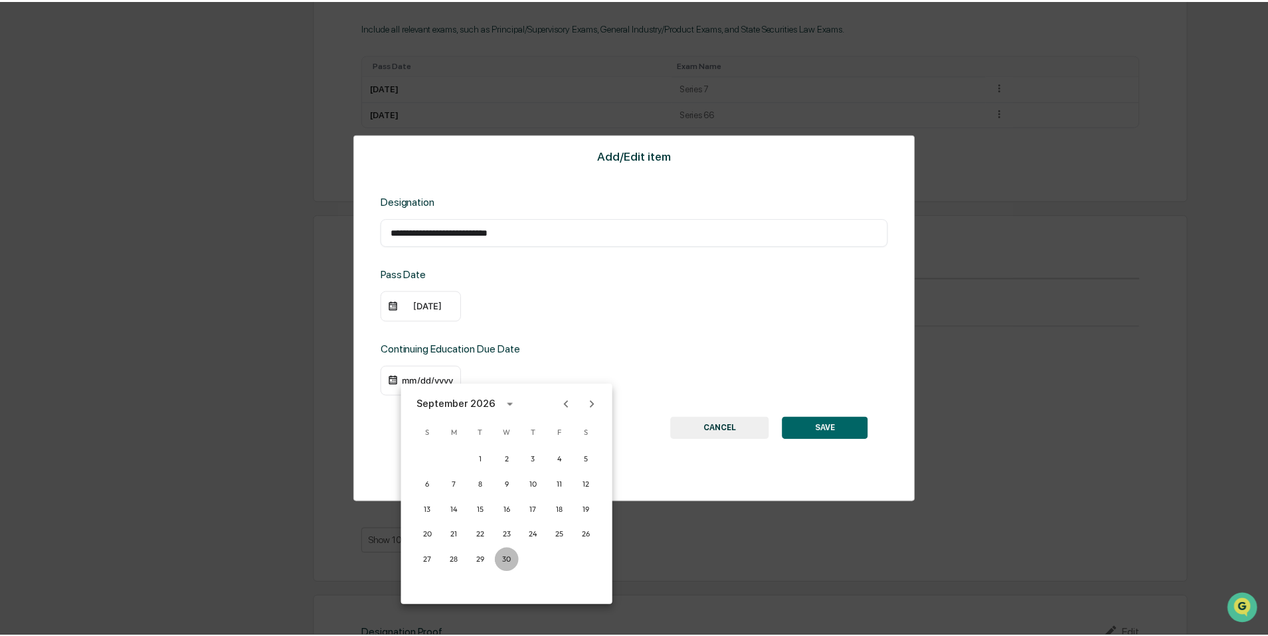
scroll to position [742, 0]
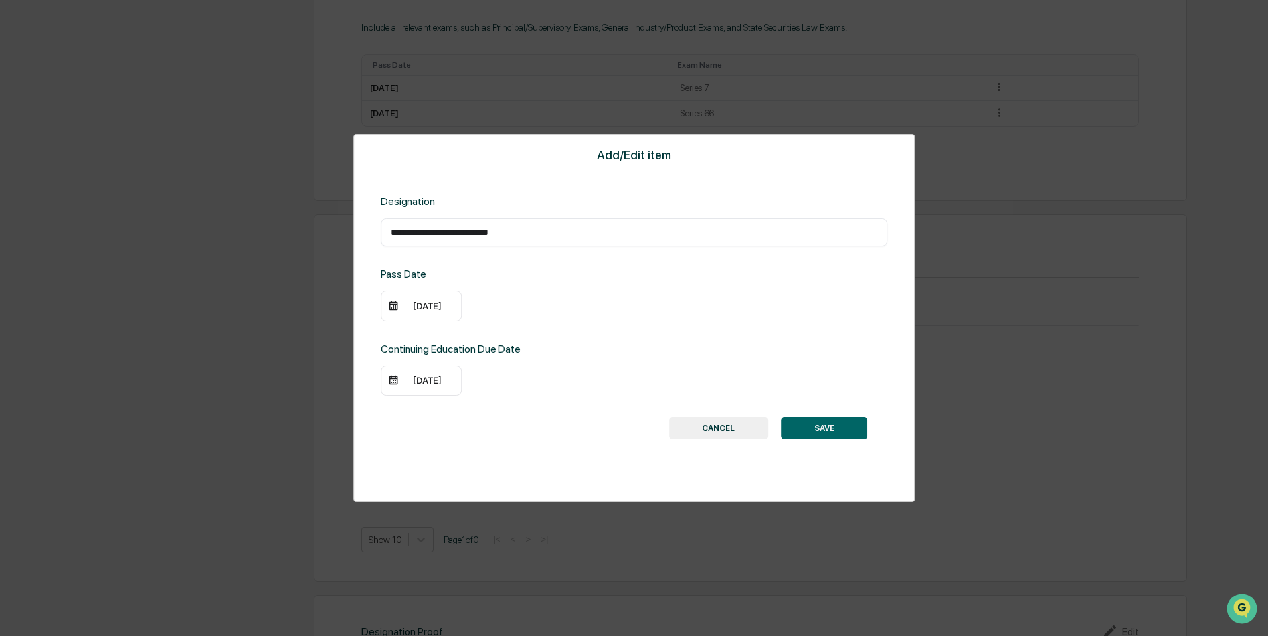
click at [828, 418] on button "SAVE" at bounding box center [824, 428] width 86 height 23
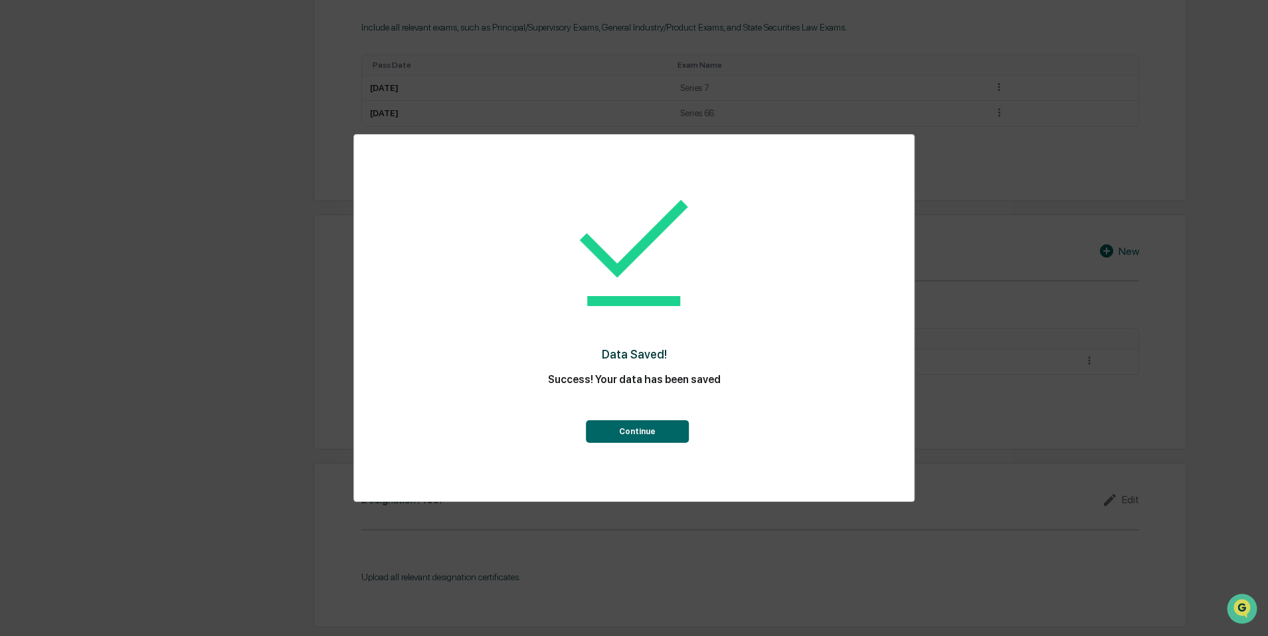
click at [649, 426] on button "Continue" at bounding box center [637, 431] width 103 height 23
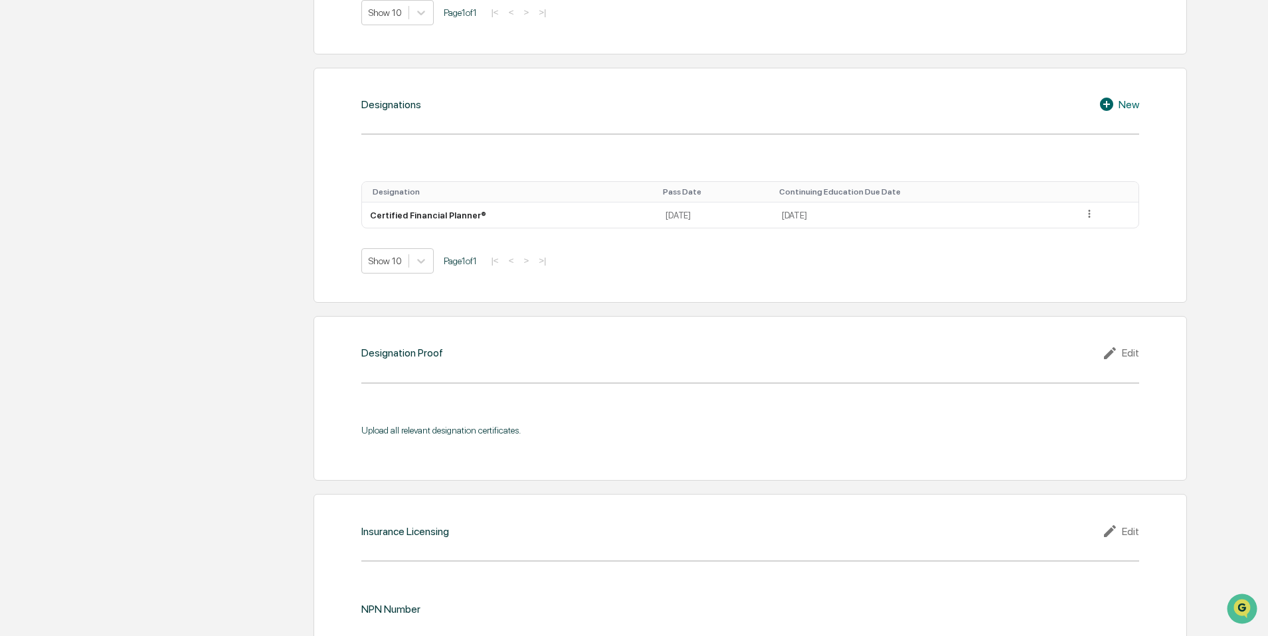
scroll to position [905, 0]
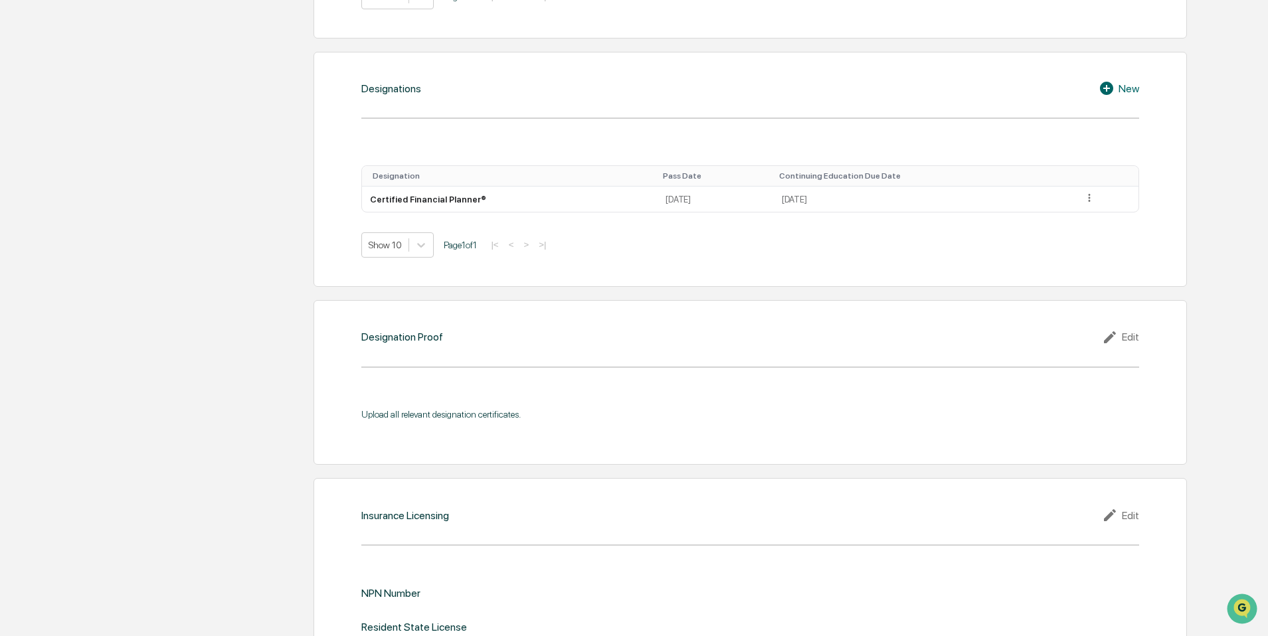
click at [1123, 335] on div "Edit" at bounding box center [1120, 337] width 37 height 16
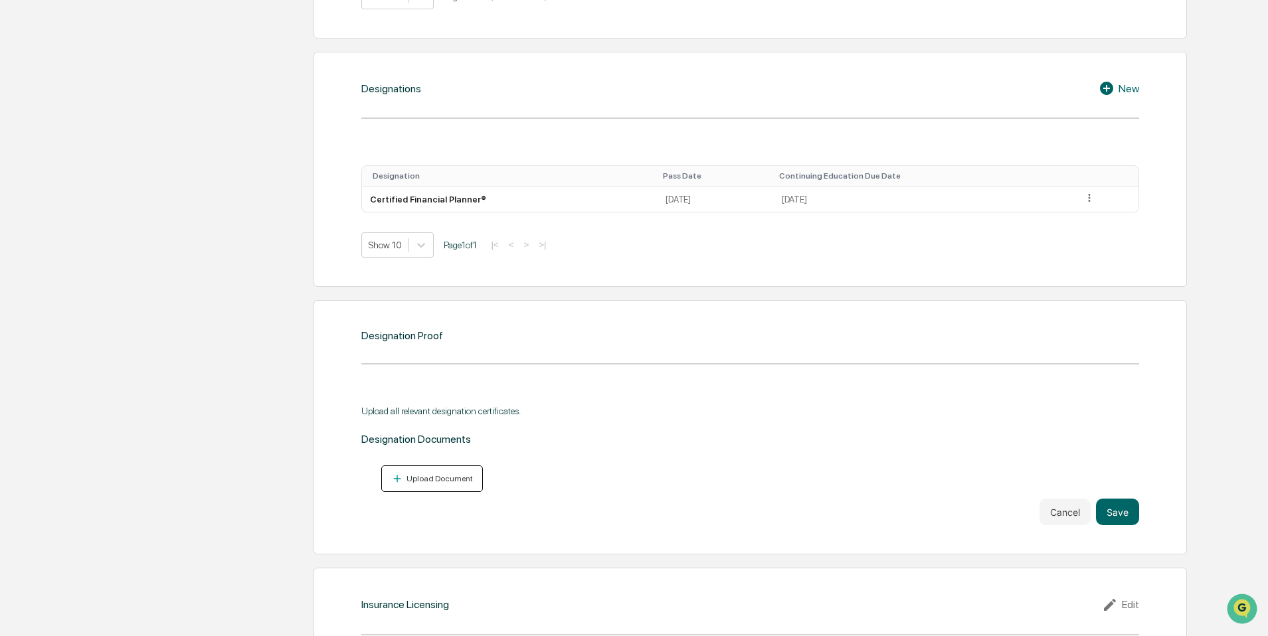
click at [467, 466] on button "Upload Document" at bounding box center [432, 479] width 102 height 27
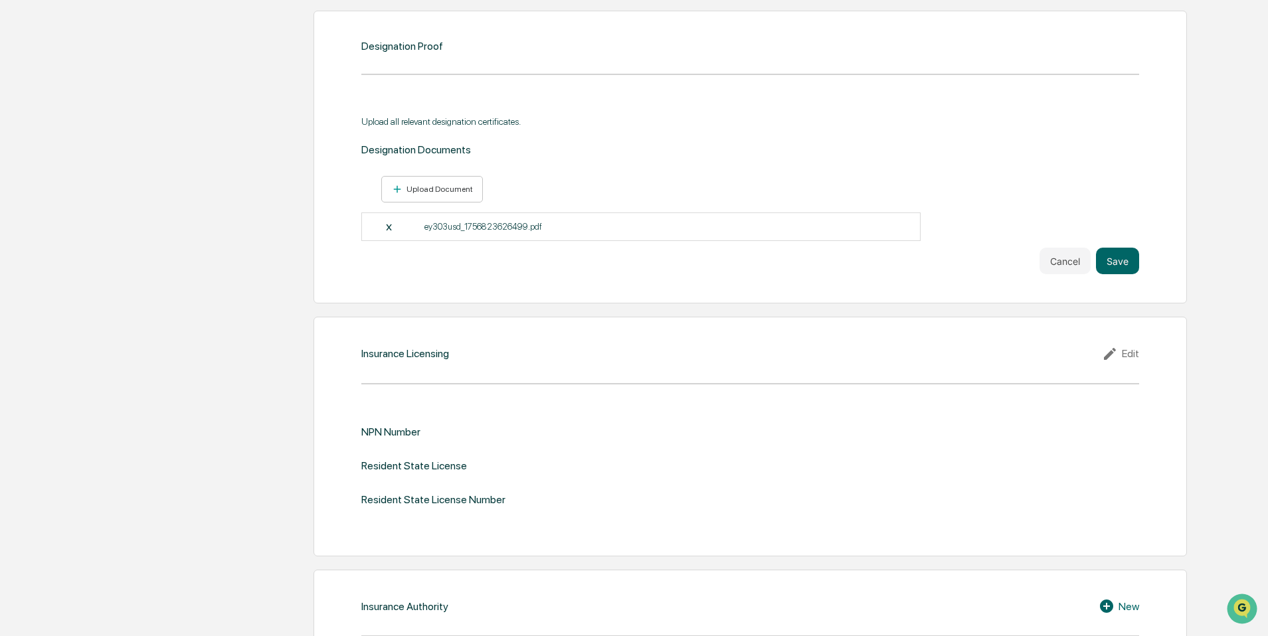
scroll to position [1207, 0]
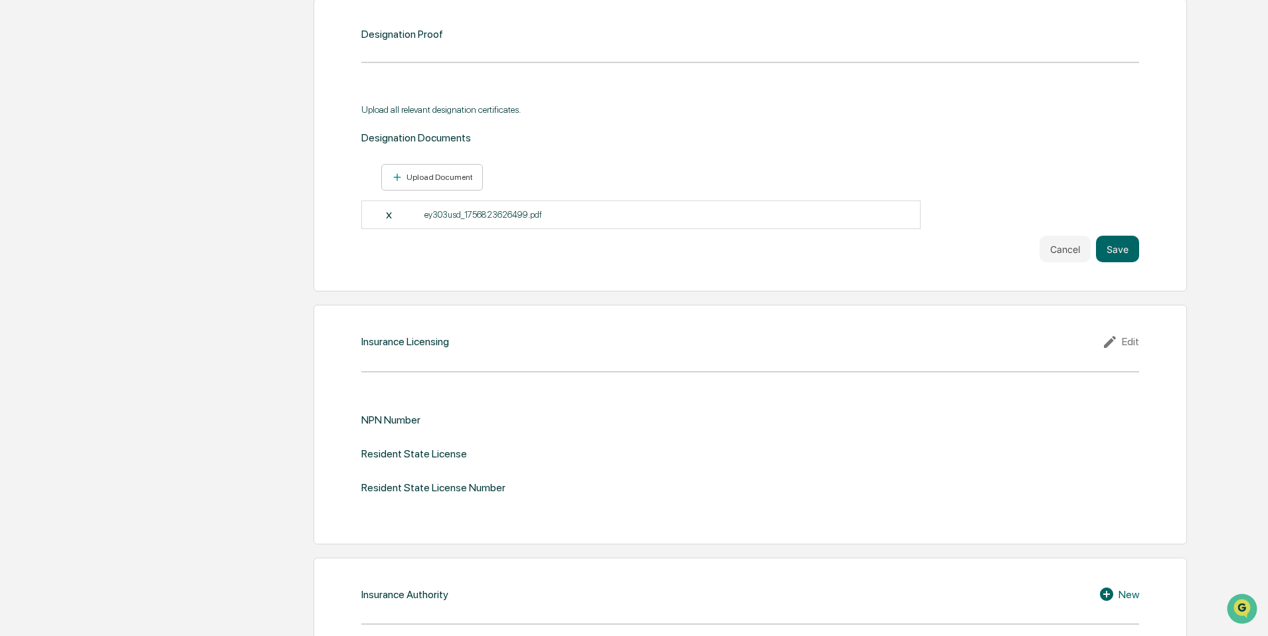
click at [1135, 339] on div "Edit" at bounding box center [1120, 342] width 37 height 16
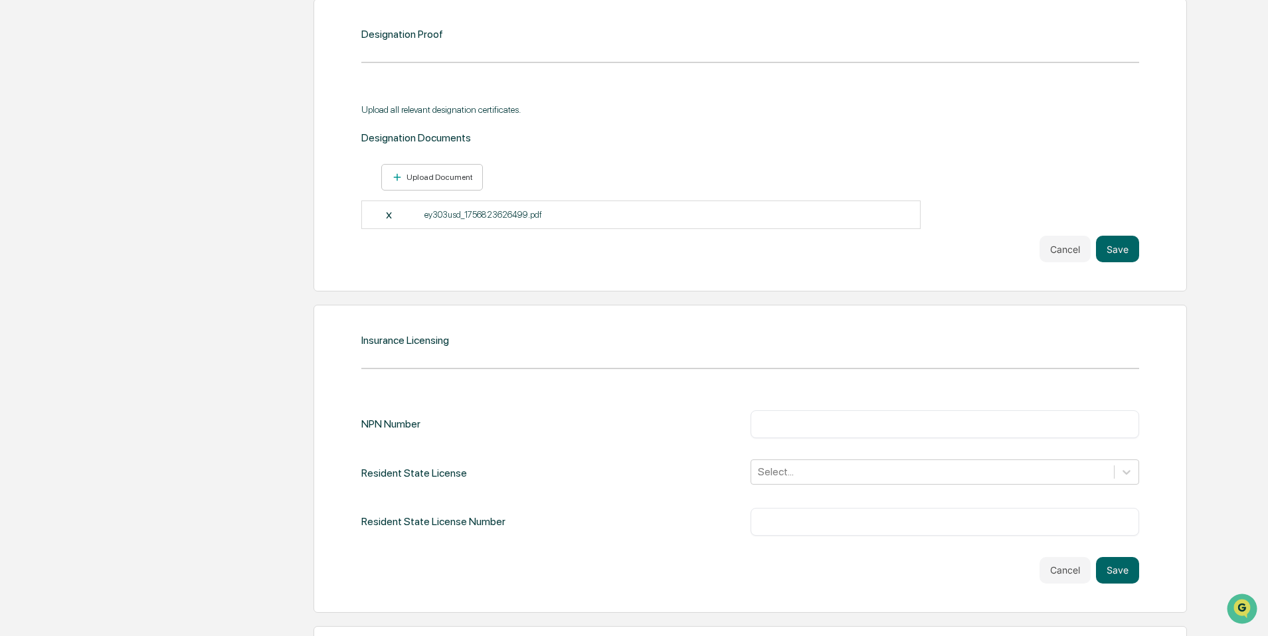
click at [812, 418] on input "text" at bounding box center [944, 424] width 369 height 13
paste input "********"
type input "********"
click at [784, 467] on div "Select..." at bounding box center [944, 472] width 388 height 25
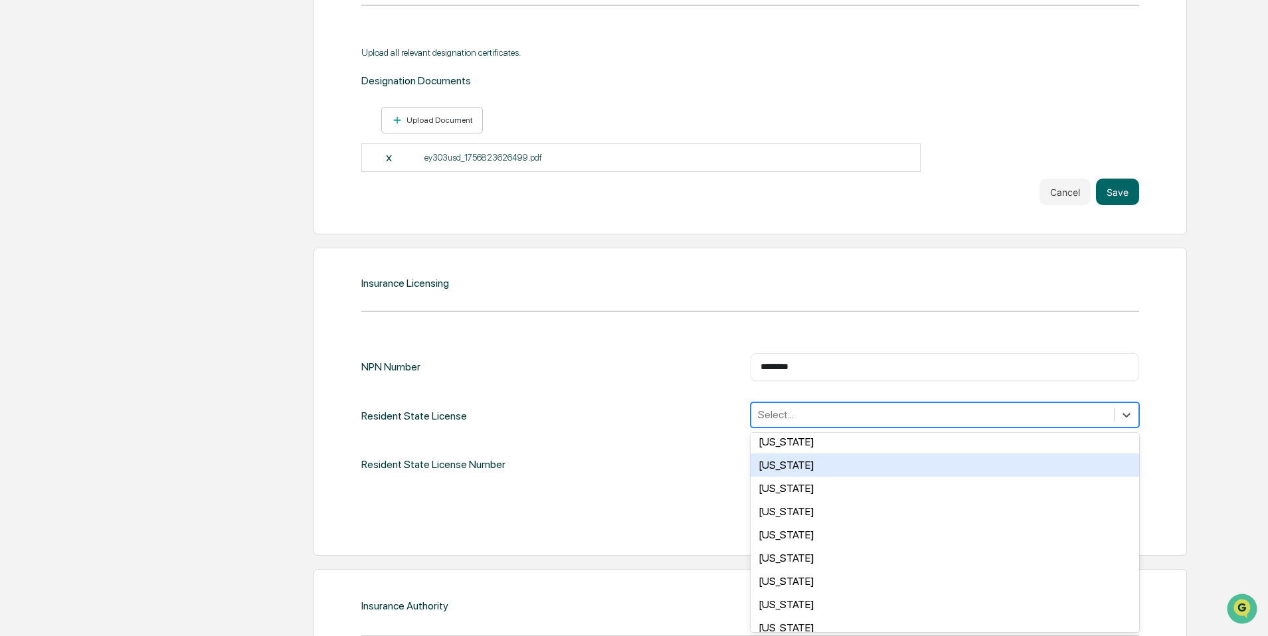
click at [830, 454] on div "[US_STATE]" at bounding box center [944, 465] width 388 height 23
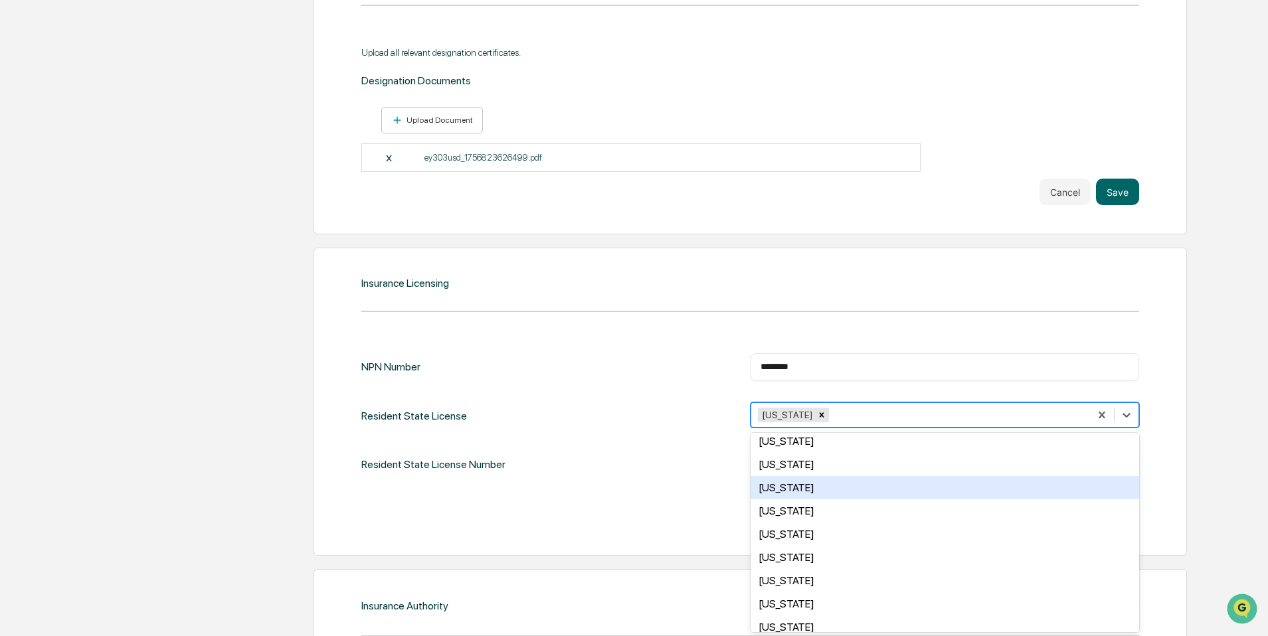
click at [707, 484] on div "NPN Number ******** ​ Resident State License option [US_STATE], selected. [US_S…" at bounding box center [750, 439] width 778 height 173
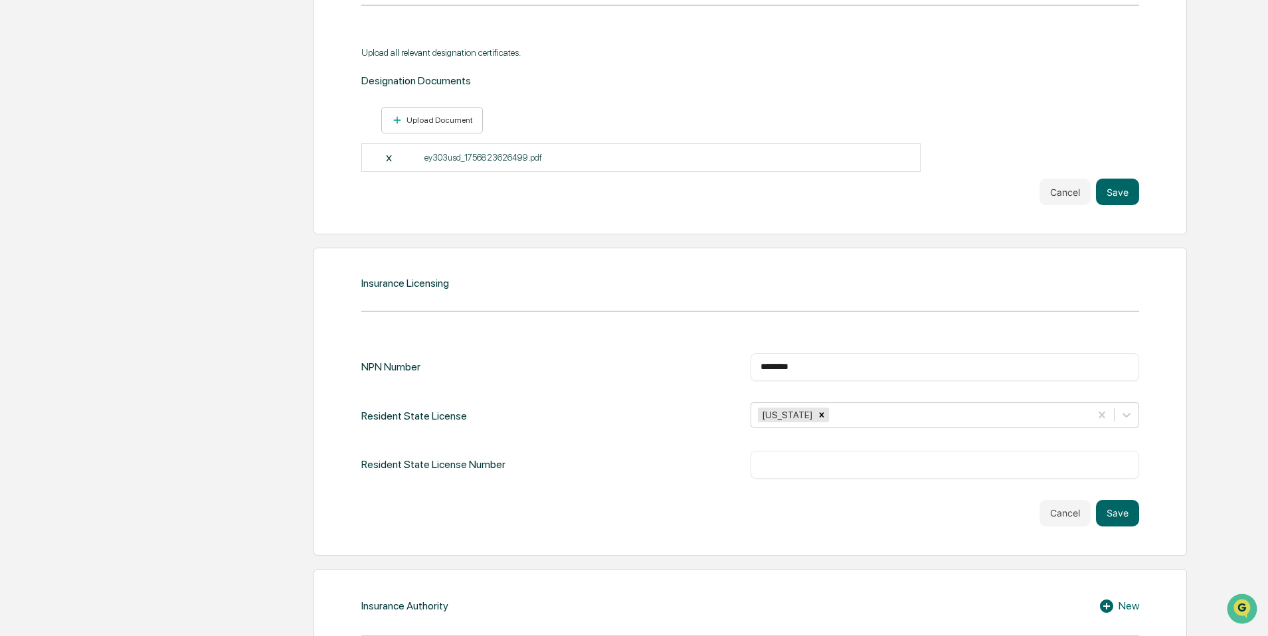
click at [791, 471] on div "​" at bounding box center [944, 465] width 388 height 28
click at [845, 466] on input "text" at bounding box center [944, 464] width 369 height 13
paste input "********"
type input "********"
click at [841, 469] on input "********" at bounding box center [944, 464] width 369 height 13
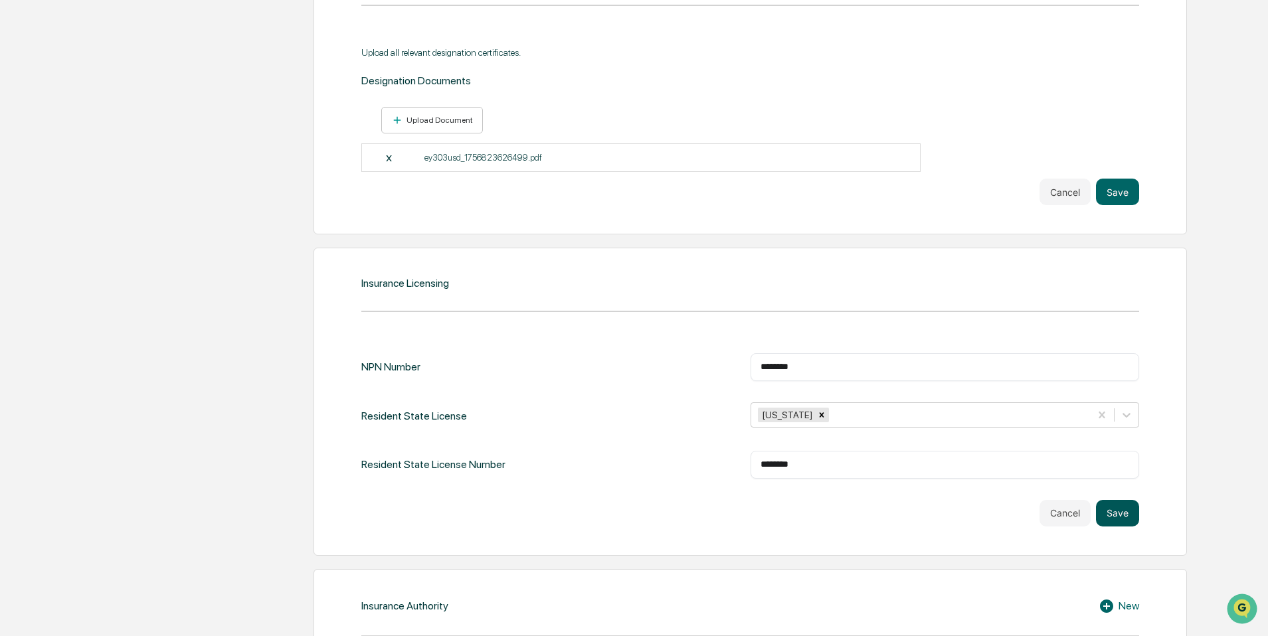
click at [1120, 518] on button "Save" at bounding box center [1117, 513] width 43 height 27
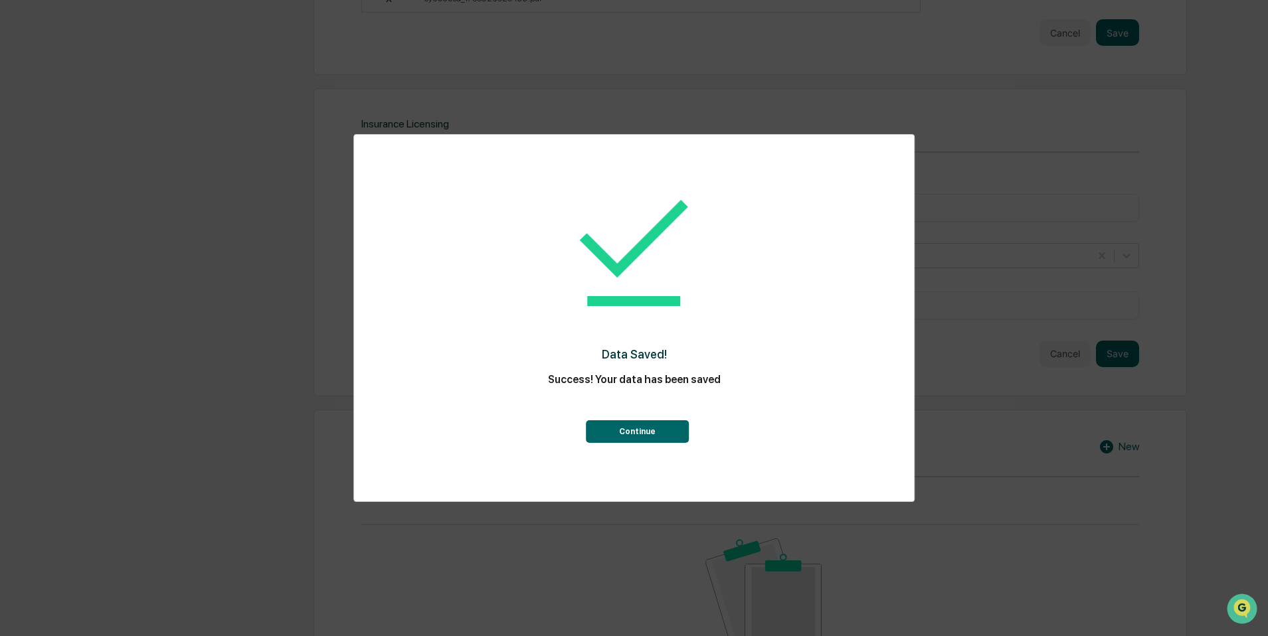
scroll to position [1515, 0]
click at [674, 439] on button "Continue" at bounding box center [637, 431] width 103 height 23
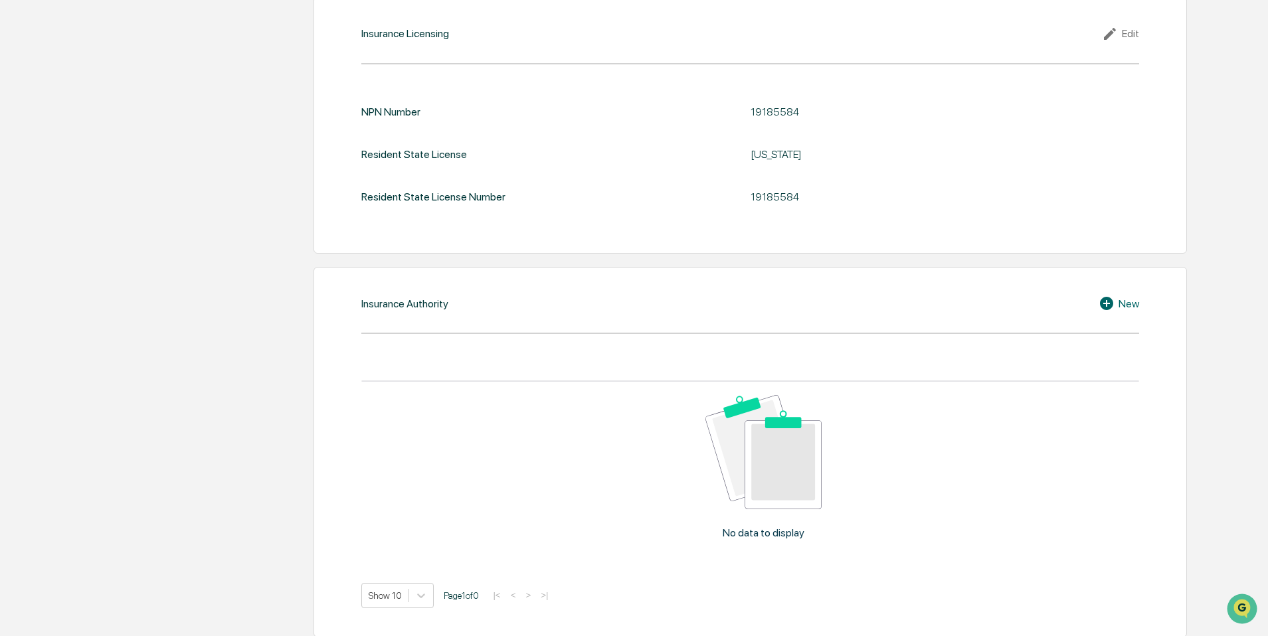
click at [1102, 297] on icon at bounding box center [1106, 303] width 13 height 13
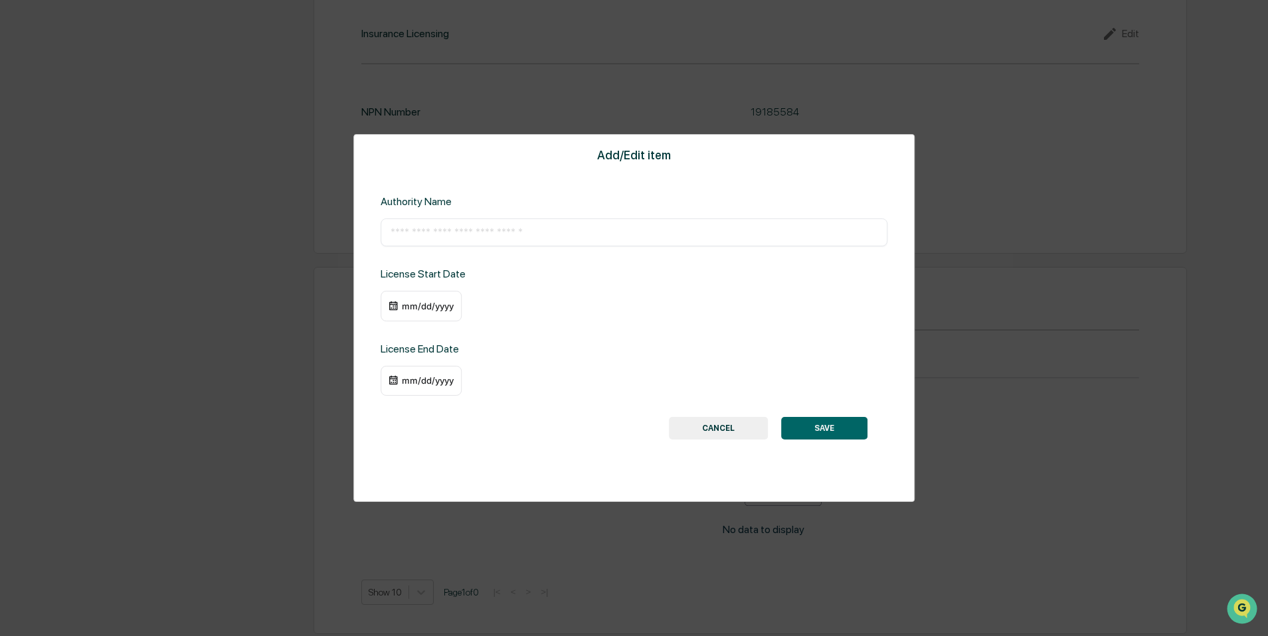
click at [416, 230] on input "text" at bounding box center [633, 232] width 487 height 13
paste input "**********"
drag, startPoint x: 526, startPoint y: 234, endPoint x: 586, endPoint y: 236, distance: 59.8
click at [586, 236] on input "**********" at bounding box center [633, 232] width 487 height 13
drag, startPoint x: 607, startPoint y: 233, endPoint x: 547, endPoint y: 237, distance: 60.6
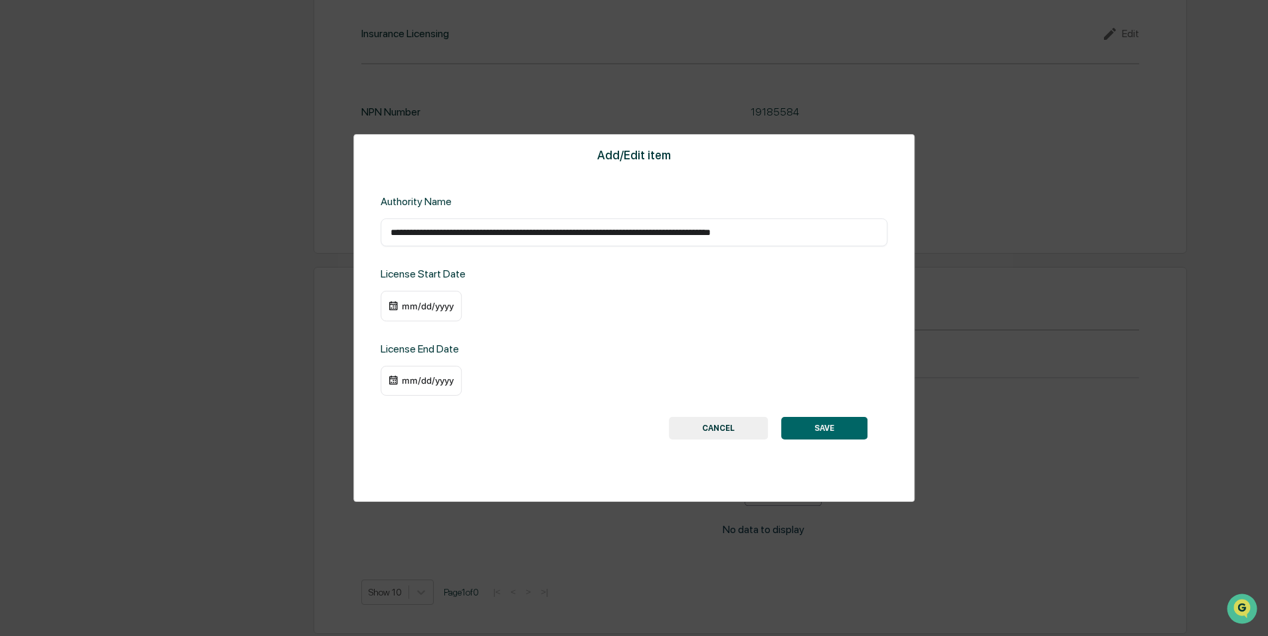
click at [547, 237] on input "**********" at bounding box center [633, 232] width 487 height 13
drag, startPoint x: 802, startPoint y: 232, endPoint x: 698, endPoint y: 237, distance: 104.4
click at [698, 237] on input "**********" at bounding box center [633, 232] width 487 height 13
click at [524, 232] on input "**********" at bounding box center [633, 232] width 487 height 13
type input "**********"
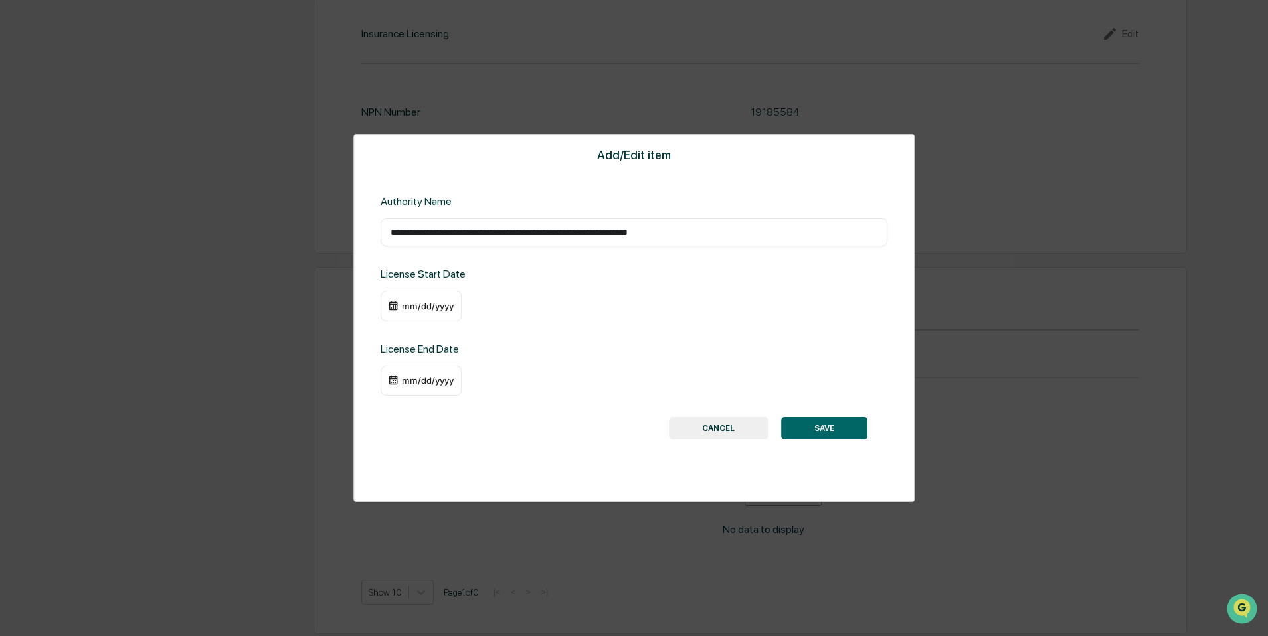
click at [408, 296] on div "mm/dd/yyyy" at bounding box center [421, 306] width 81 height 31
click at [408, 301] on div "mm/dd/yyyy" at bounding box center [427, 306] width 53 height 11
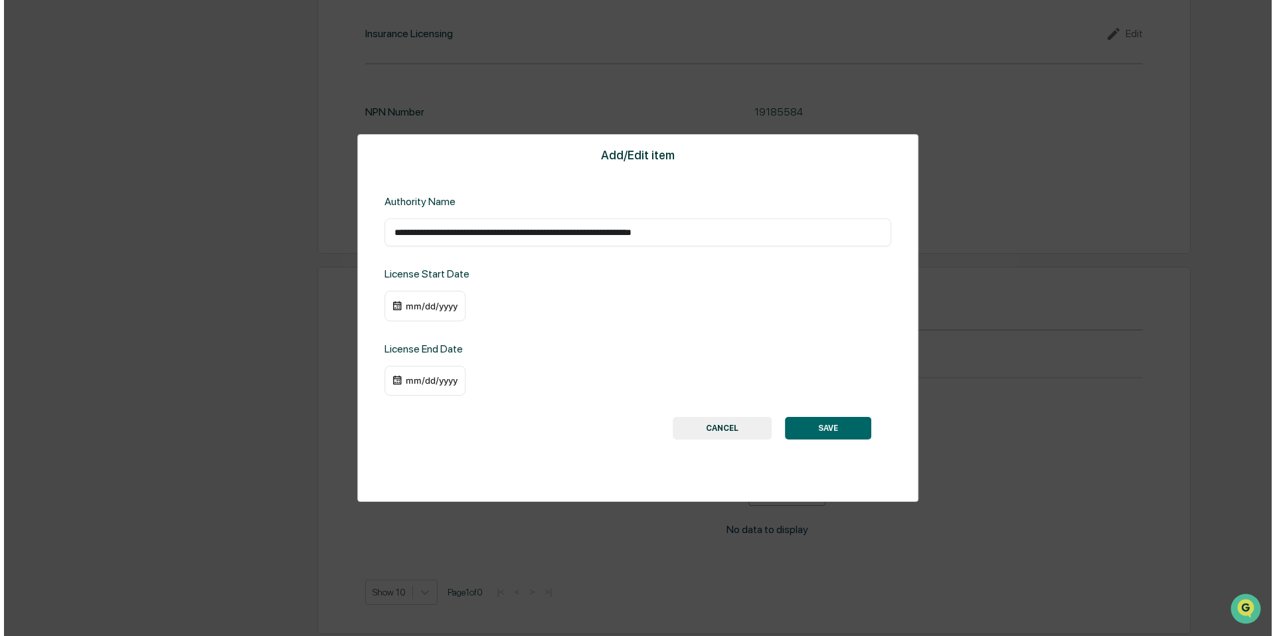
scroll to position [1517, 0]
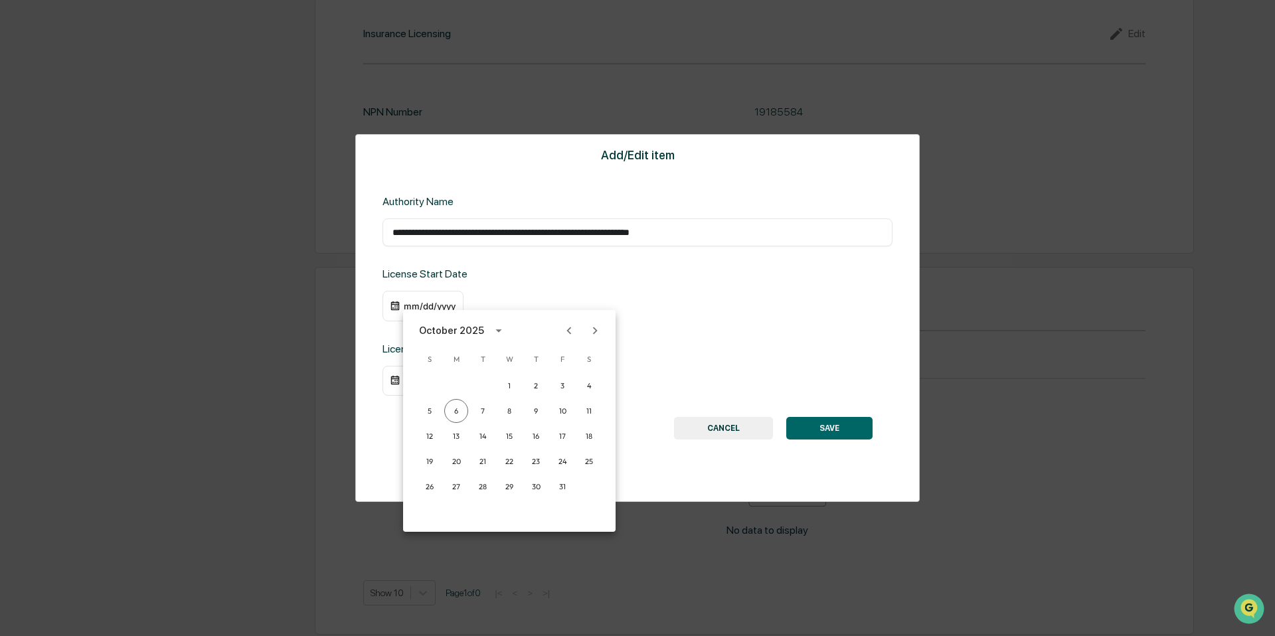
click at [473, 331] on div "October 2025" at bounding box center [451, 330] width 65 height 15
click at [570, 385] on button "2019" at bounding box center [579, 375] width 48 height 24
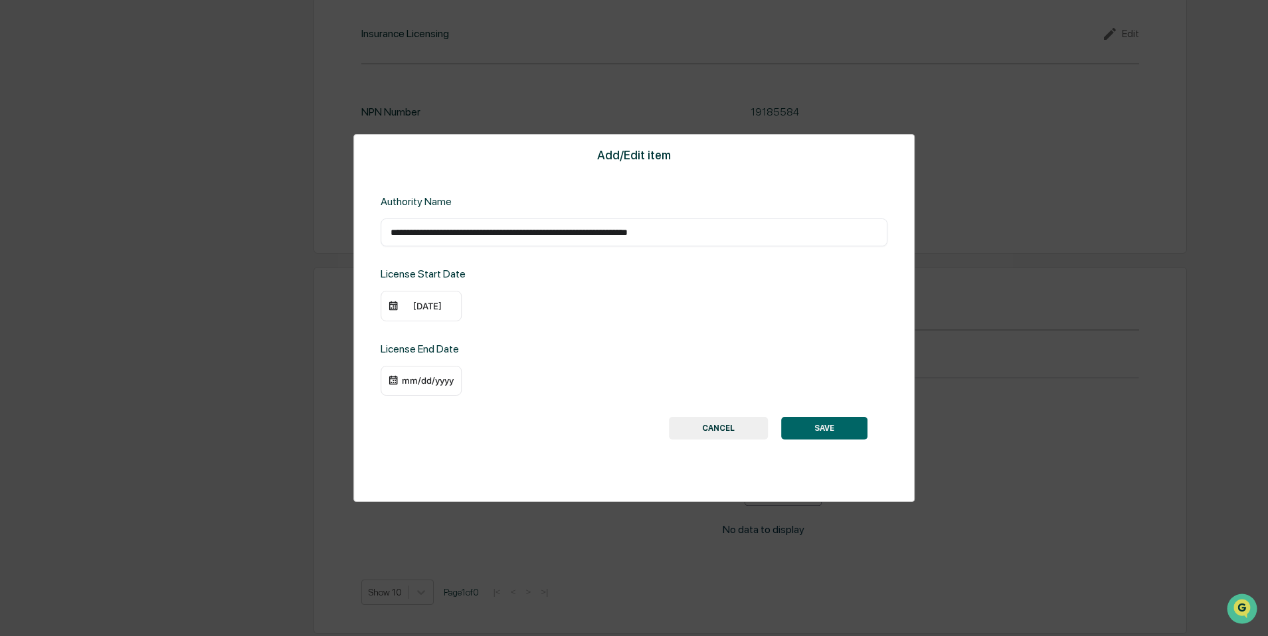
click at [408, 307] on div "[DATE]" at bounding box center [427, 306] width 53 height 11
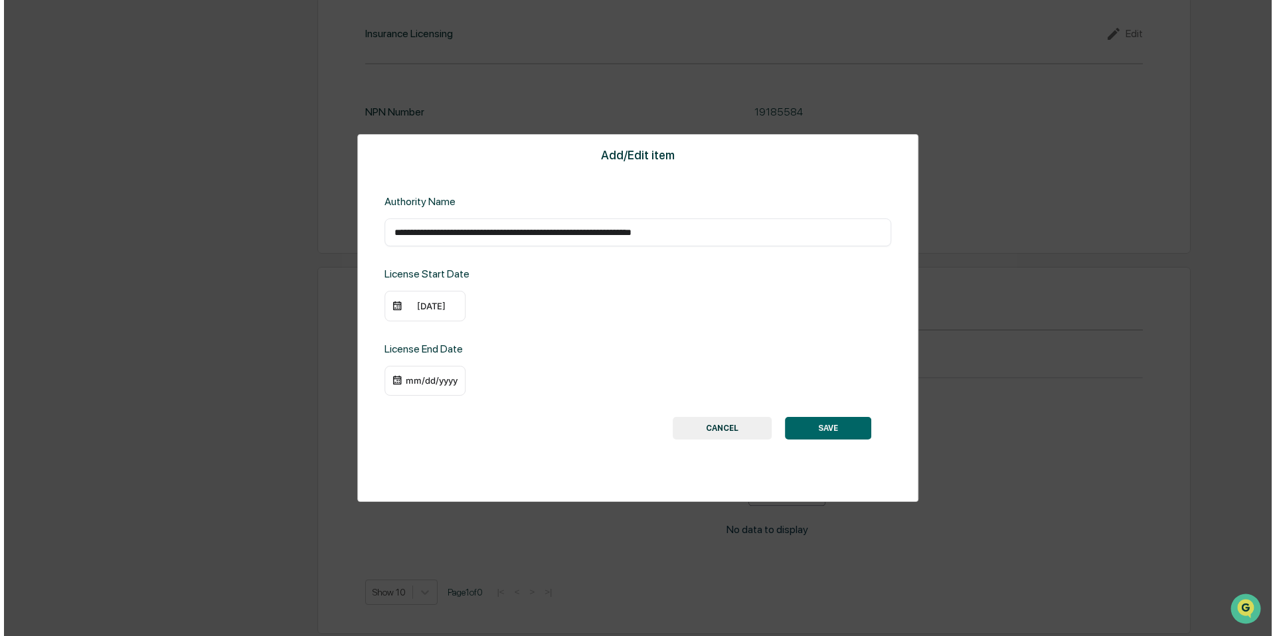
scroll to position [1517, 0]
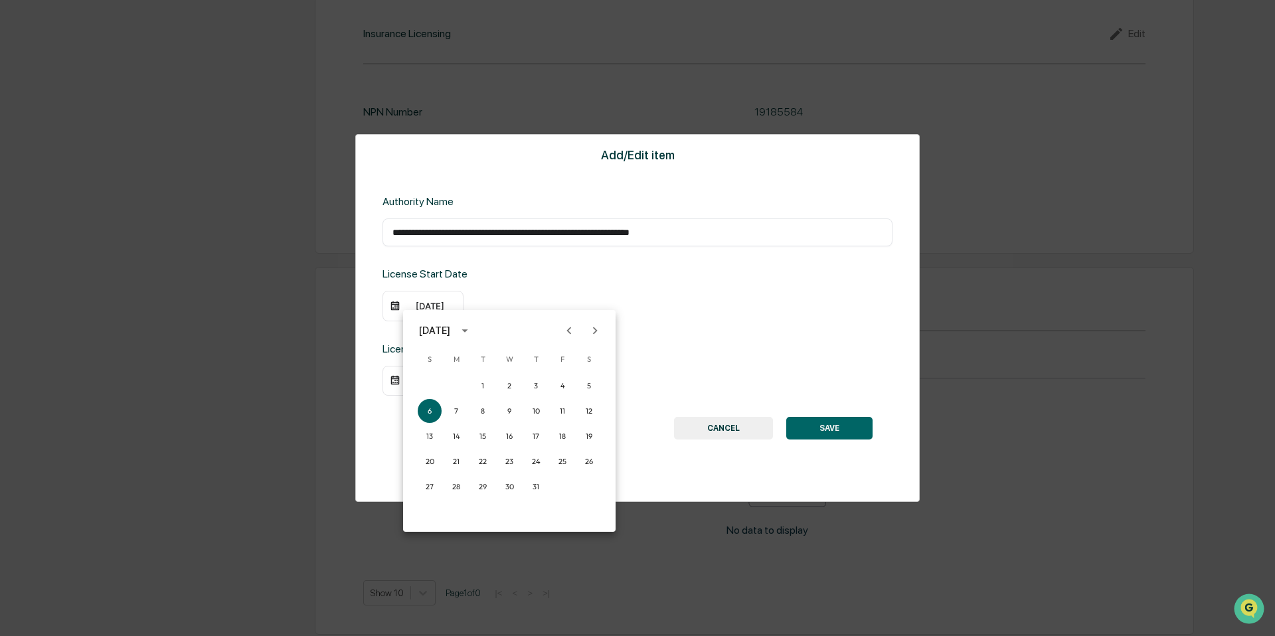
click at [562, 329] on icon "Previous month" at bounding box center [569, 330] width 15 height 15
click at [562, 330] on icon "Previous month" at bounding box center [569, 330] width 15 height 15
click at [560, 331] on button "Previous month" at bounding box center [569, 330] width 25 height 25
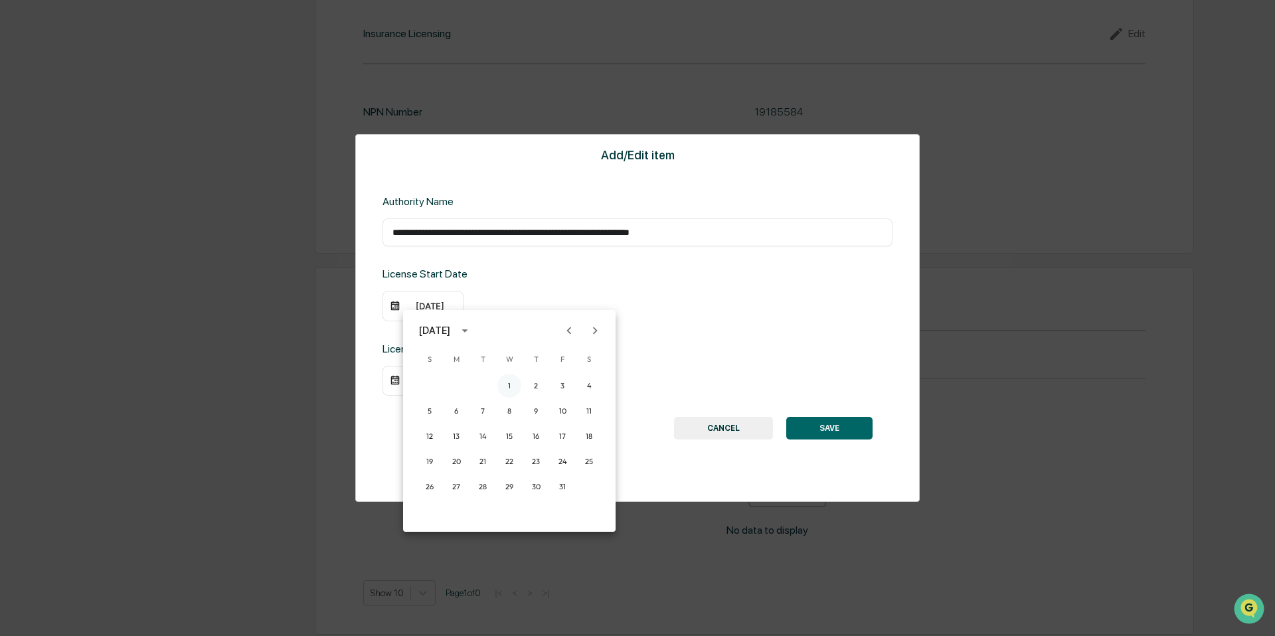
click at [512, 384] on button "1" at bounding box center [509, 386] width 24 height 24
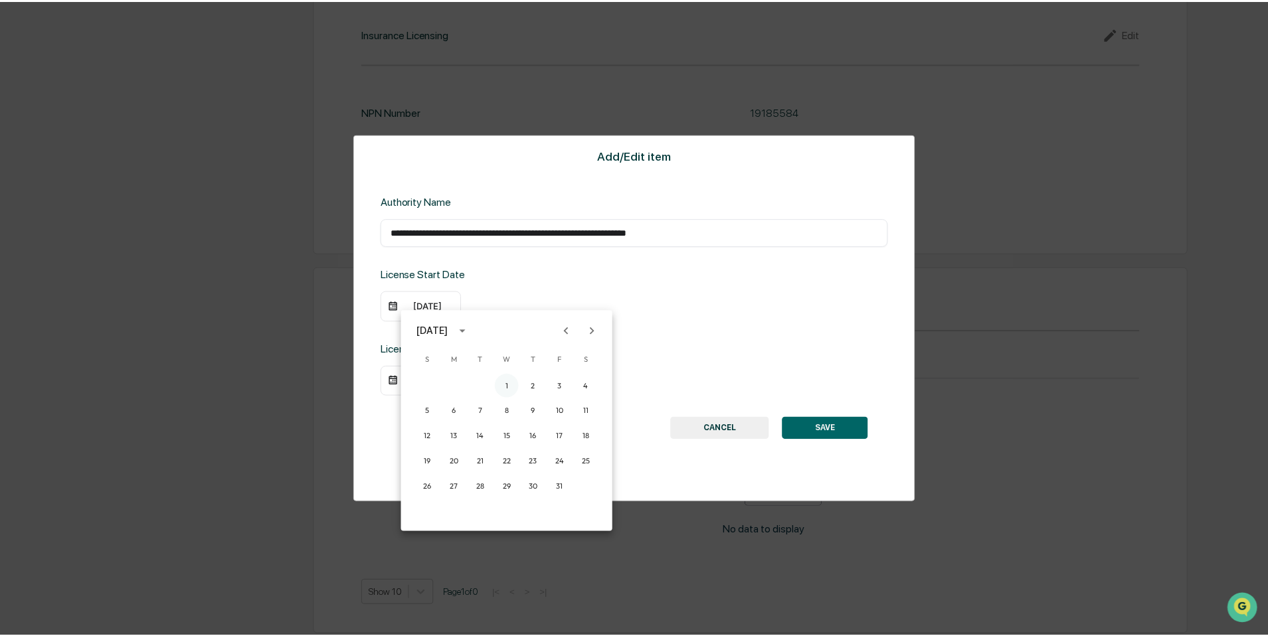
scroll to position [1515, 0]
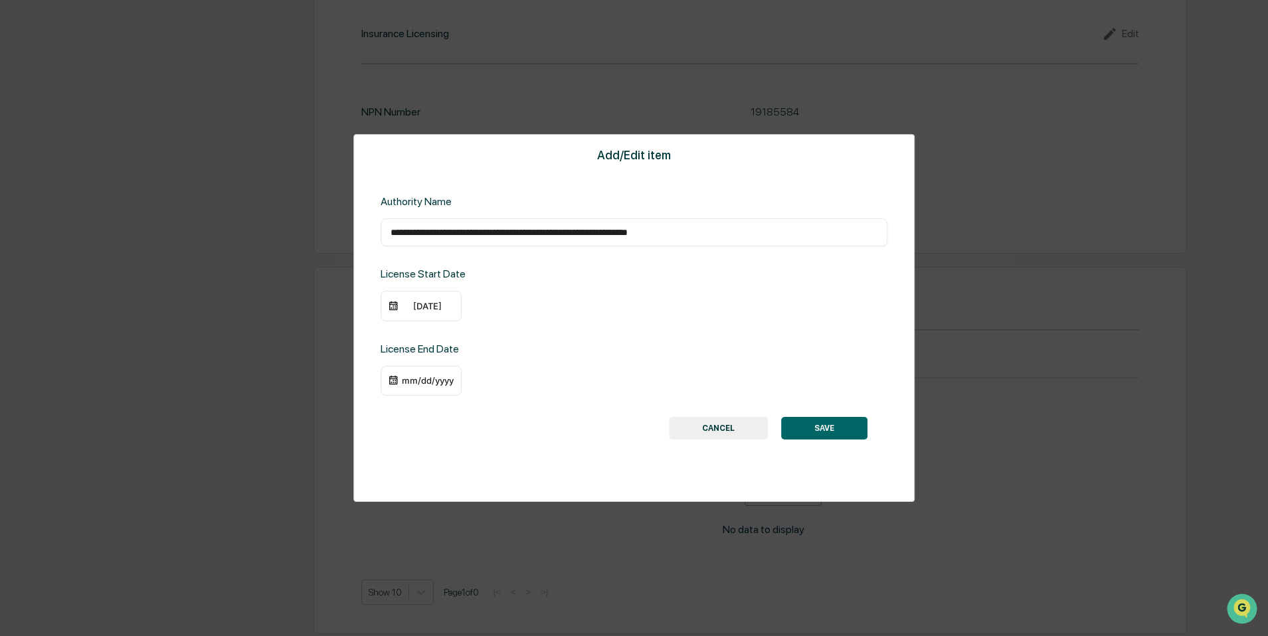
click at [415, 385] on div "mm/dd/yyyy" at bounding box center [421, 381] width 81 height 31
click at [415, 381] on div "mm/dd/yyyy" at bounding box center [427, 380] width 53 height 11
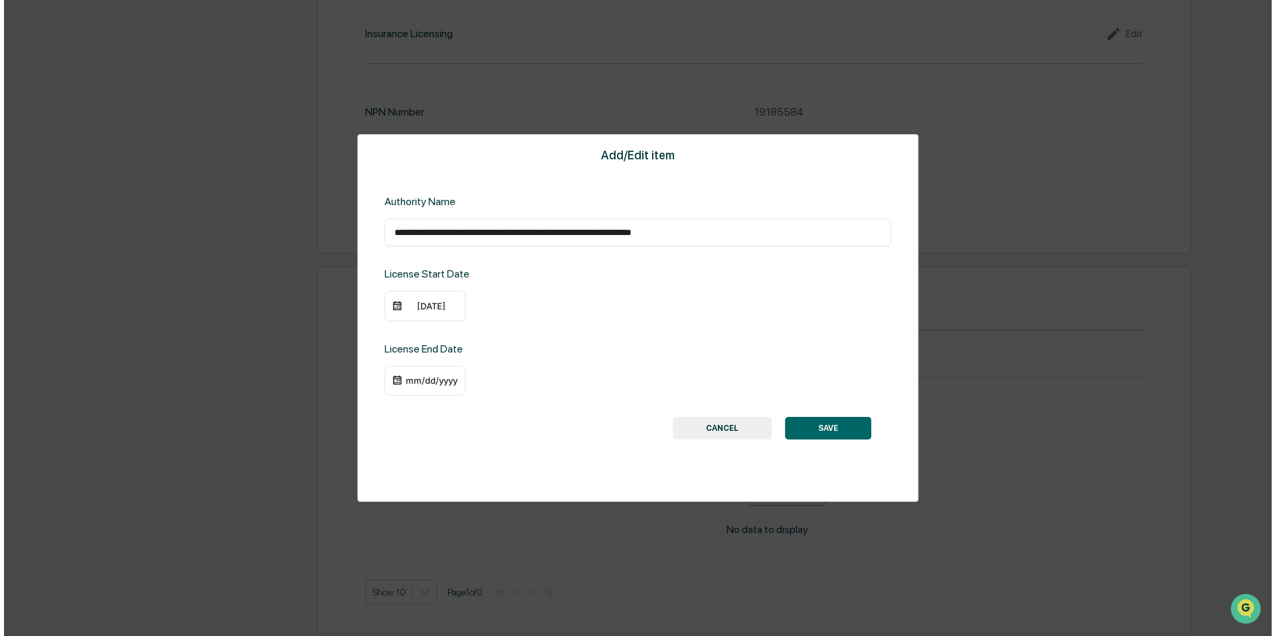
scroll to position [1517, 0]
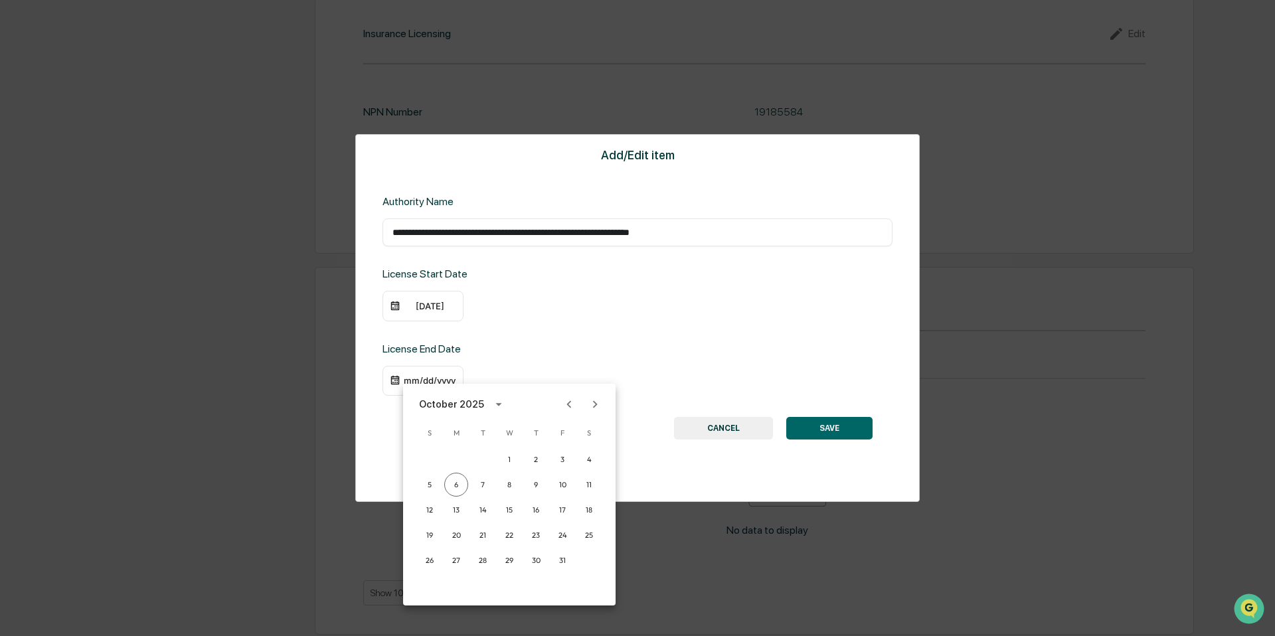
click at [478, 401] on div "October 2025" at bounding box center [451, 404] width 65 height 15
click at [510, 544] on button "2027" at bounding box center [509, 545] width 48 height 24
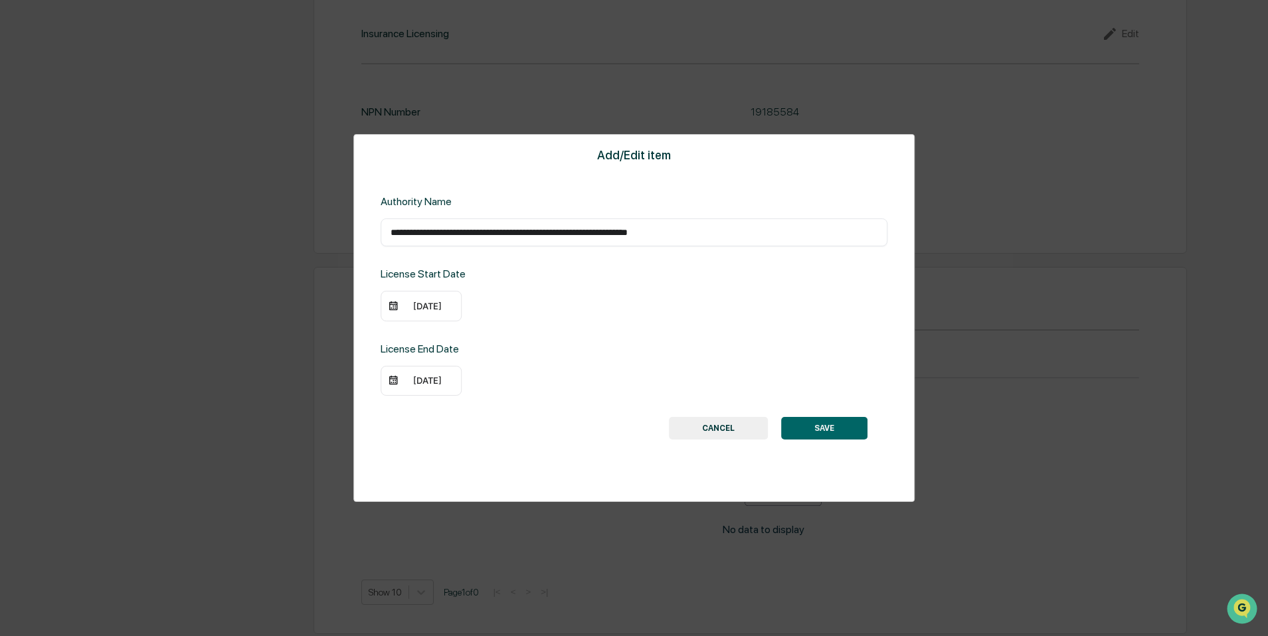
click at [435, 379] on div "[DATE]" at bounding box center [427, 380] width 53 height 11
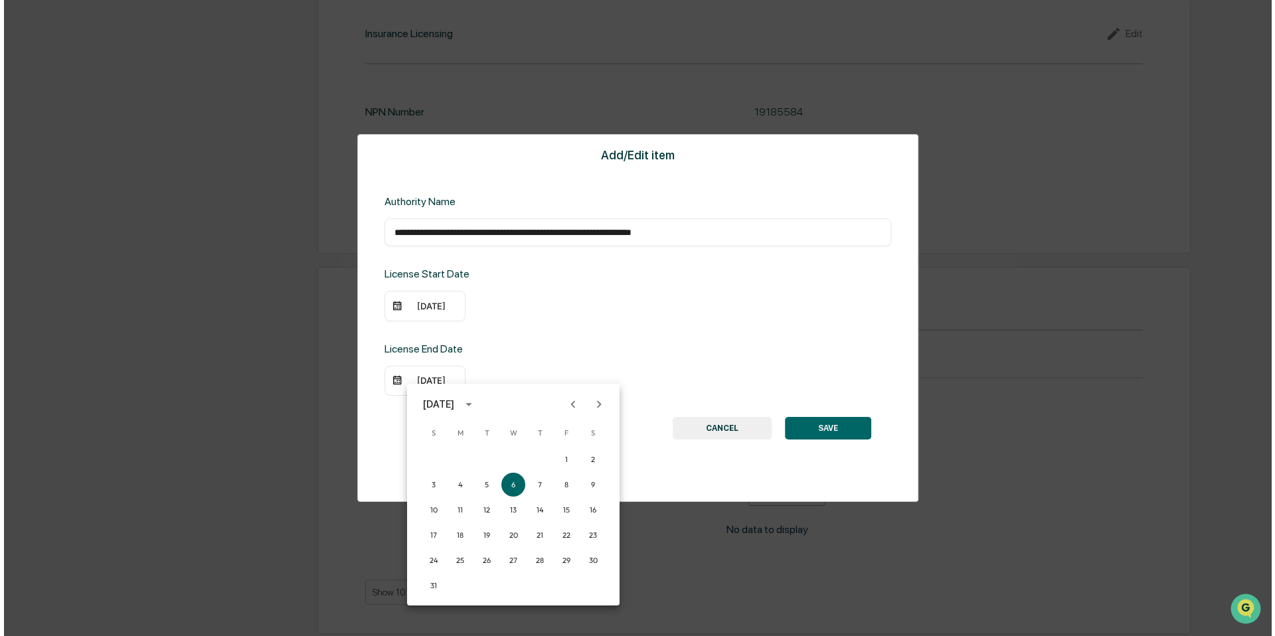
scroll to position [1517, 0]
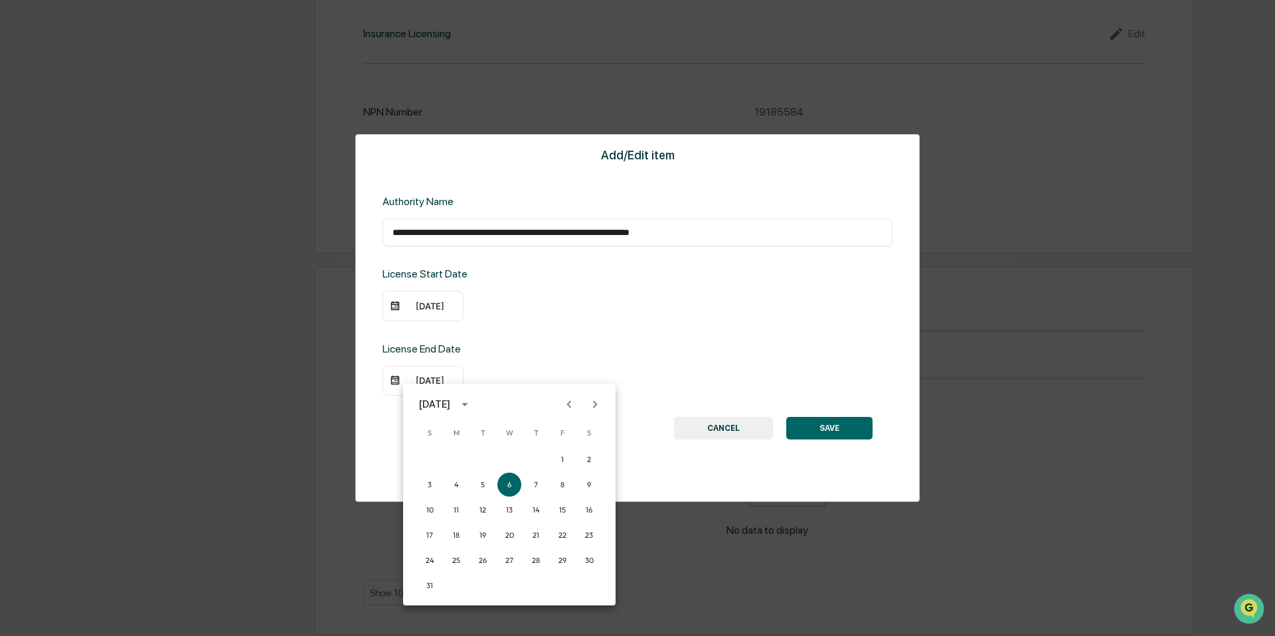
click at [560, 413] on button "Previous month" at bounding box center [569, 404] width 25 height 25
click at [540, 562] on button "30" at bounding box center [536, 561] width 24 height 24
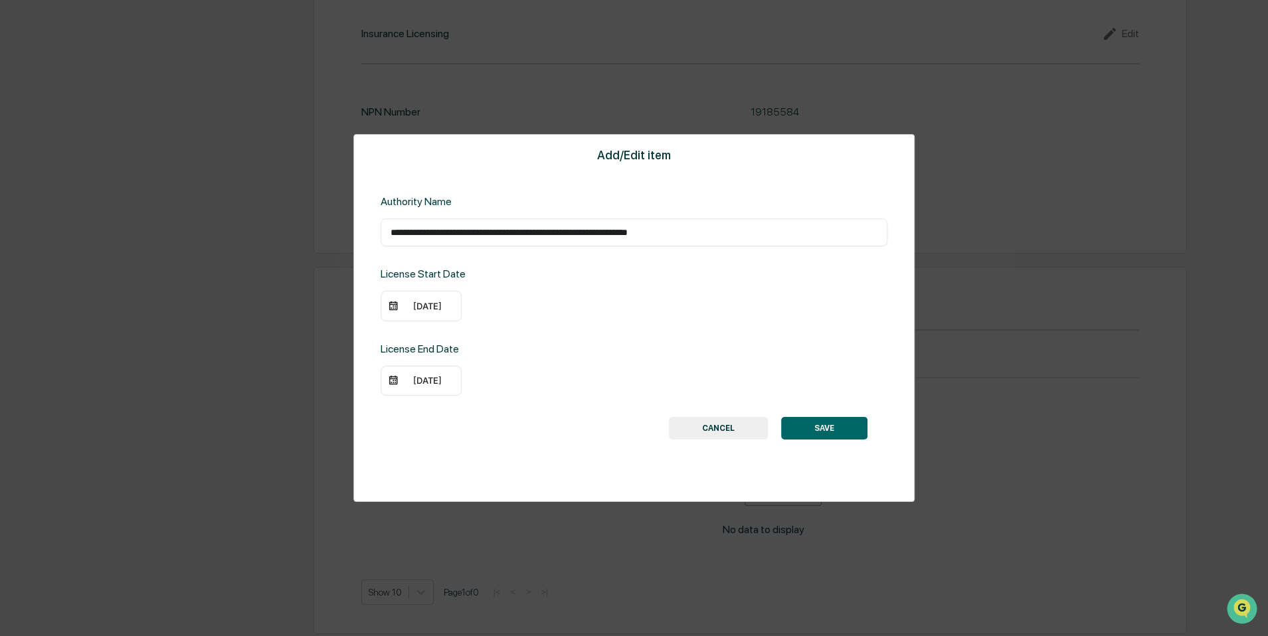
click at [841, 434] on button "SAVE" at bounding box center [824, 428] width 86 height 23
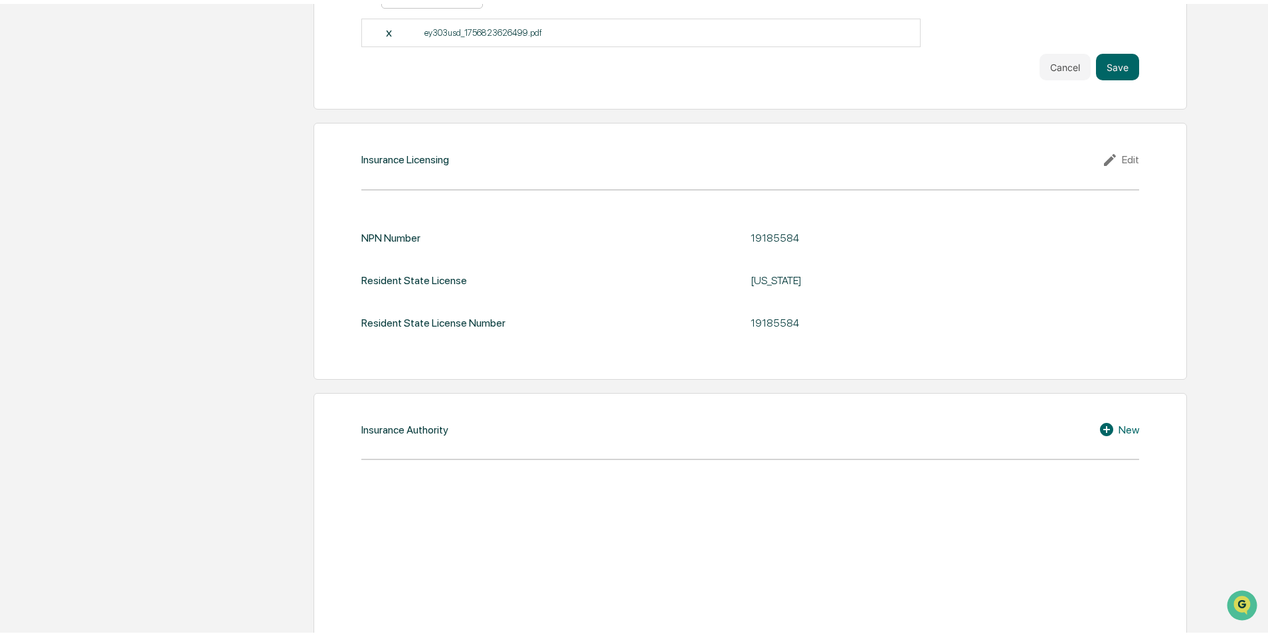
scroll to position [1385, 0]
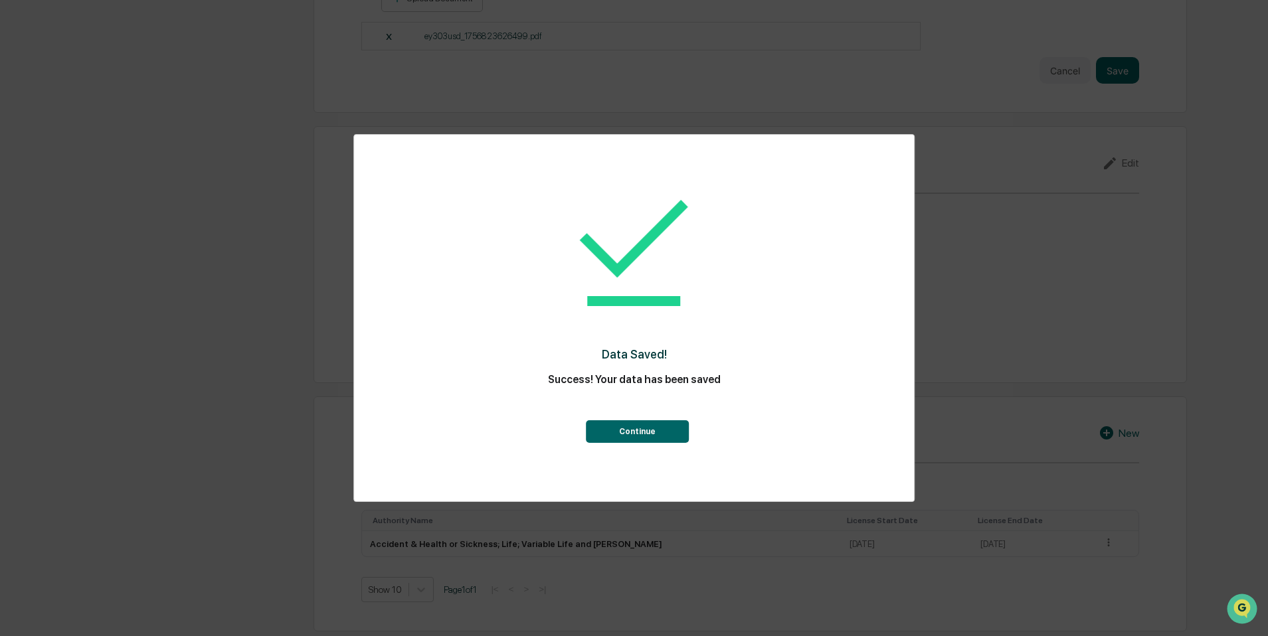
click at [614, 428] on button "Continue" at bounding box center [637, 431] width 103 height 23
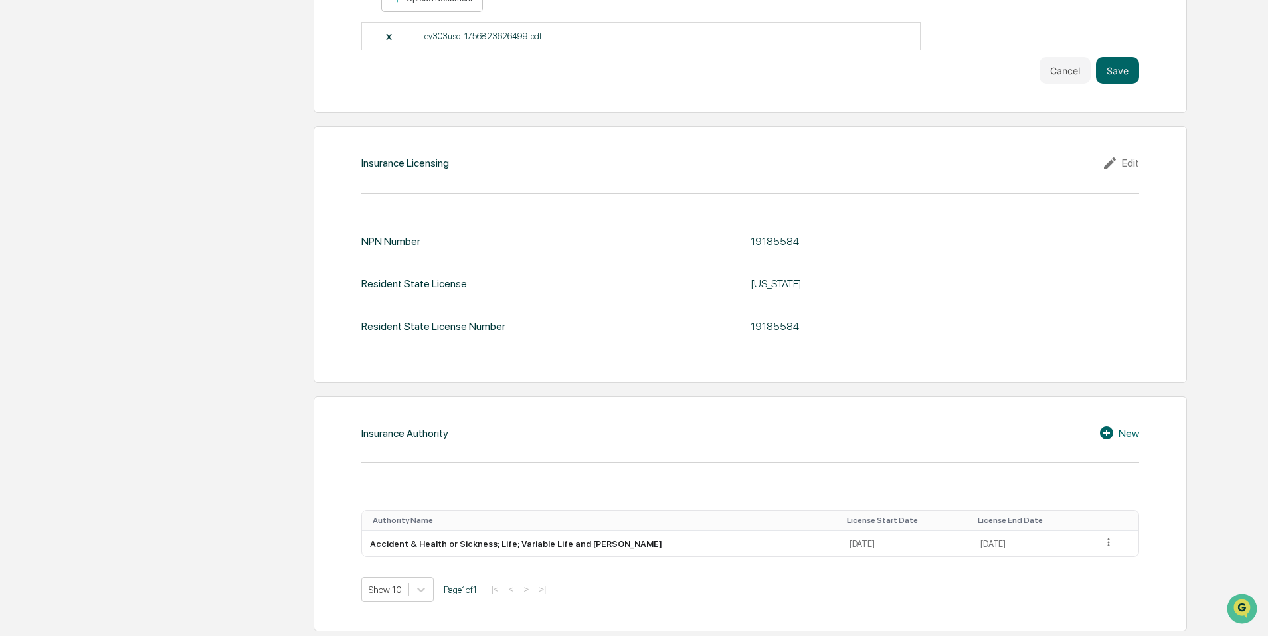
scroll to position [1170, 0]
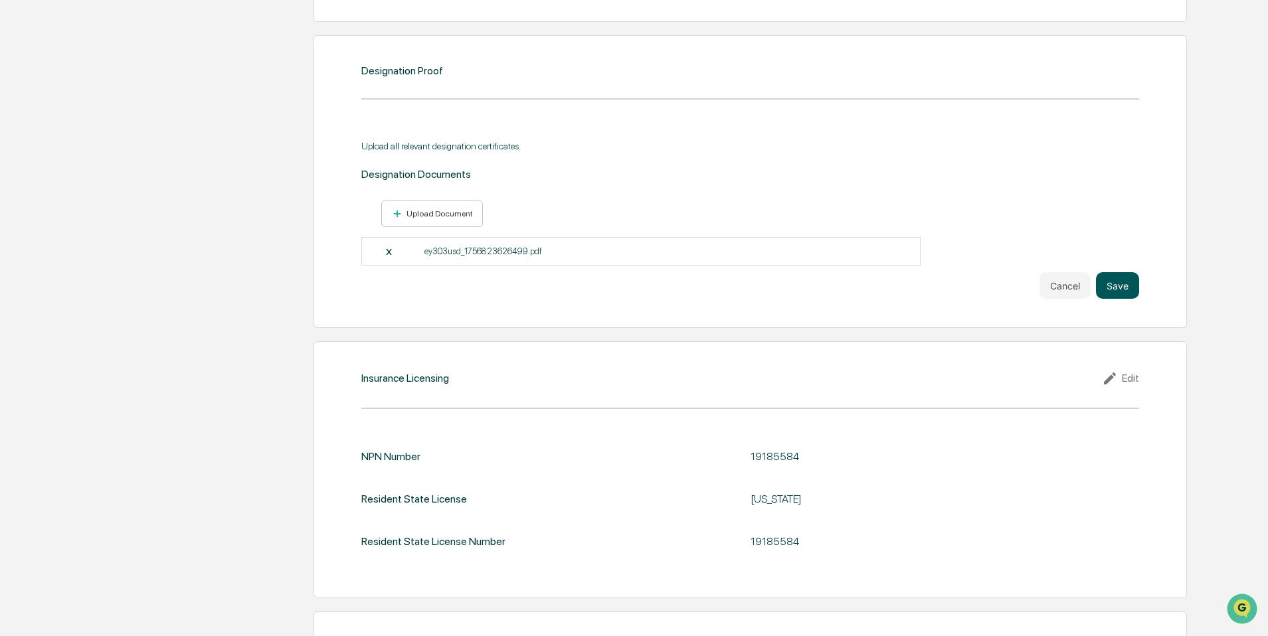
click at [1116, 289] on button "Save" at bounding box center [1117, 285] width 43 height 27
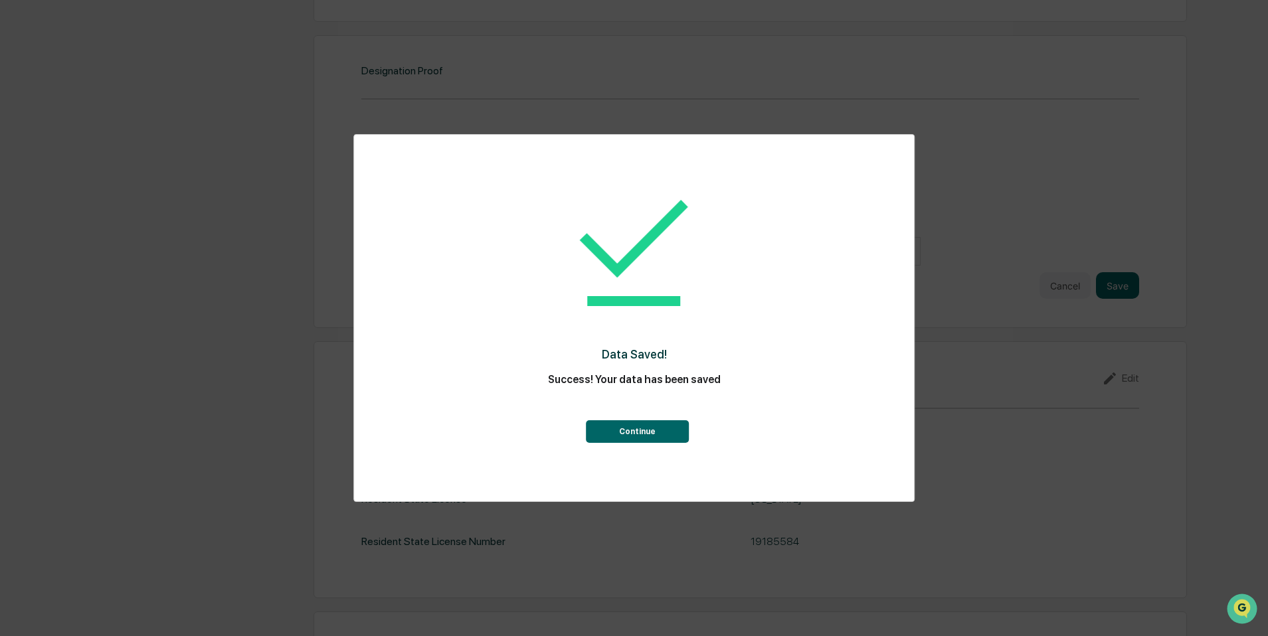
click at [665, 440] on button "Continue" at bounding box center [637, 431] width 103 height 23
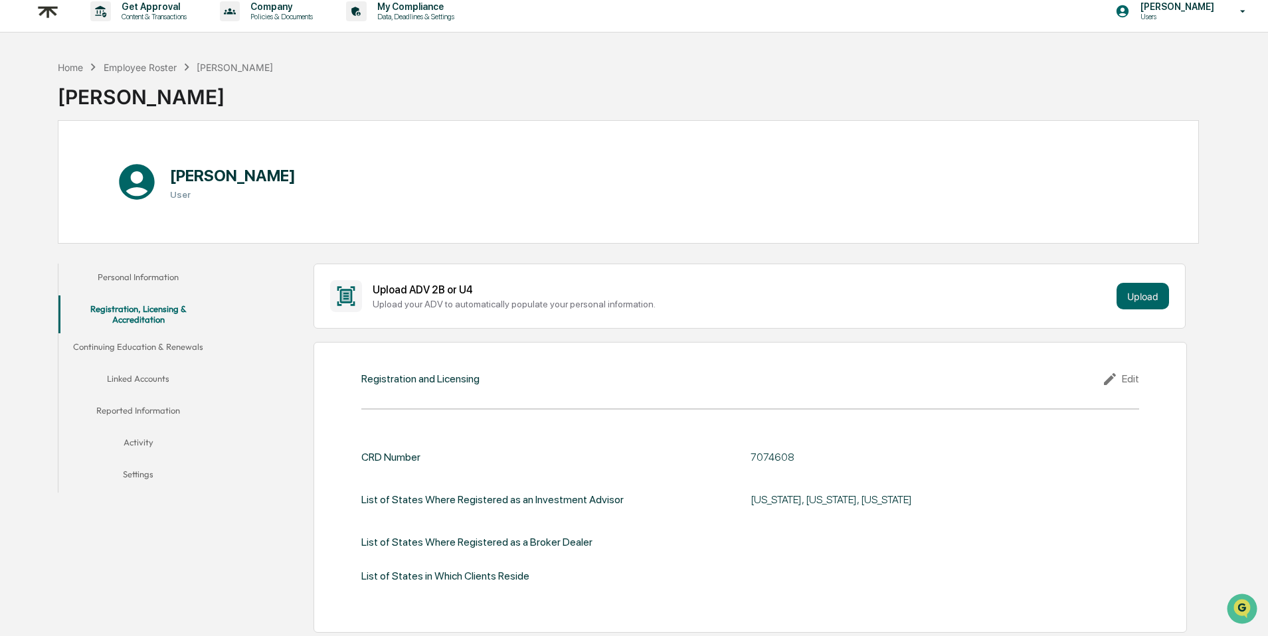
scroll to position [0, 0]
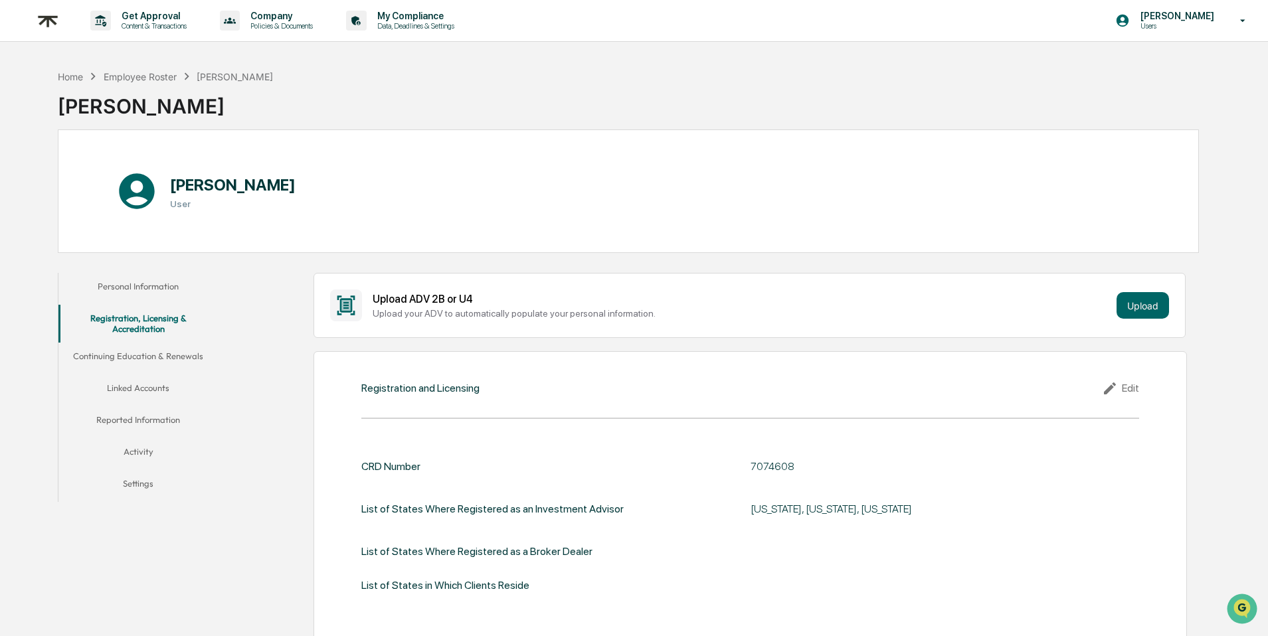
click at [183, 362] on button "Continuing Education & Renewals" at bounding box center [137, 359] width 159 height 32
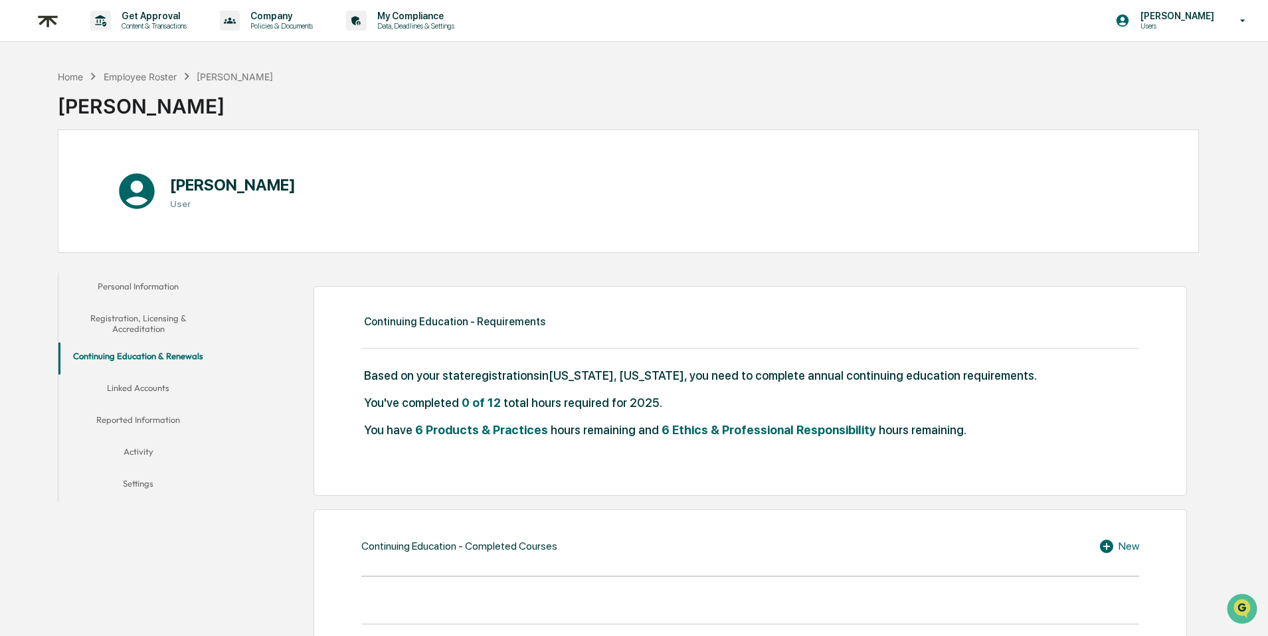
click at [112, 390] on button "Linked Accounts" at bounding box center [137, 391] width 159 height 32
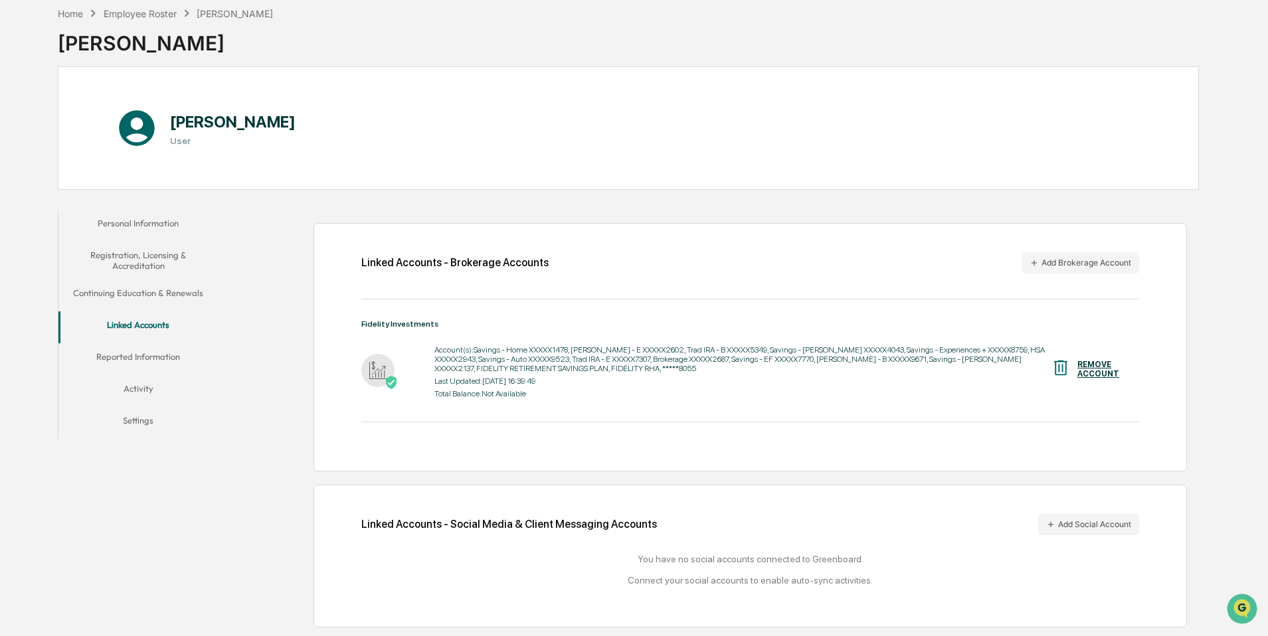
scroll to position [67, 0]
click at [1091, 515] on button "Add Social Account" at bounding box center [1088, 524] width 101 height 21
click at [0, 0] on div "Home Employee Roster [PERSON_NAME] [PERSON_NAME] [PERSON_NAME] User Personal In…" at bounding box center [634, 318] width 1268 height 636
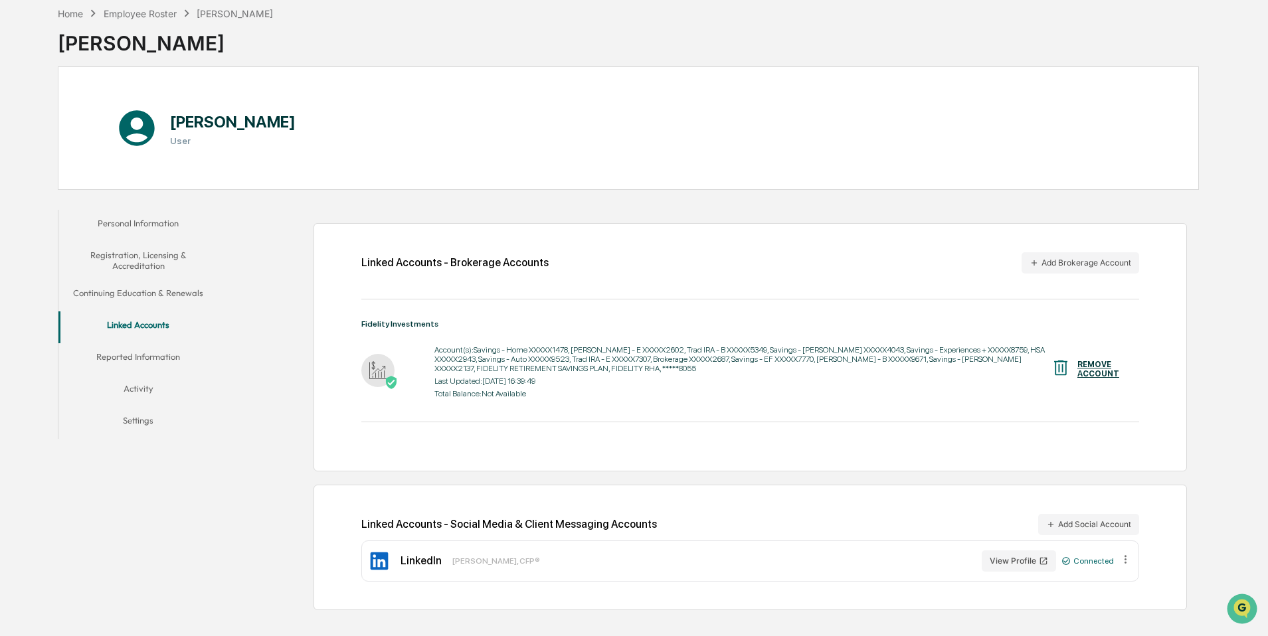
click at [146, 356] on button "Reported Information" at bounding box center [137, 359] width 159 height 32
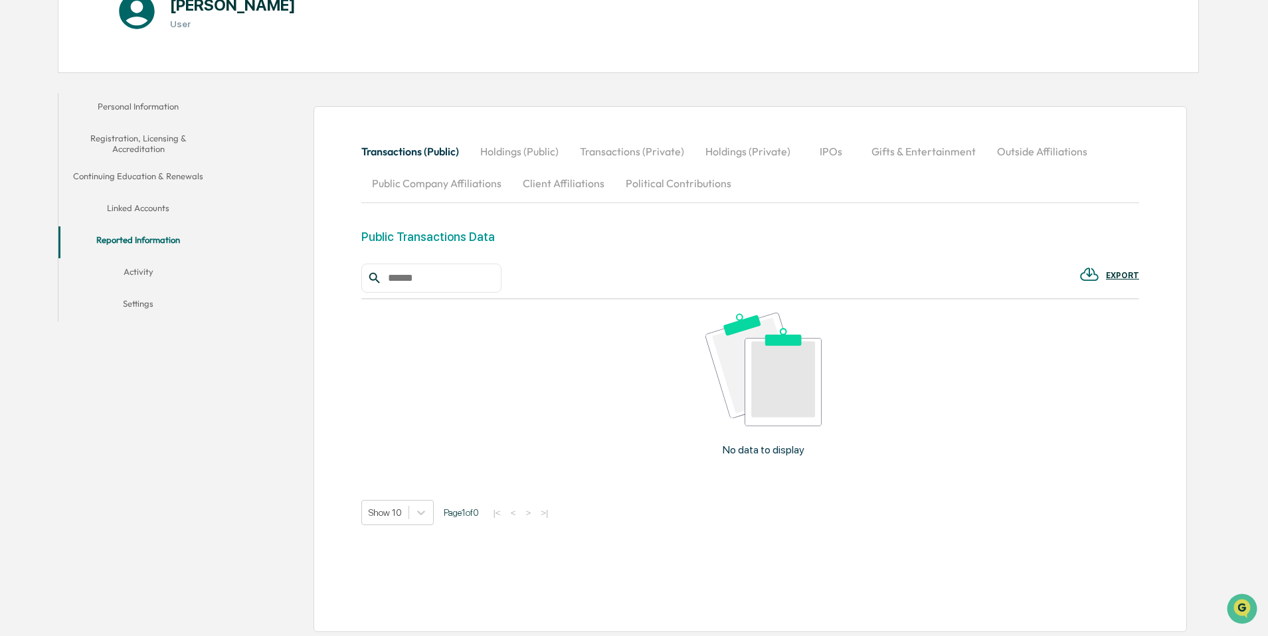
scroll to position [182, 0]
click at [147, 260] on button "Activity" at bounding box center [137, 272] width 159 height 32
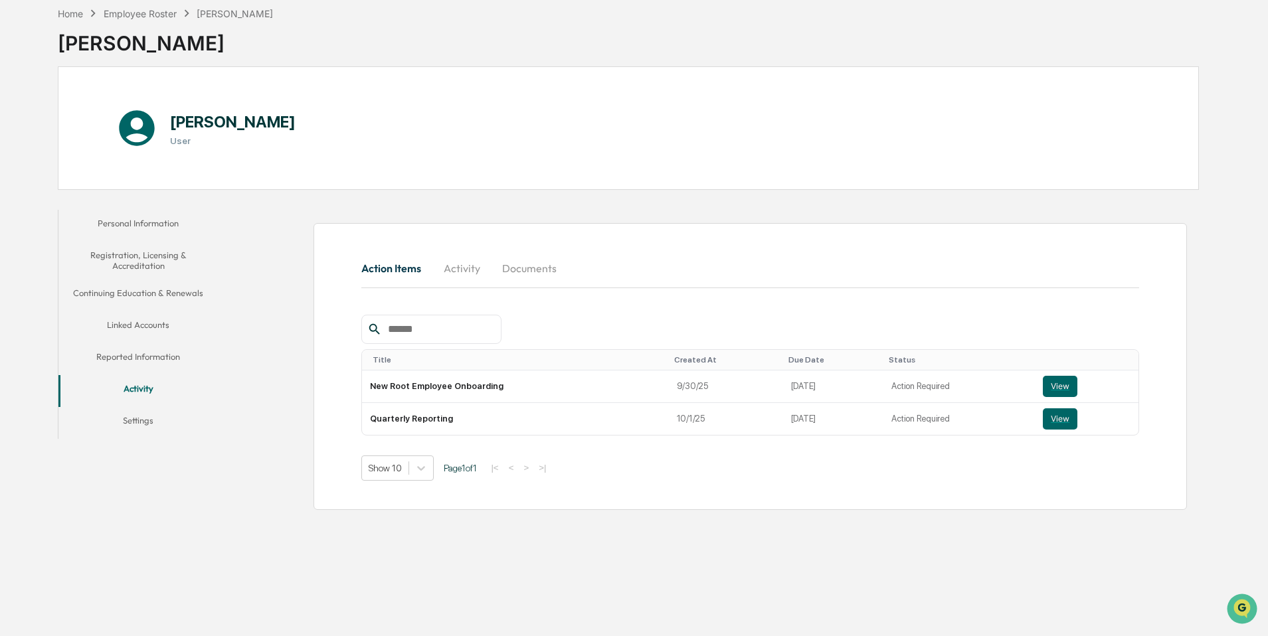
click at [126, 419] on button "Settings" at bounding box center [137, 423] width 159 height 32
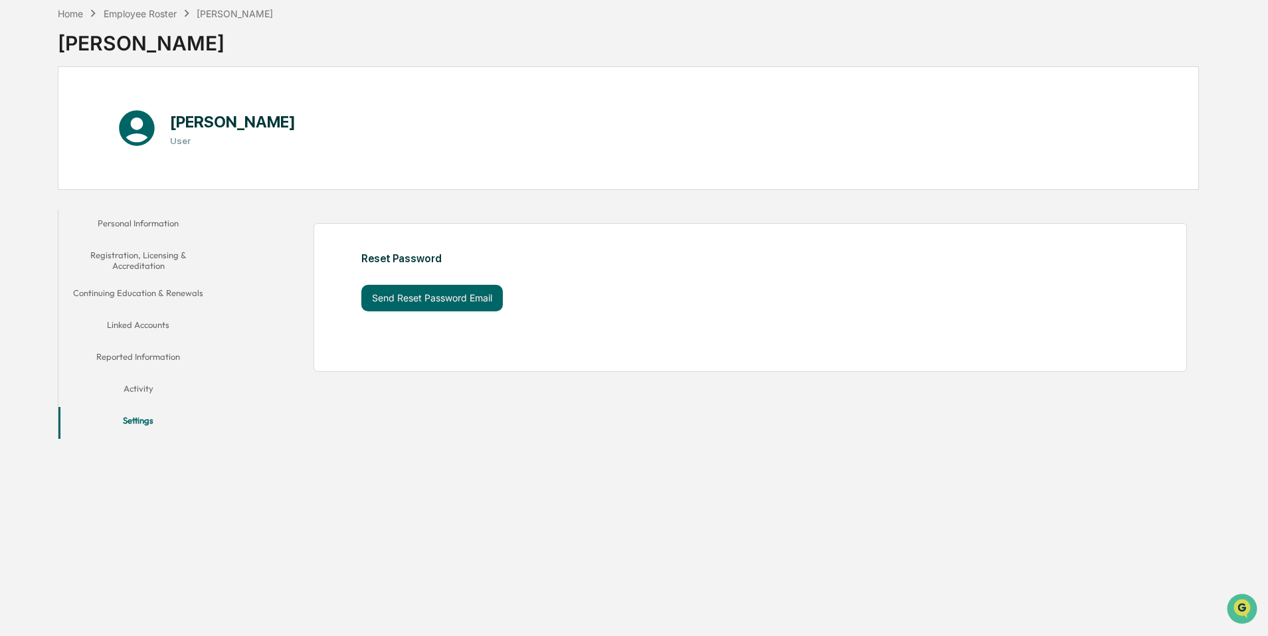
click at [133, 226] on button "Personal Information" at bounding box center [137, 226] width 159 height 32
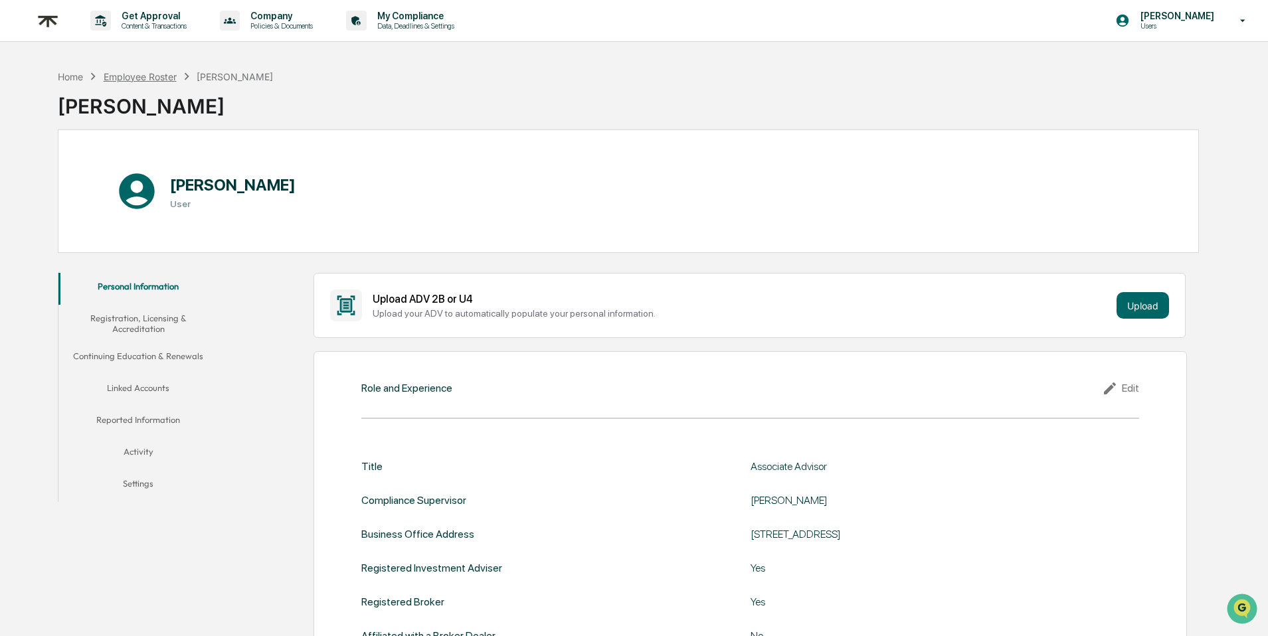
click at [151, 72] on div "Employee Roster" at bounding box center [140, 76] width 73 height 11
